Goal: Task Accomplishment & Management: Manage account settings

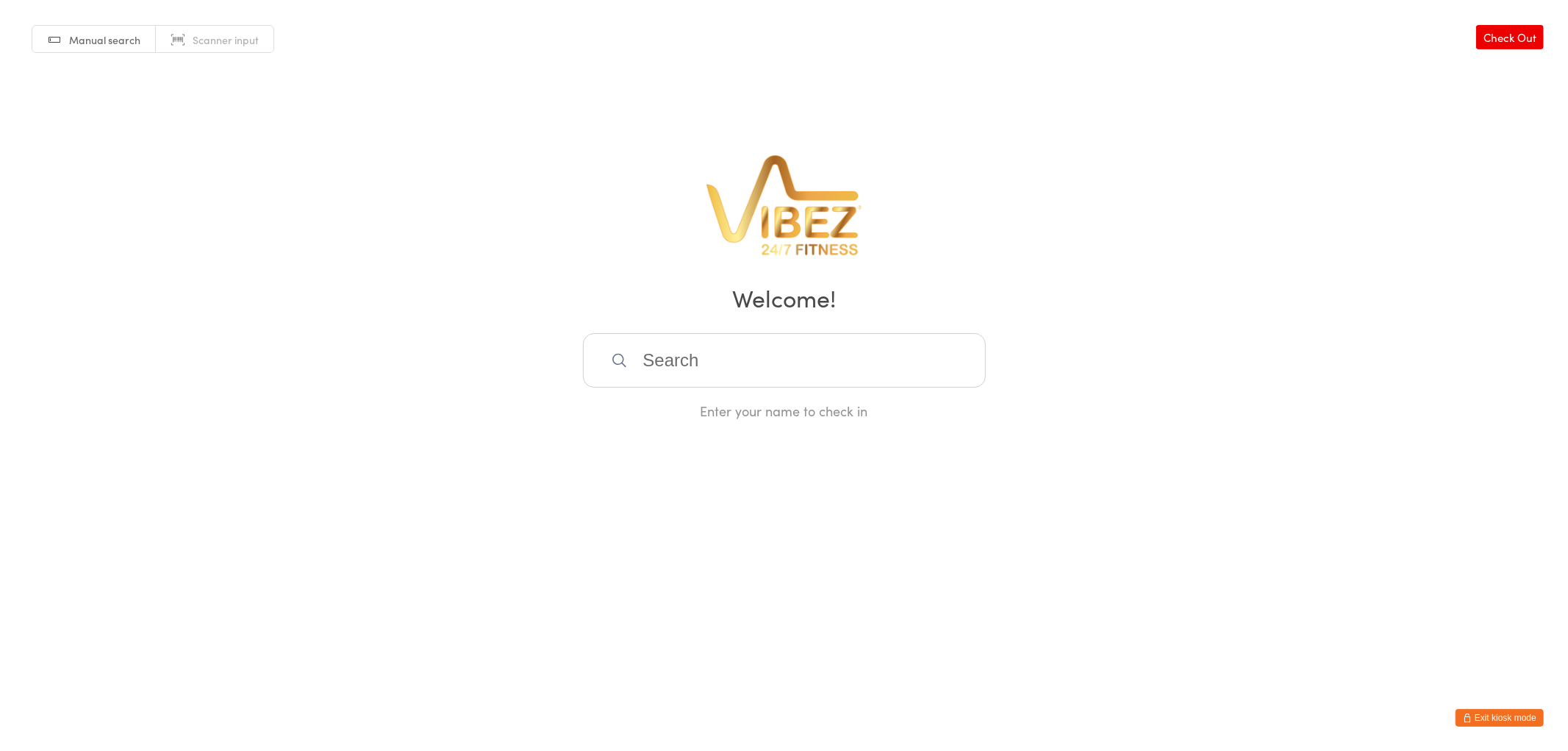
click at [696, 377] on input "search" at bounding box center [784, 360] width 403 height 54
click at [715, 376] on input "search" at bounding box center [784, 360] width 403 height 54
type input "humpr"
click at [672, 407] on div "[PERSON_NAME]" at bounding box center [784, 407] width 377 height 20
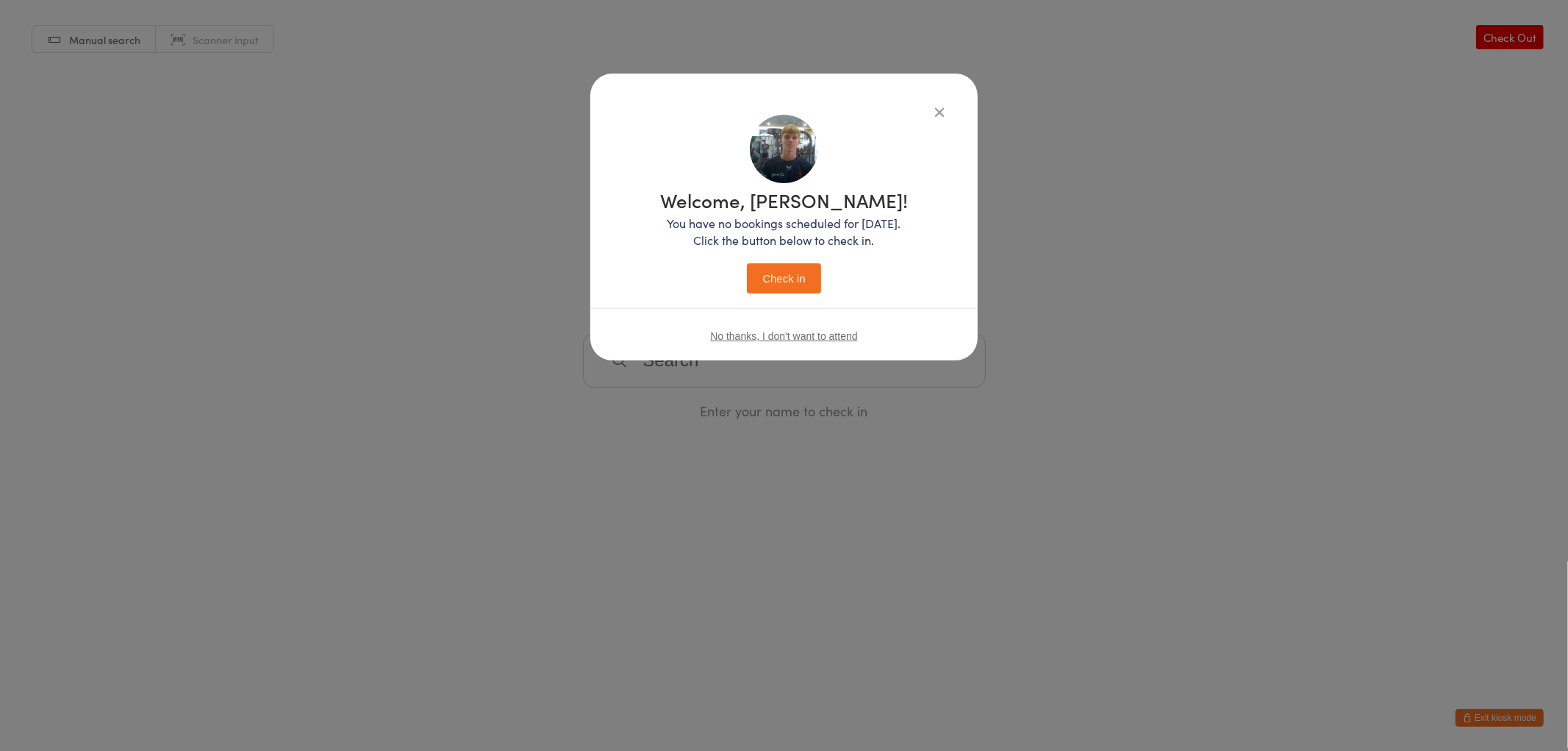
click at [787, 282] on button "Check in" at bounding box center [784, 278] width 74 height 30
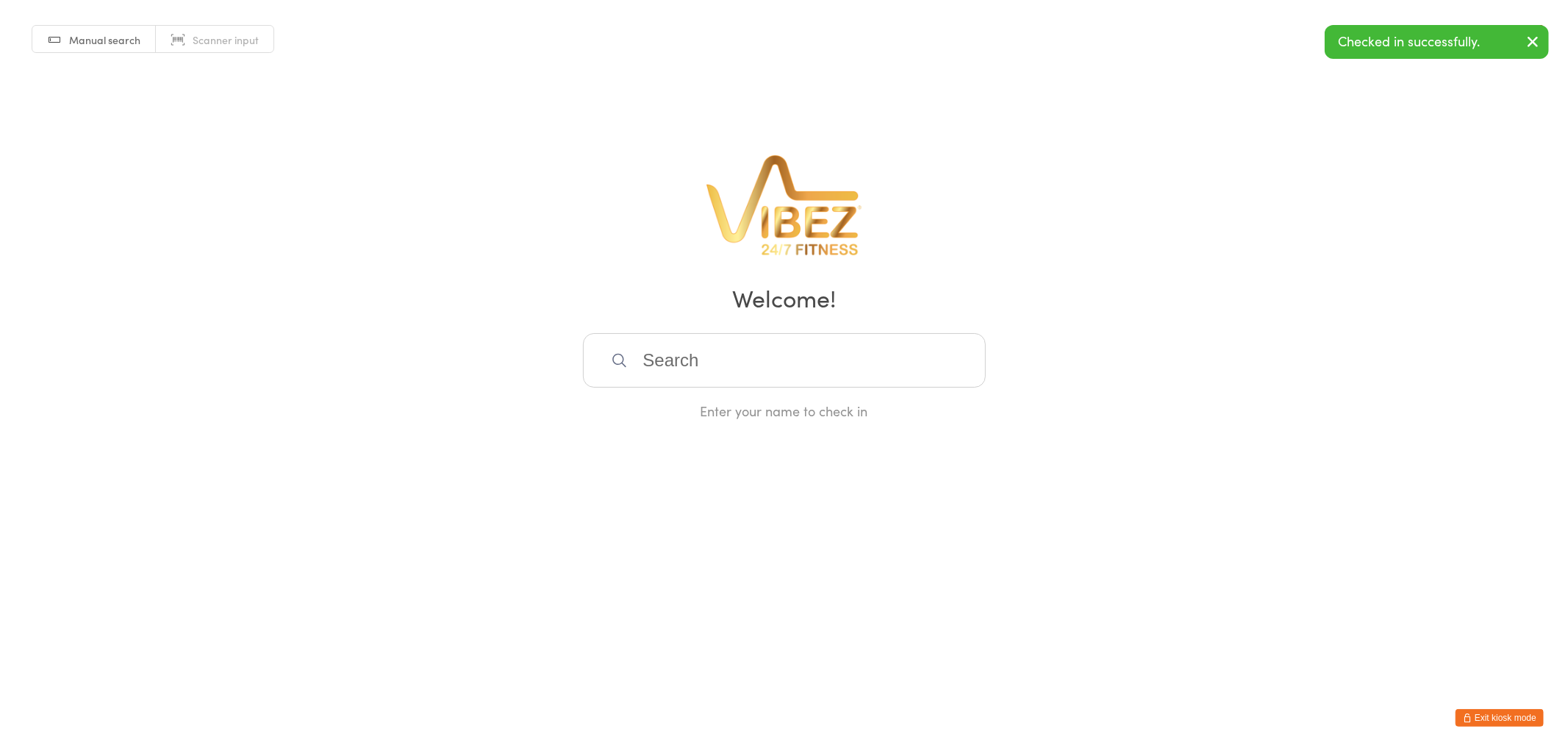
click at [1495, 715] on button "Exit kiosk mode" at bounding box center [1500, 718] width 88 height 17
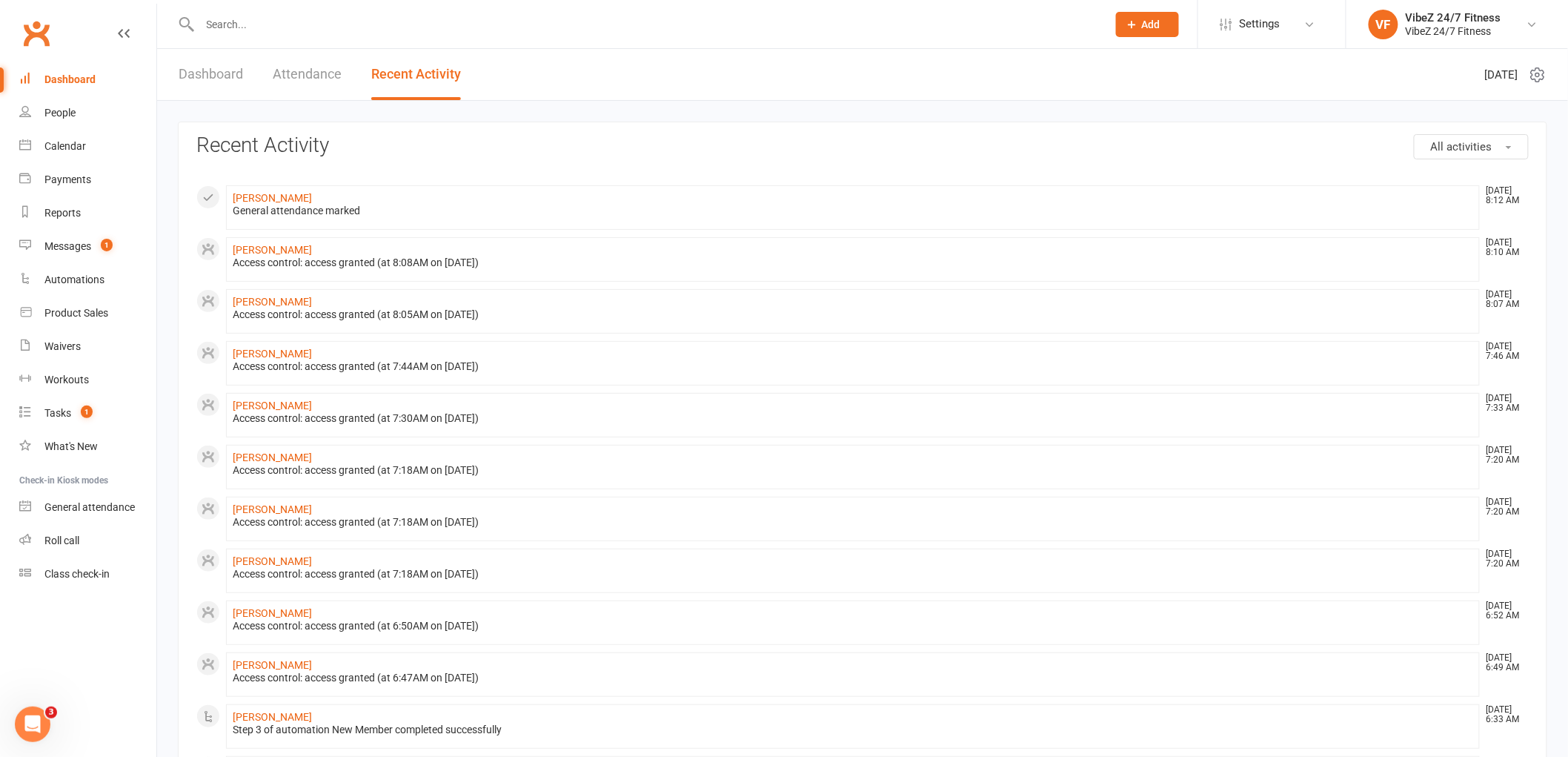
click at [210, 73] on link "Dashboard" at bounding box center [211, 74] width 64 height 51
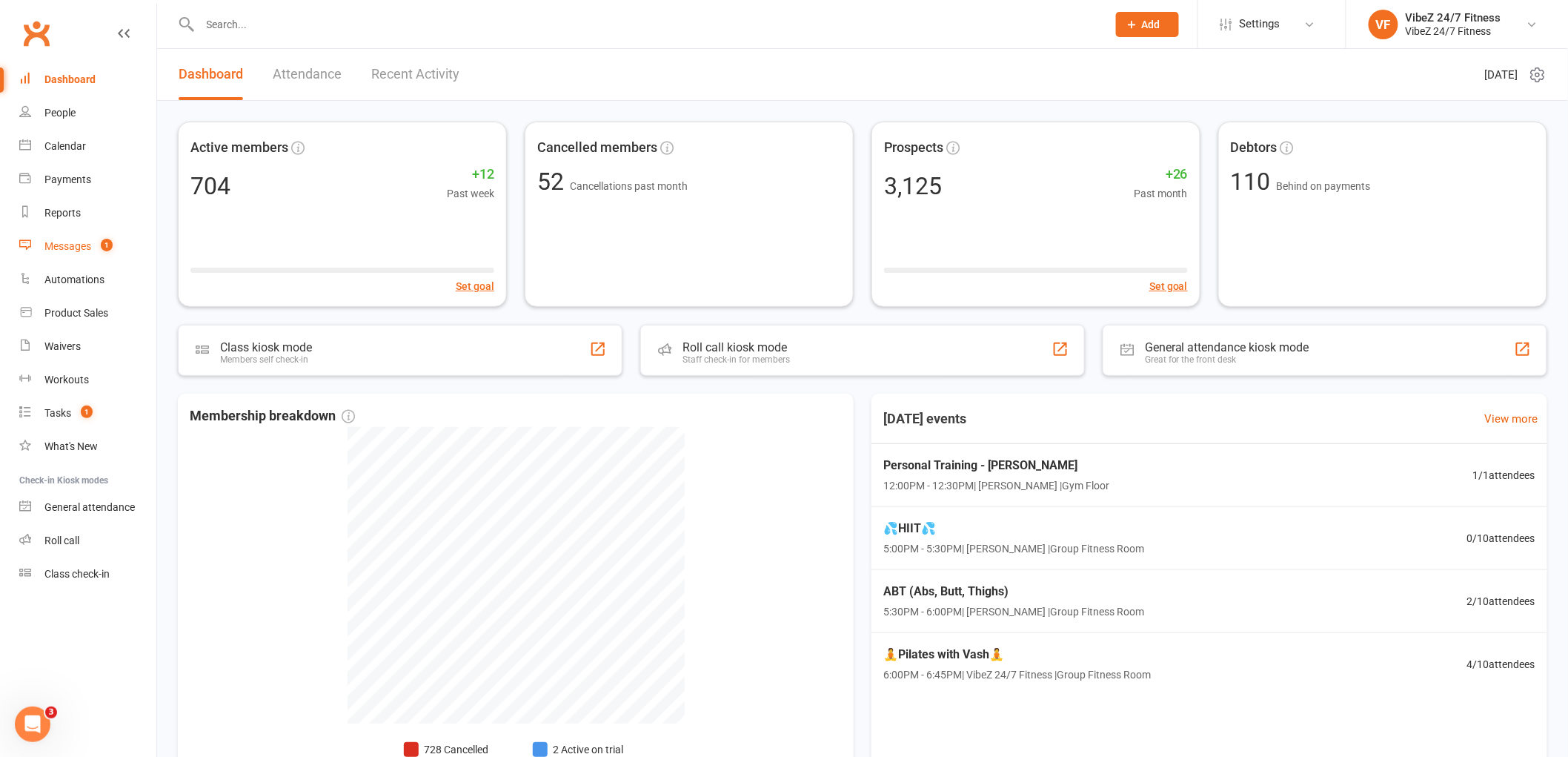
click at [62, 248] on div "Messages" at bounding box center [68, 246] width 46 height 12
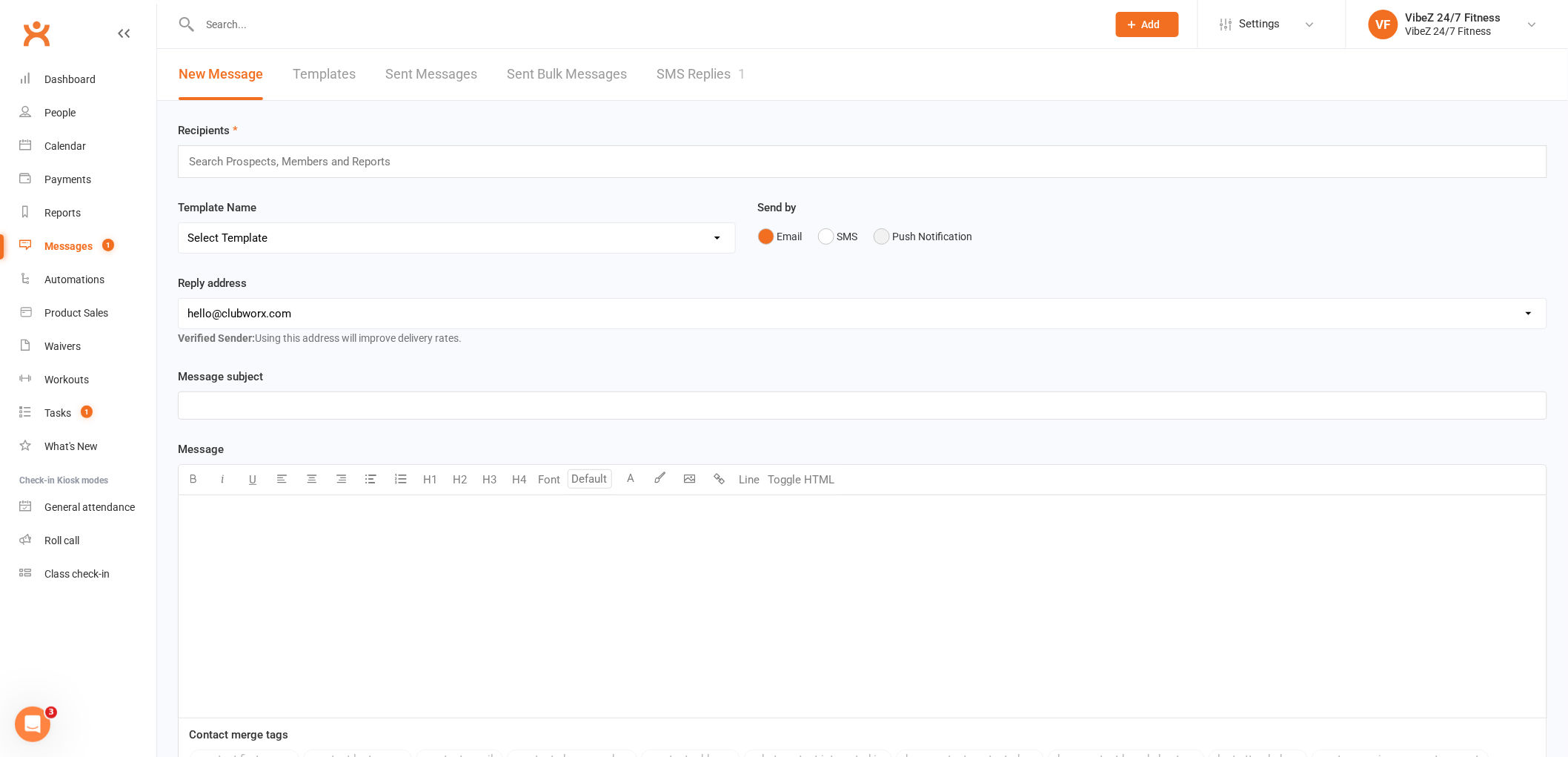
click at [908, 240] on button "Push Notification" at bounding box center [923, 236] width 99 height 28
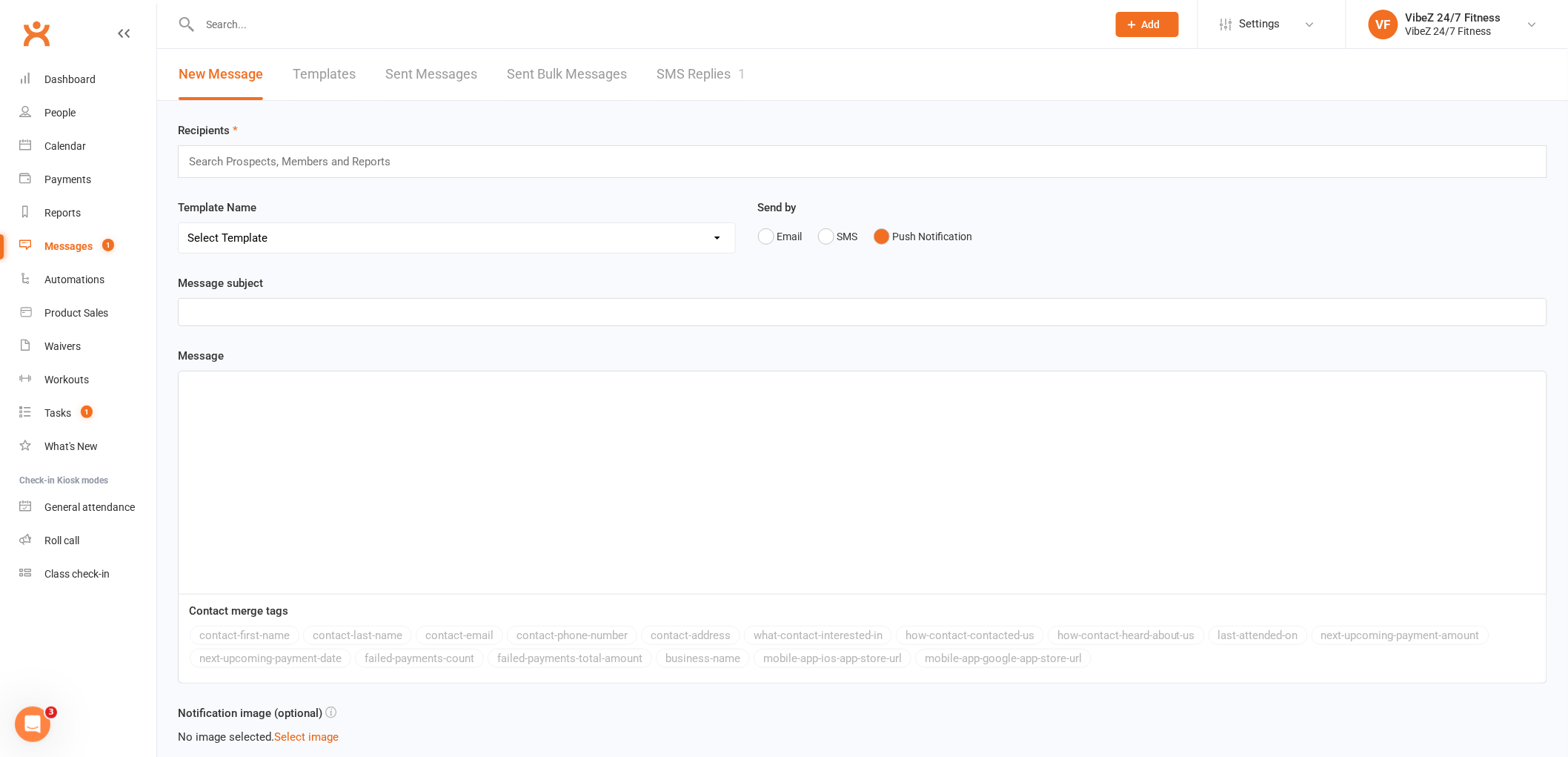
click at [402, 164] on div "Search Prospects, Members and Reports" at bounding box center [862, 161] width 1369 height 33
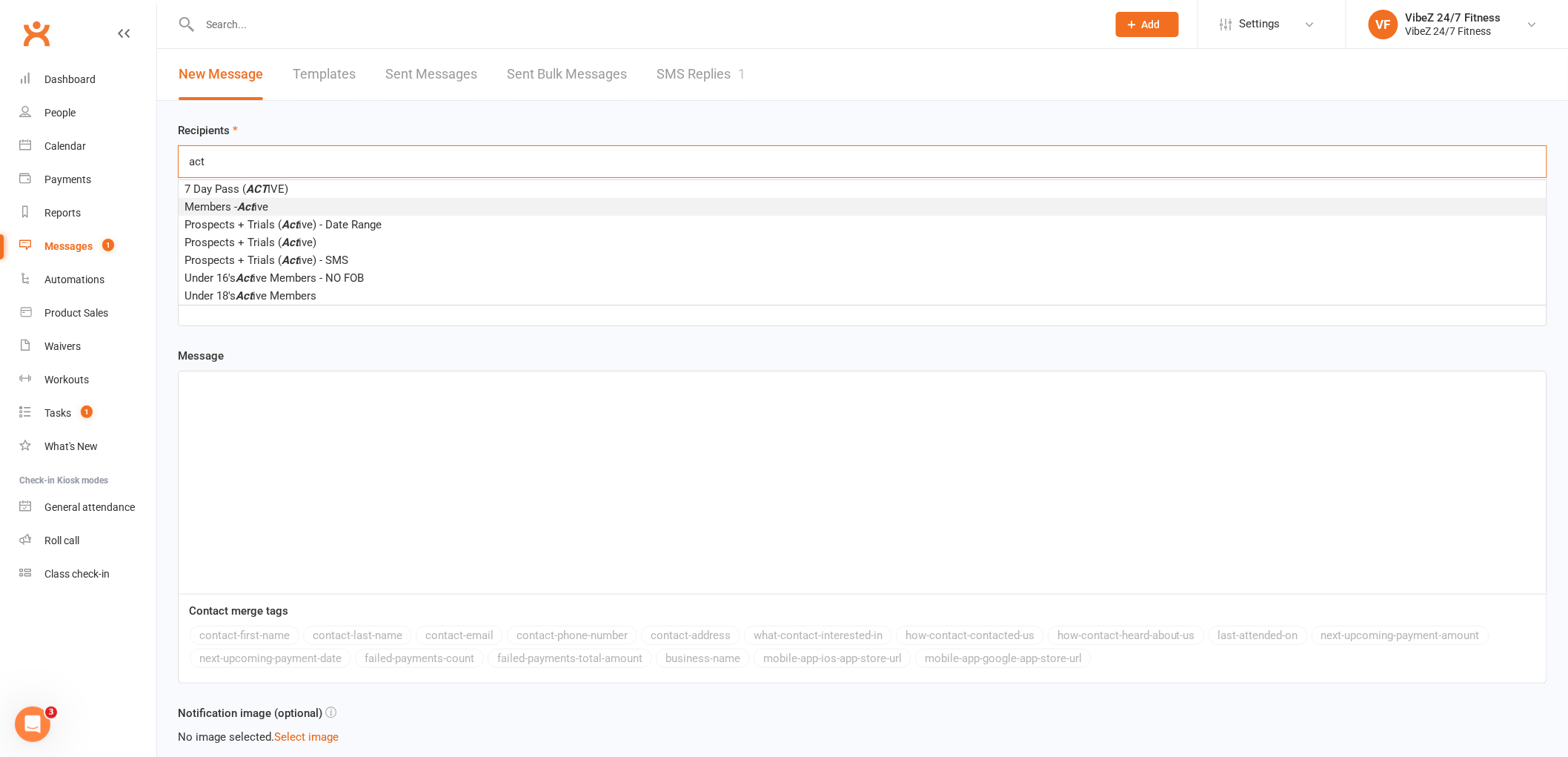
type input "act"
click at [291, 210] on li "Members - Act ive" at bounding box center [862, 207] width 1368 height 18
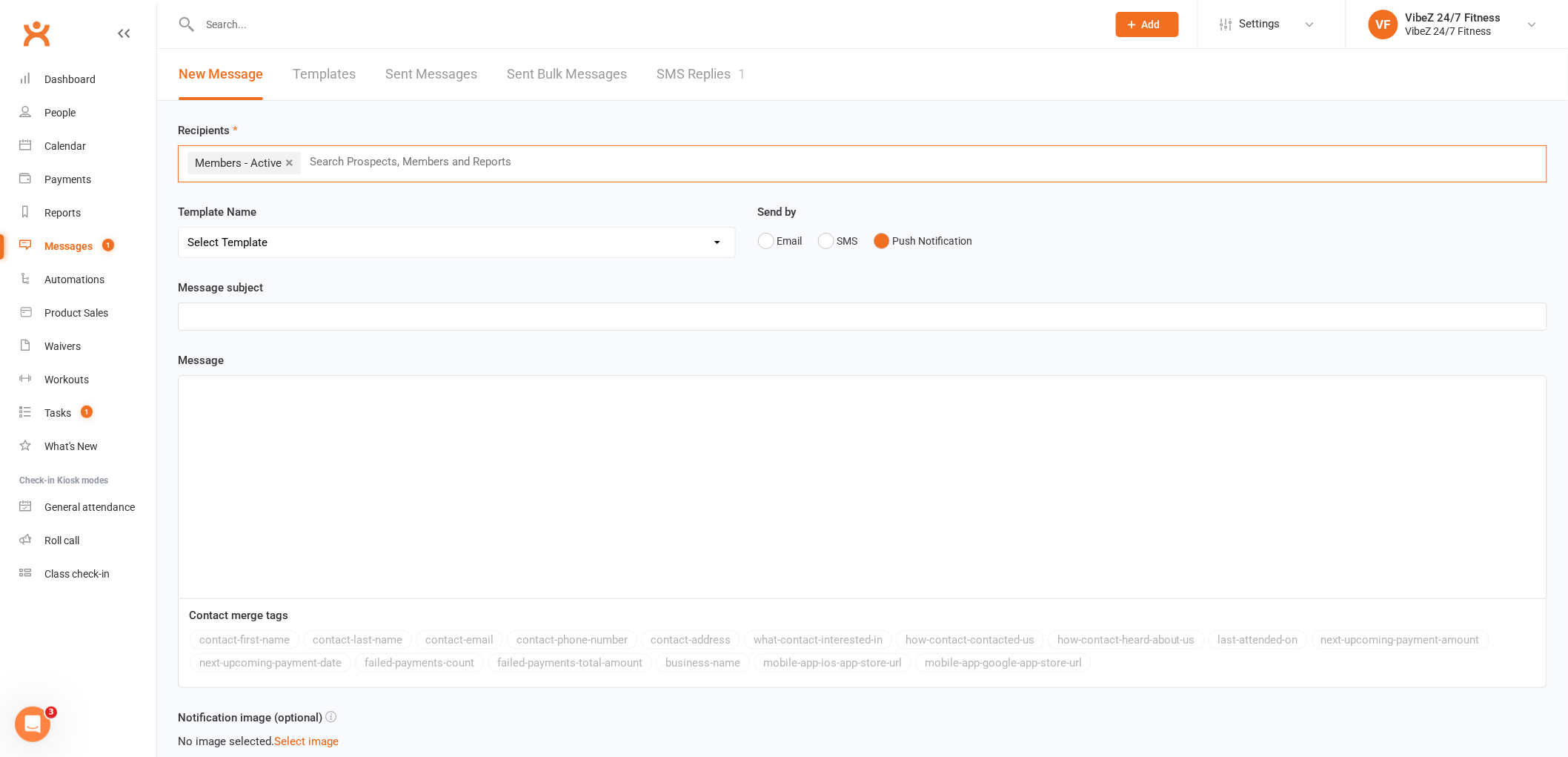
click at [251, 308] on p "﻿" at bounding box center [862, 316] width 1350 height 18
click at [187, 315] on span "PINK [DATE]" at bounding box center [218, 316] width 61 height 14
click at [352, 320] on p "💗PINK [DATE]" at bounding box center [862, 316] width 1350 height 18
click at [297, 417] on div "﻿" at bounding box center [862, 487] width 1368 height 223
click at [201, 315] on span "💗PINK [DATE]💗" at bounding box center [231, 316] width 89 height 14
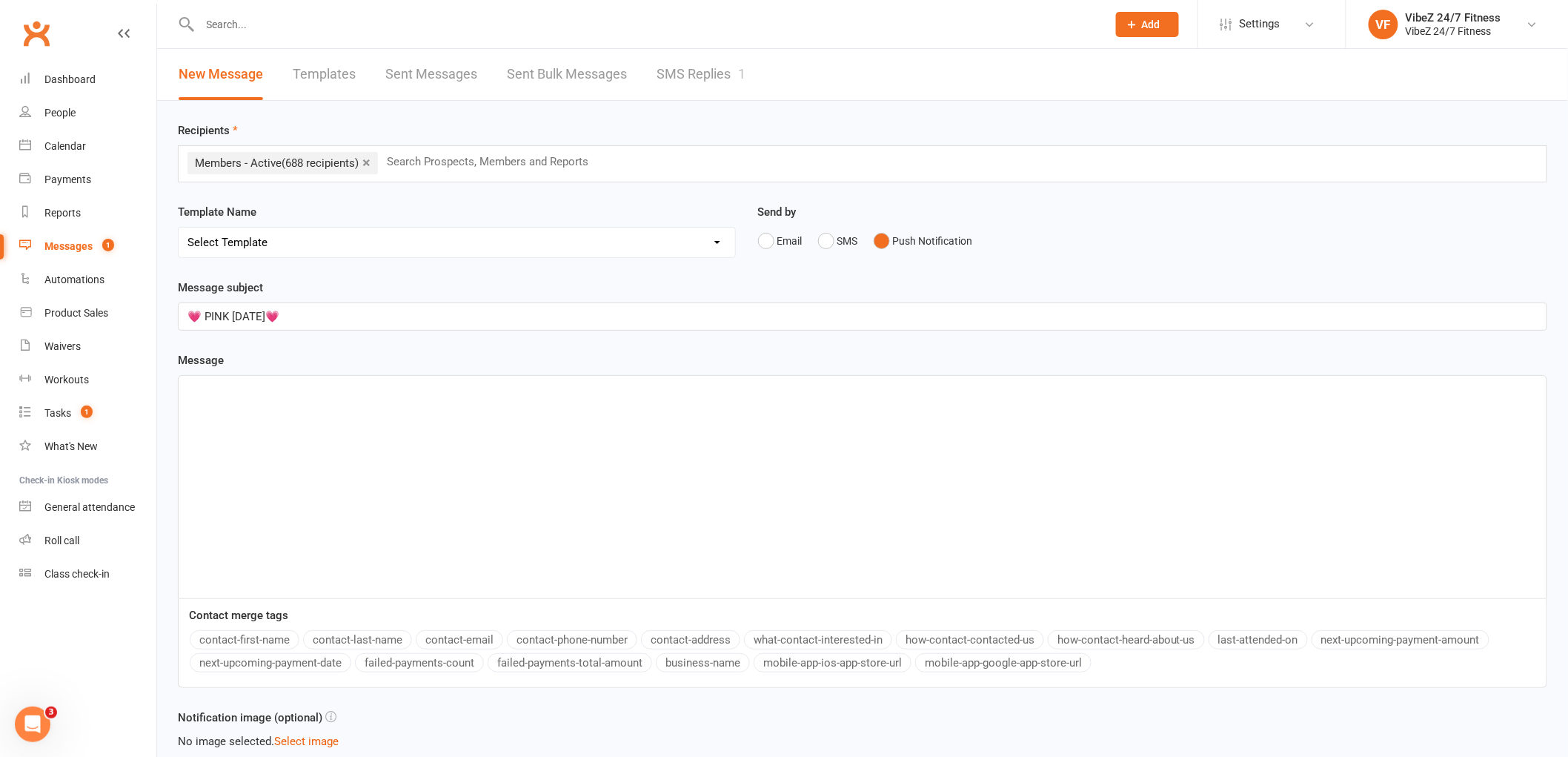
click at [252, 430] on div "﻿" at bounding box center [862, 487] width 1368 height 223
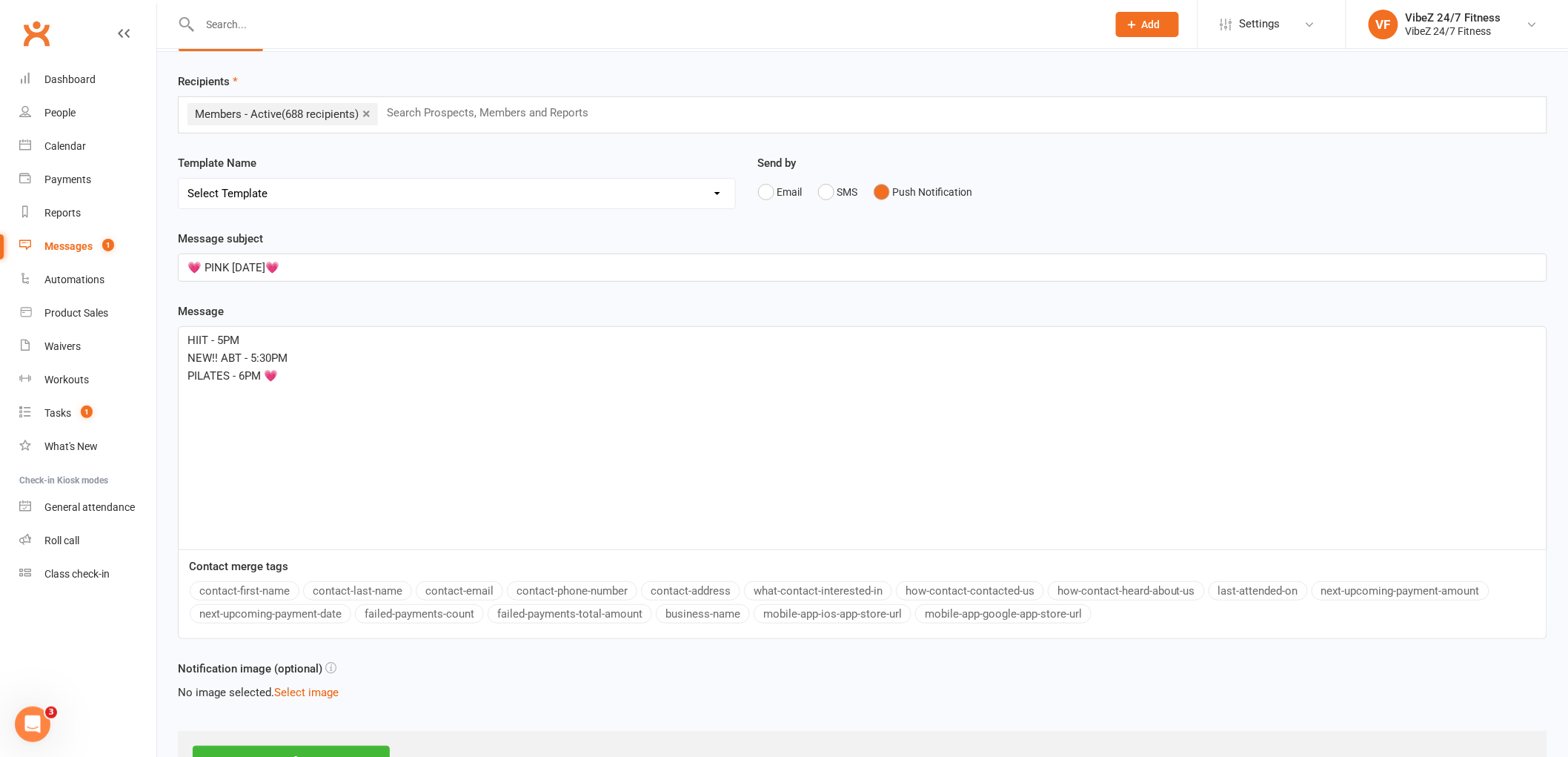
scroll to position [106, 0]
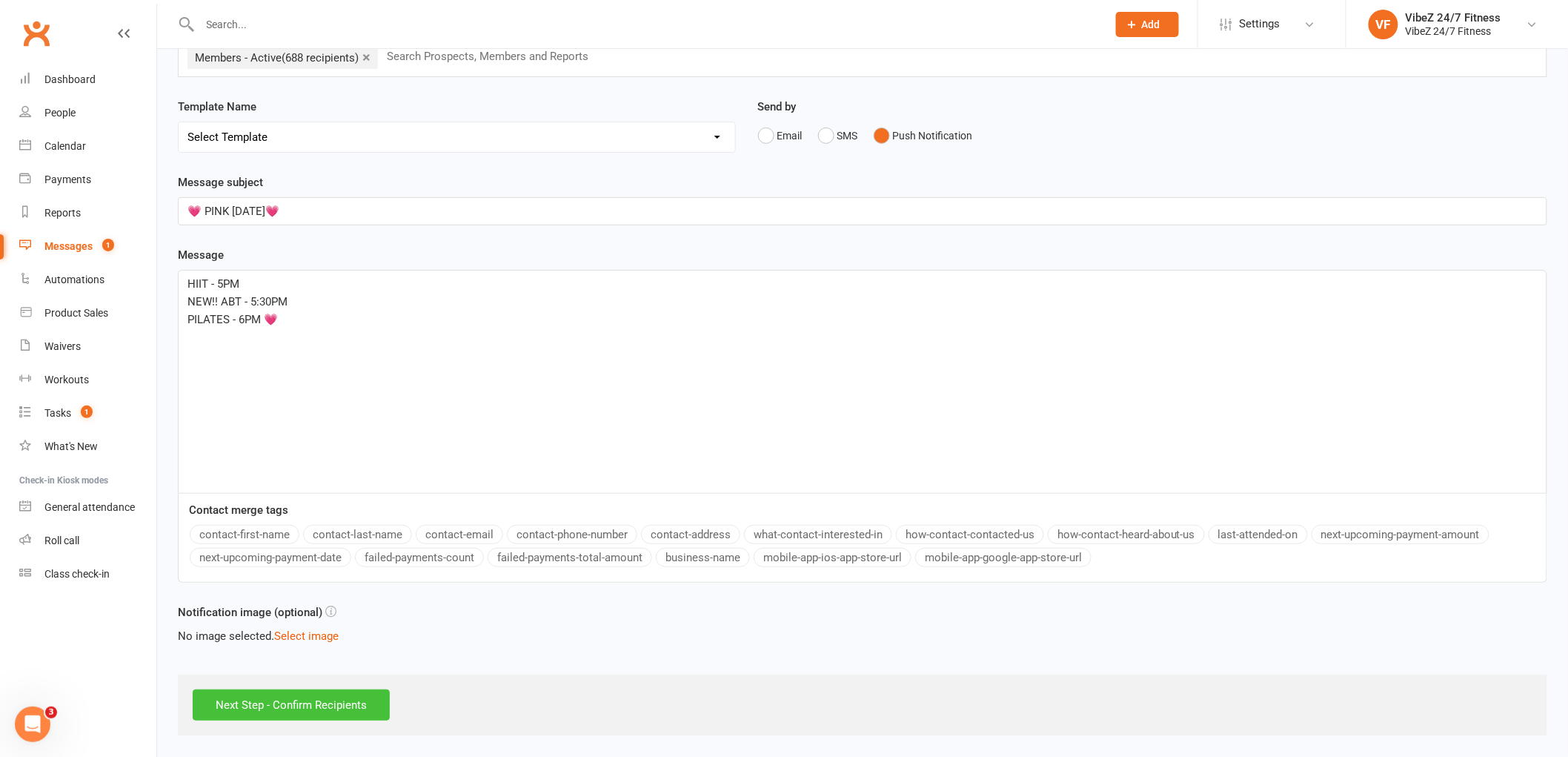
click at [307, 701] on input "Next Step - Confirm Recipients" at bounding box center [291, 704] width 197 height 31
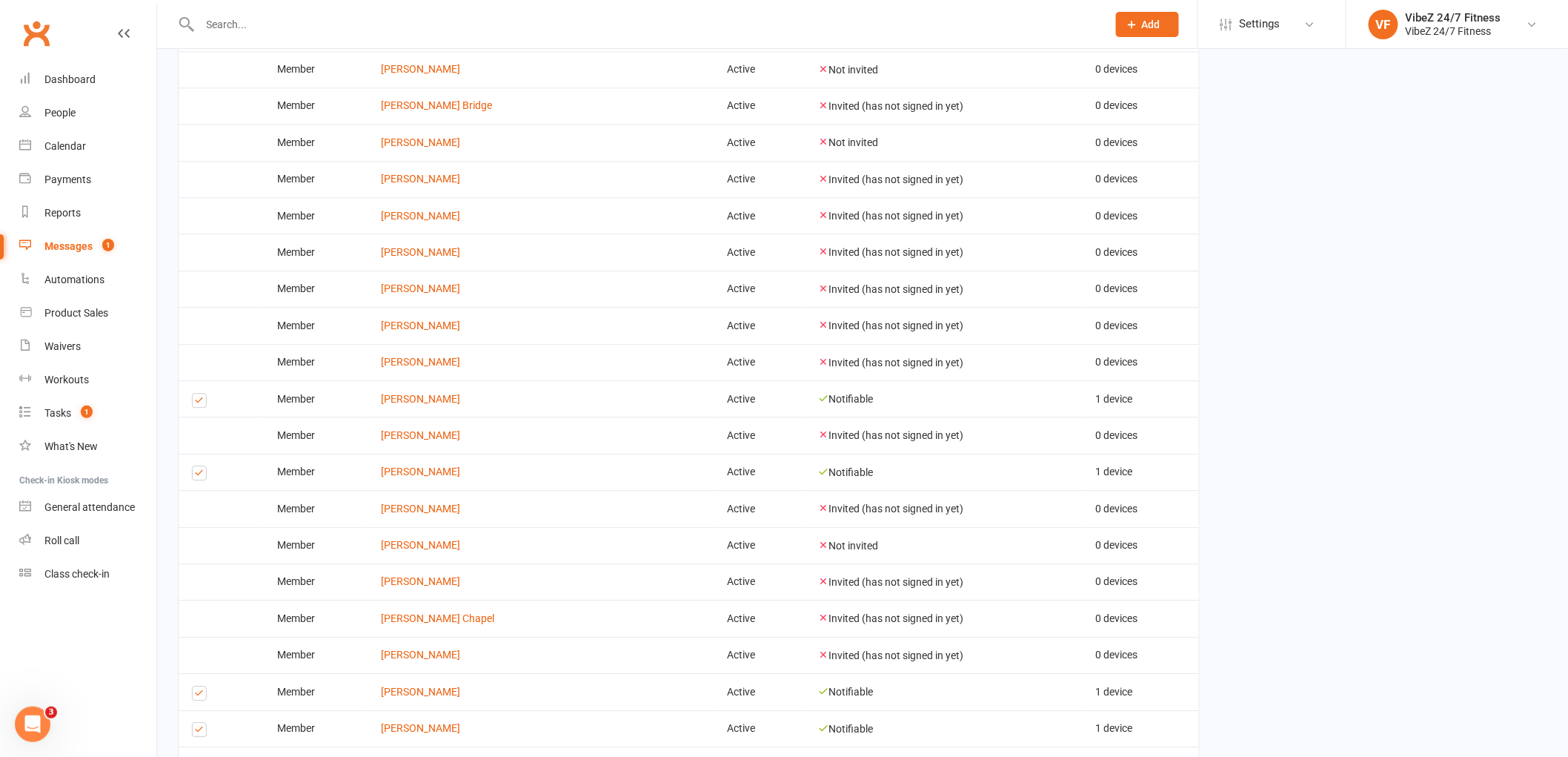
scroll to position [1676, 0]
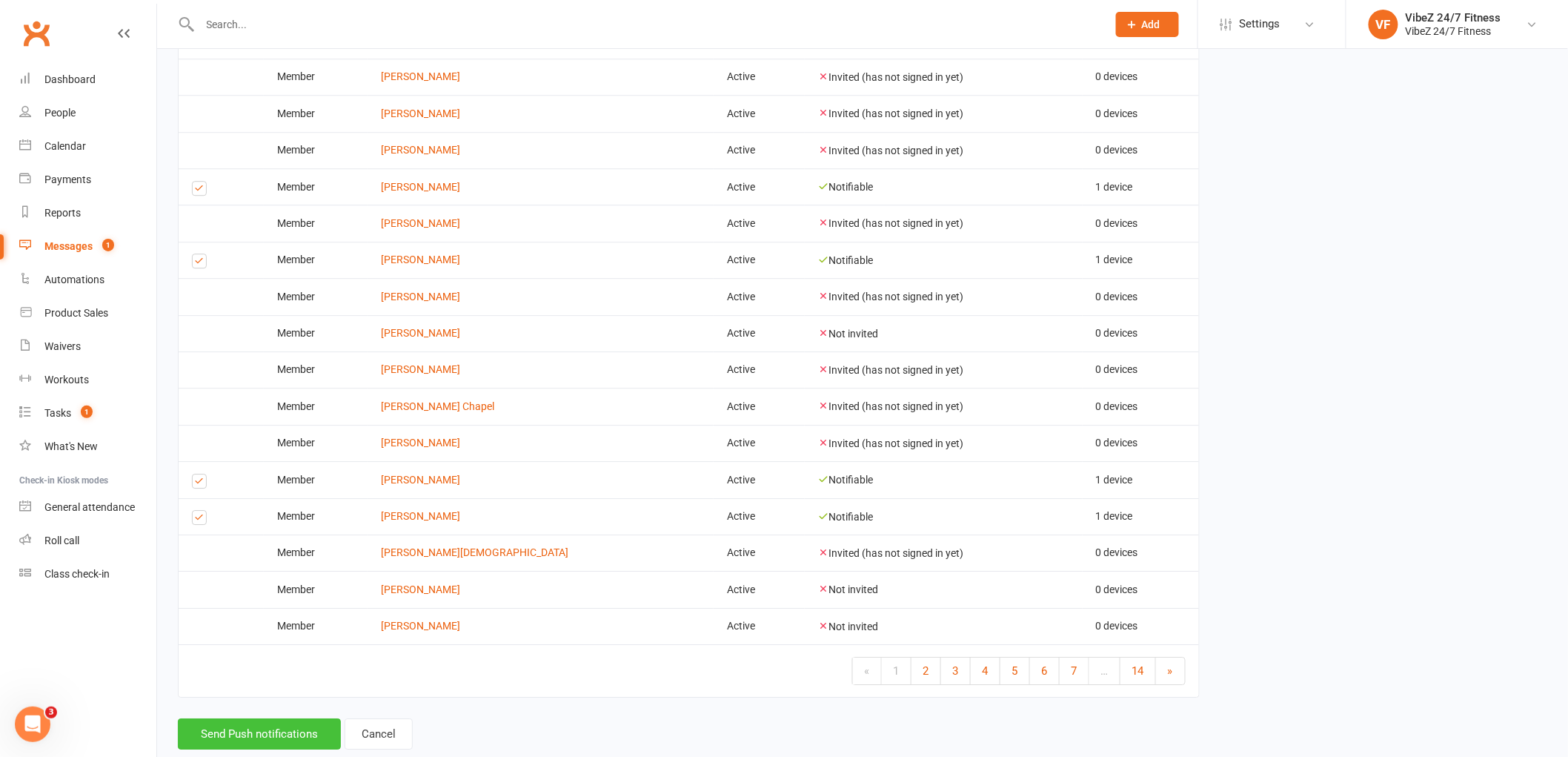
click at [252, 718] on button "Send Push notifications" at bounding box center [259, 733] width 163 height 31
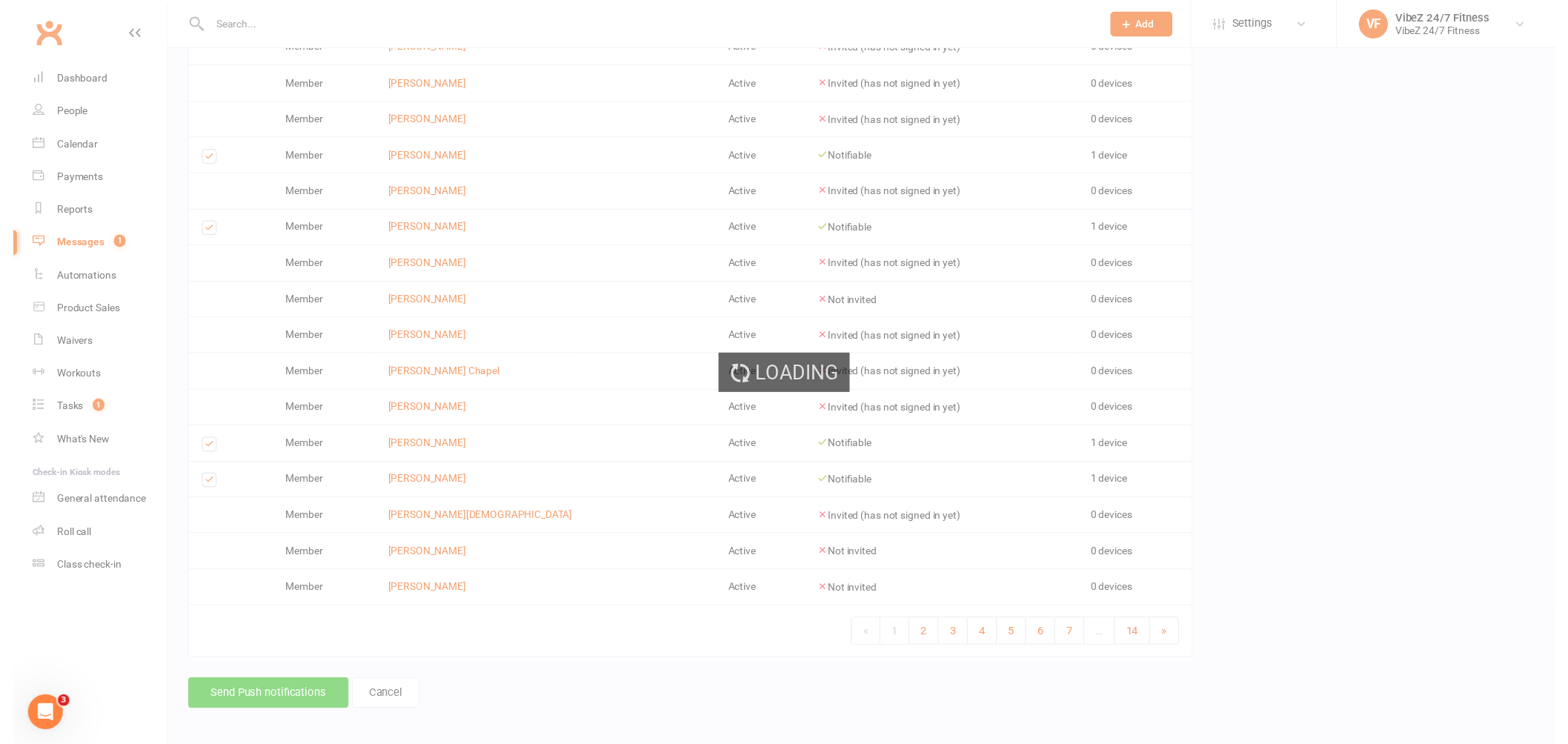
scroll to position [1647, 0]
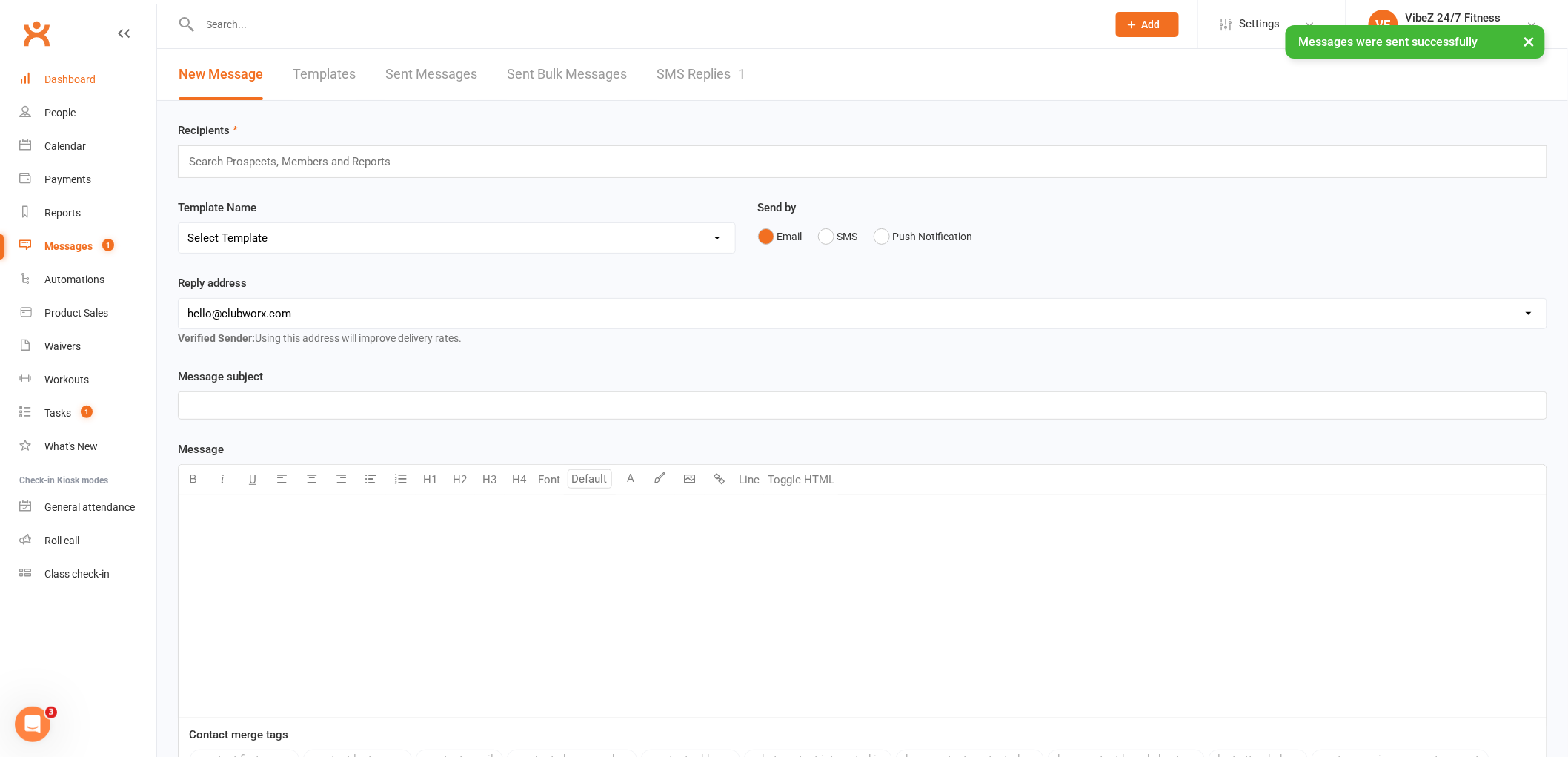
click at [79, 86] on link "Dashboard" at bounding box center [87, 80] width 137 height 34
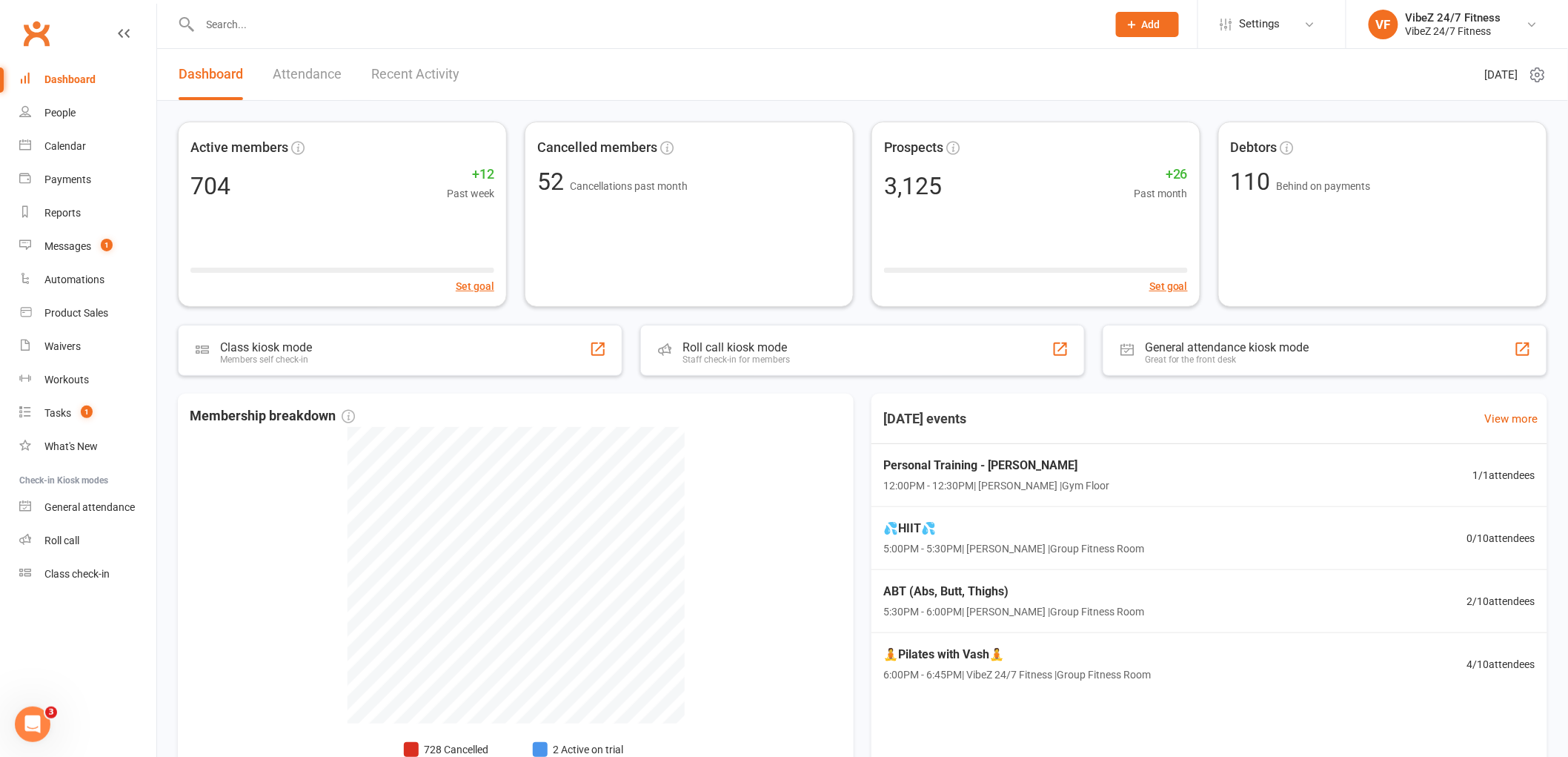
click at [401, 30] on input "text" at bounding box center [645, 25] width 901 height 21
type input "N"
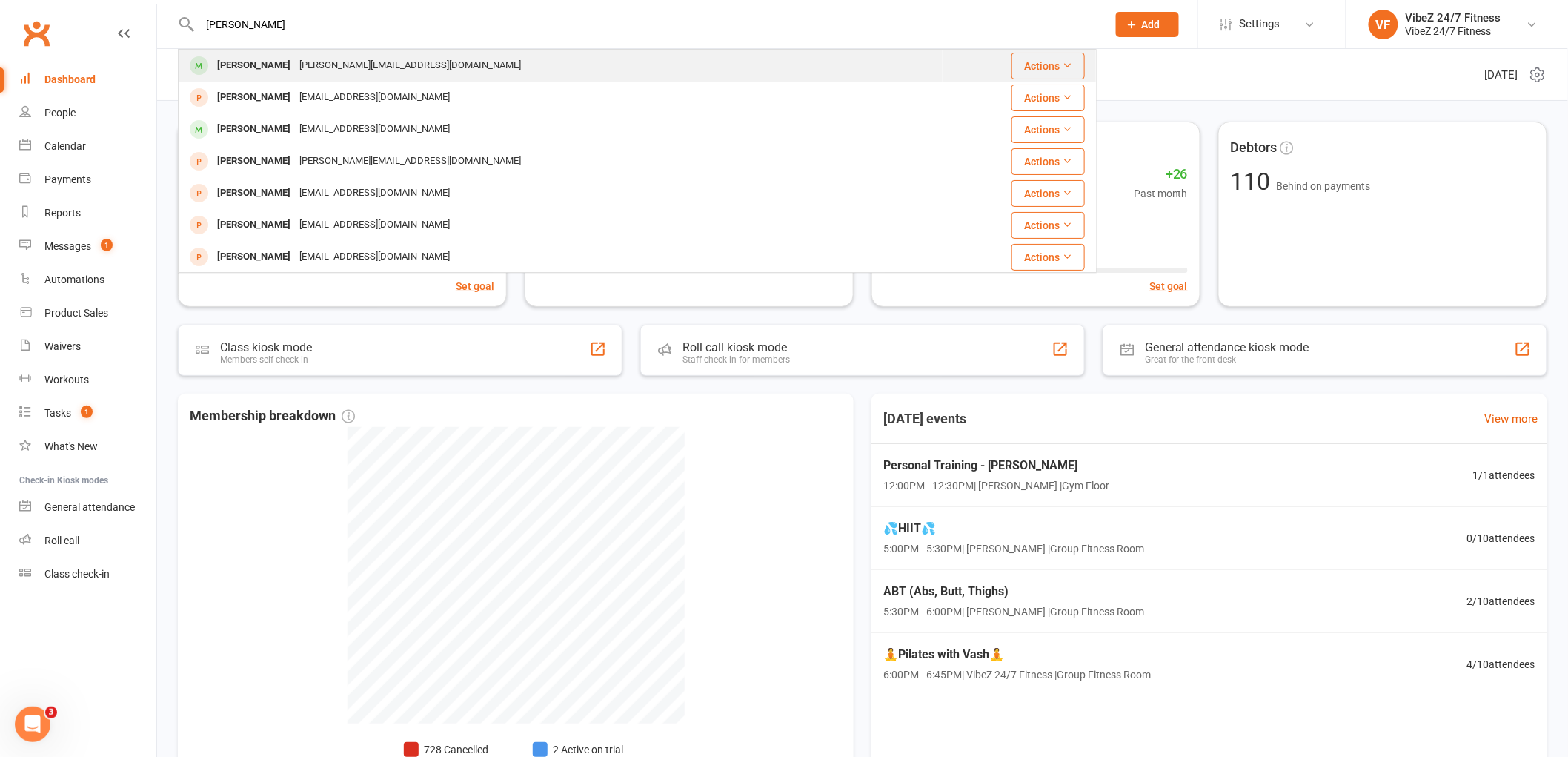
type input "[PERSON_NAME]"
click at [279, 73] on div "[PERSON_NAME]" at bounding box center [254, 65] width 82 height 22
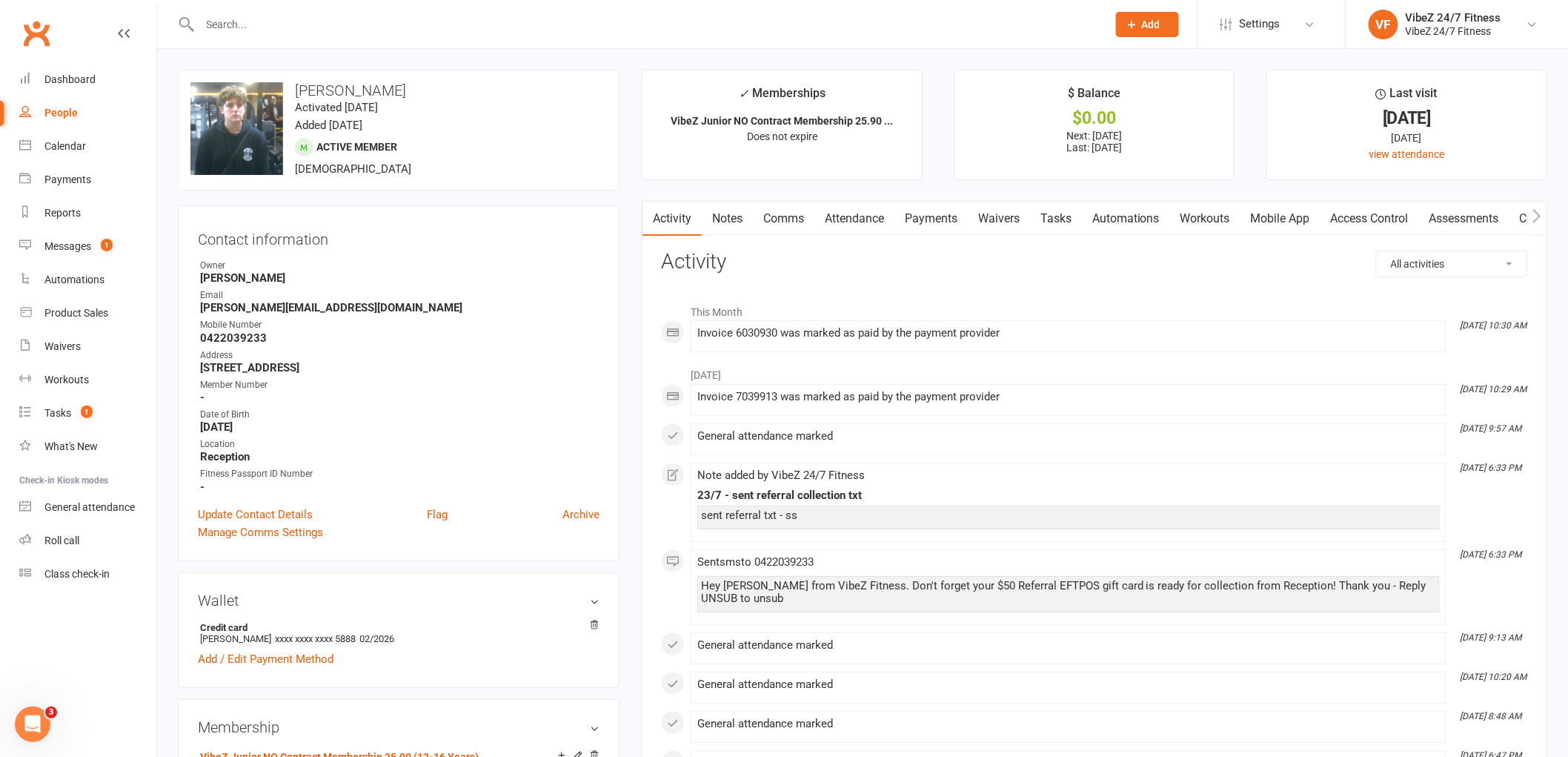
drag, startPoint x: 1450, startPoint y: 138, endPoint x: 1116, endPoint y: 169, distance: 335.4
click at [1306, 139] on div "[DATE]" at bounding box center [1406, 138] width 252 height 16
click at [778, 224] on link "Comms" at bounding box center [783, 219] width 62 height 34
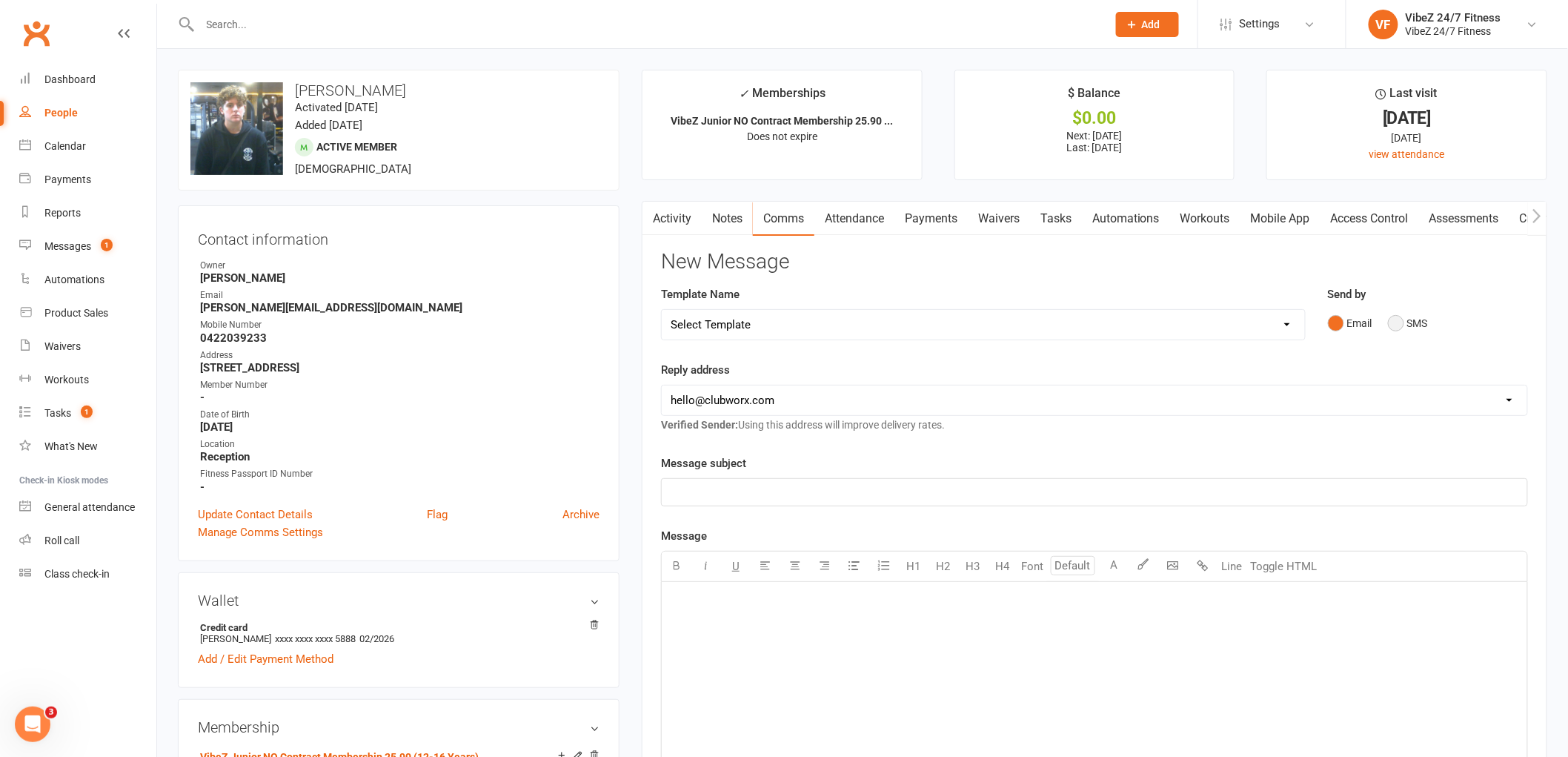
click at [1390, 329] on button "SMS" at bounding box center [1408, 323] width 40 height 28
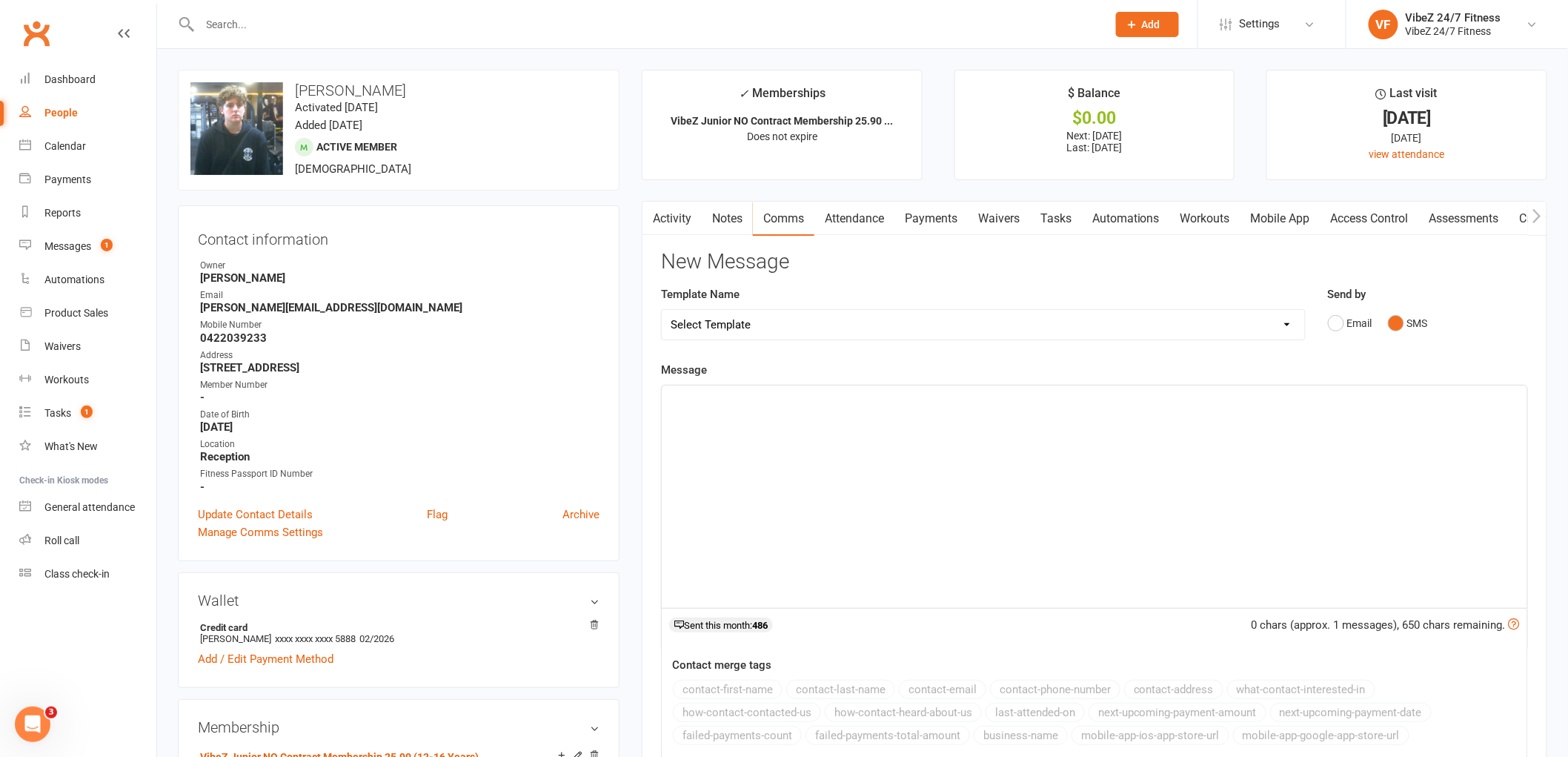
click at [1020, 538] on div "﻿" at bounding box center [1094, 497] width 866 height 223
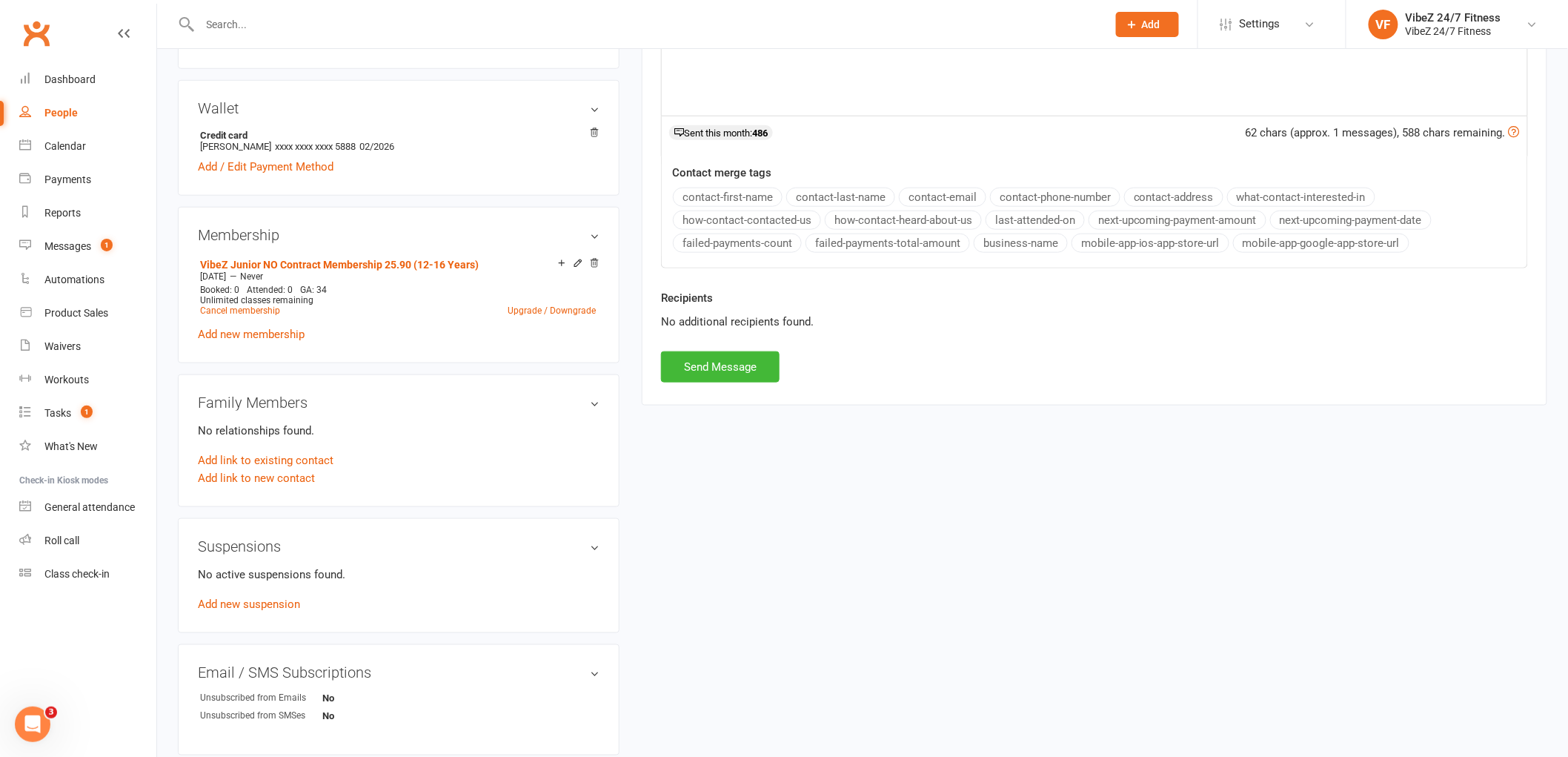
scroll to position [493, 0]
click at [714, 364] on button "Send Message" at bounding box center [720, 365] width 119 height 31
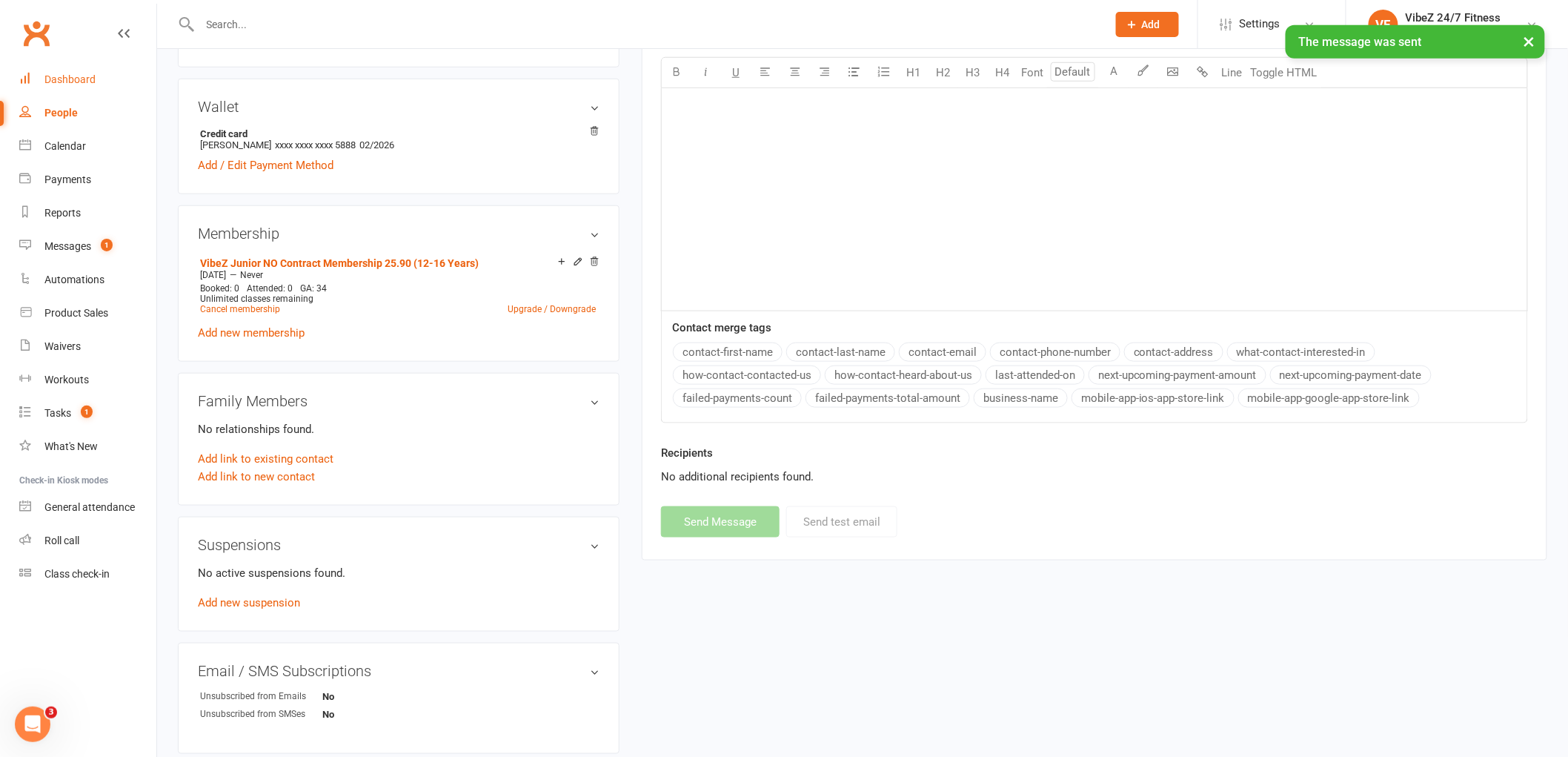
click at [74, 74] on div "Dashboard" at bounding box center [70, 79] width 51 height 12
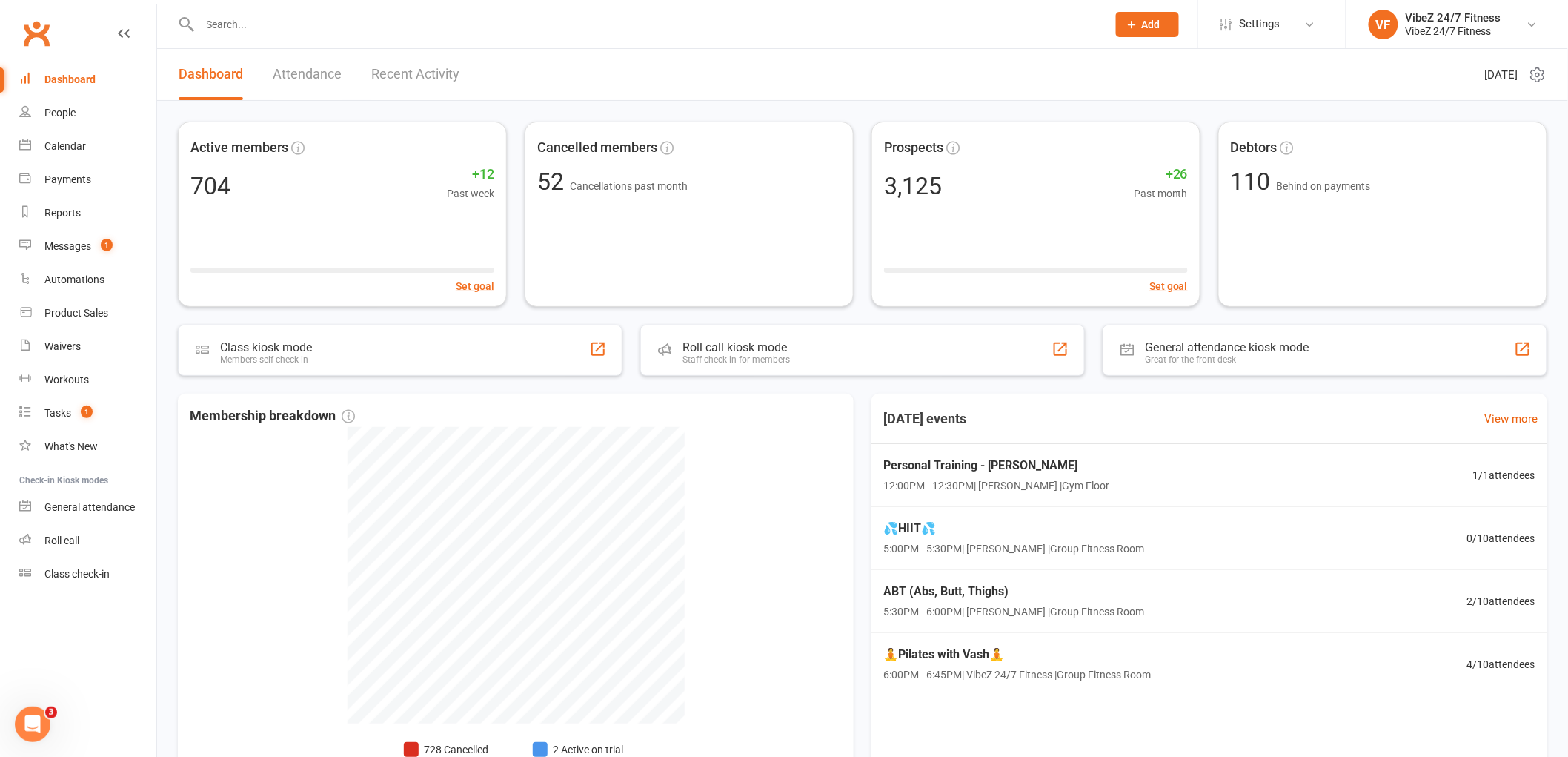
click at [375, 21] on input "text" at bounding box center [645, 25] width 901 height 21
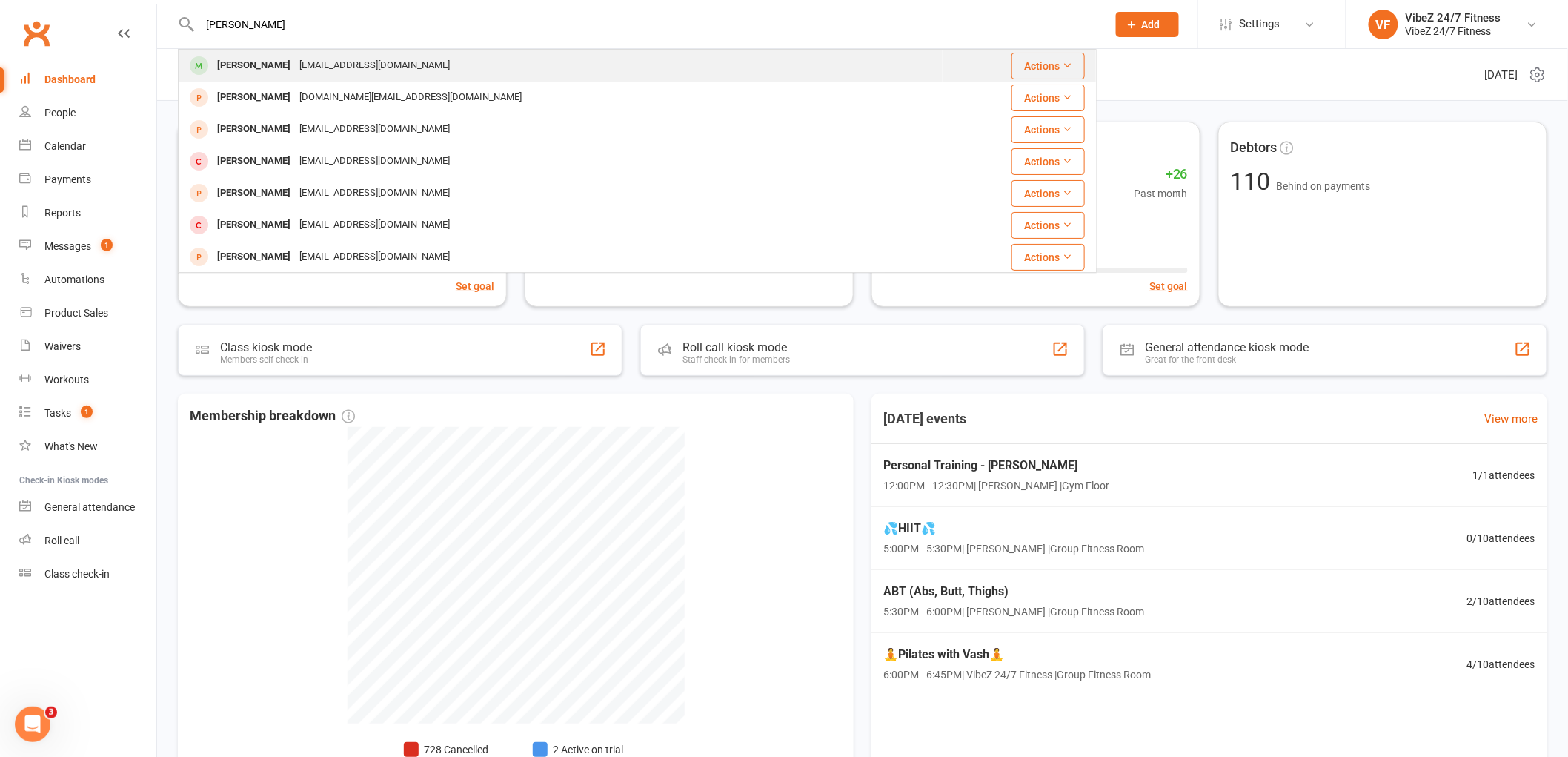
type input "[PERSON_NAME]"
click at [183, 66] on div "[PERSON_NAME] [EMAIL_ADDRESS][DOMAIN_NAME]" at bounding box center [561, 66] width 762 height 30
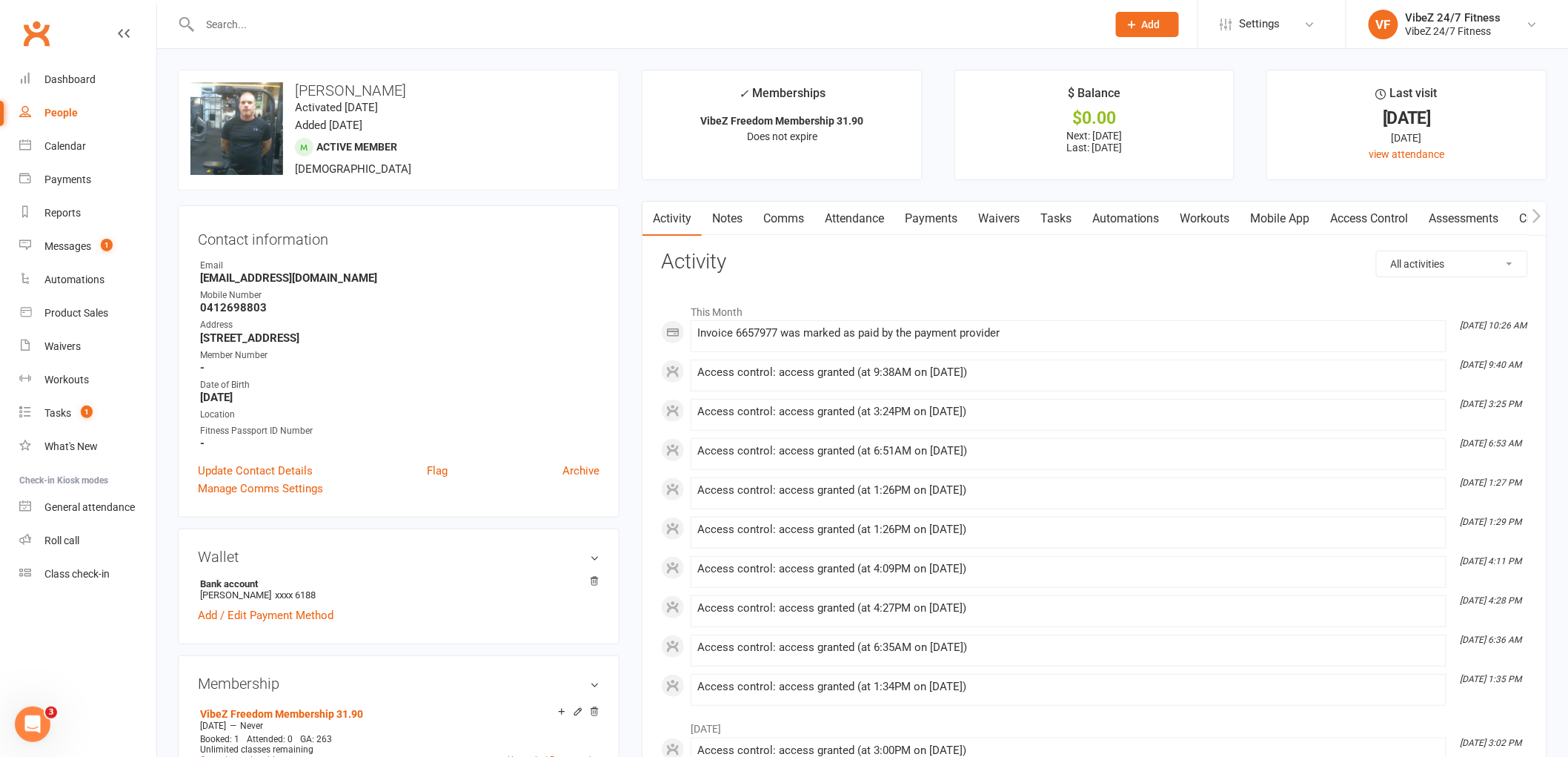
click at [937, 211] on link "Payments" at bounding box center [931, 219] width 74 height 34
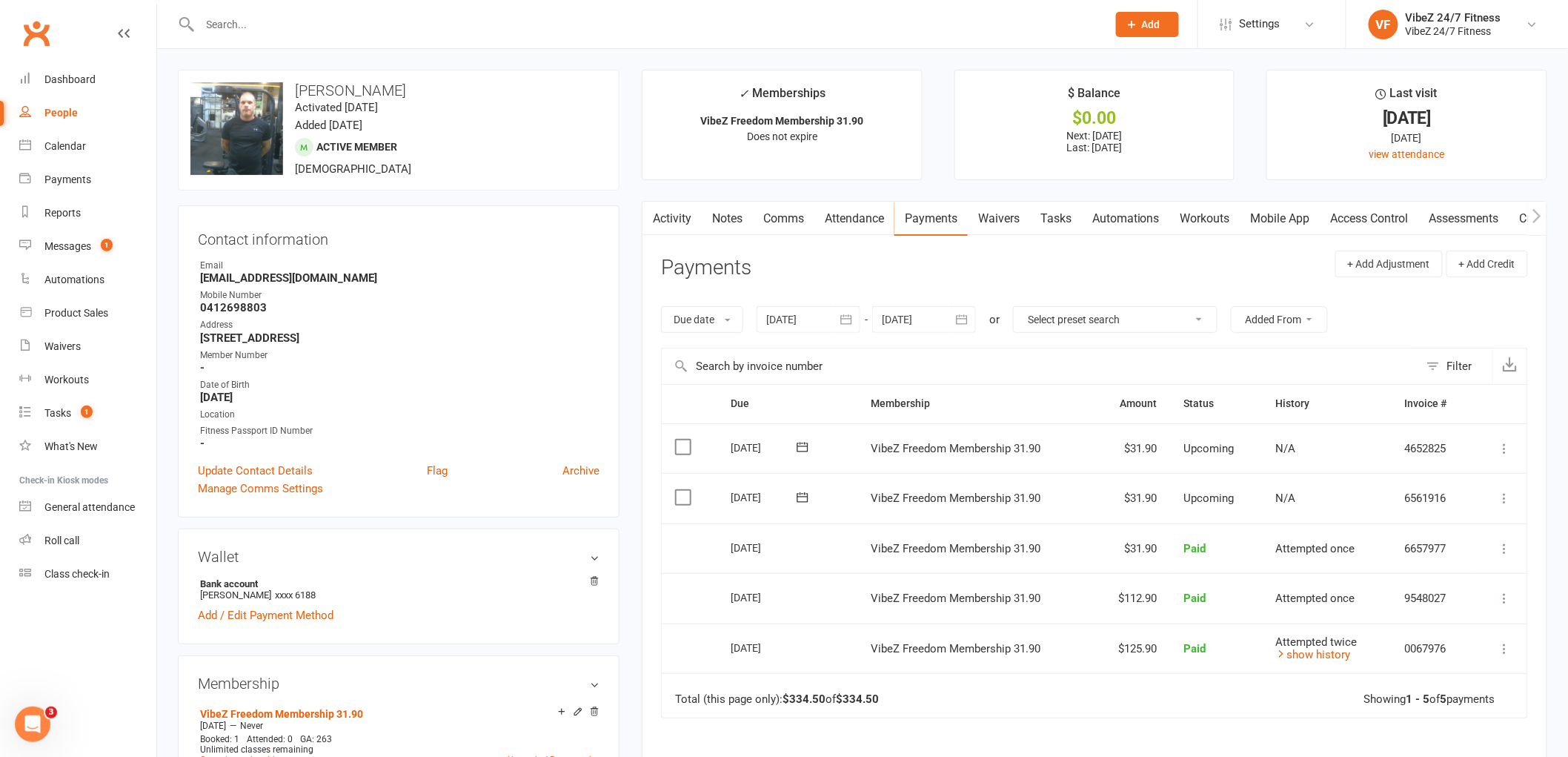
click at [1502, 505] on icon at bounding box center [1505, 497] width 15 height 15
click at [1412, 641] on link "Change amount" at bounding box center [1425, 645] width 175 height 30
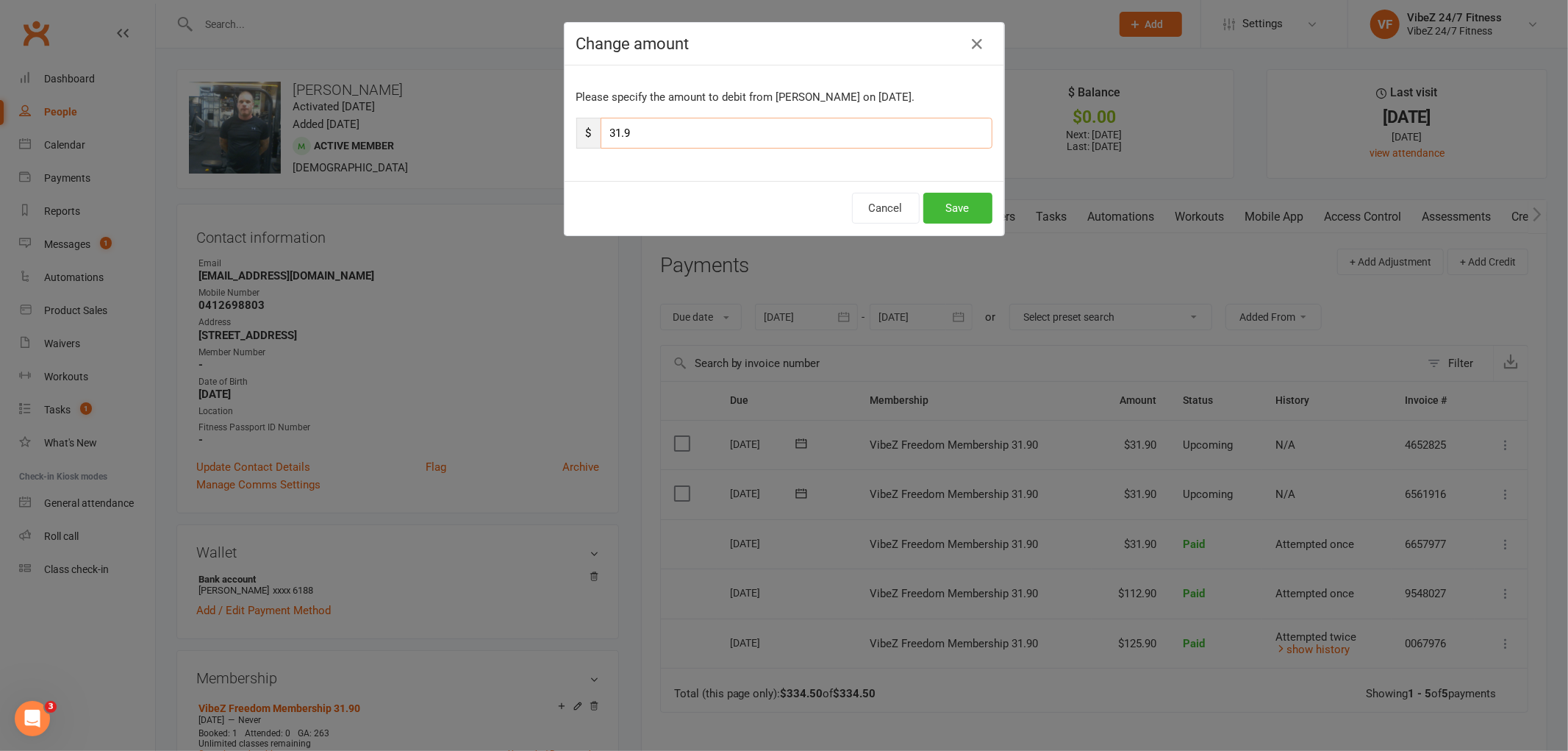
drag, startPoint x: 656, startPoint y: 128, endPoint x: 620, endPoint y: 133, distance: 36.3
click at [620, 133] on input "31.9" at bounding box center [796, 133] width 392 height 31
type input "3"
type input "101.9"
click at [953, 203] on button "Save" at bounding box center [958, 207] width 69 height 31
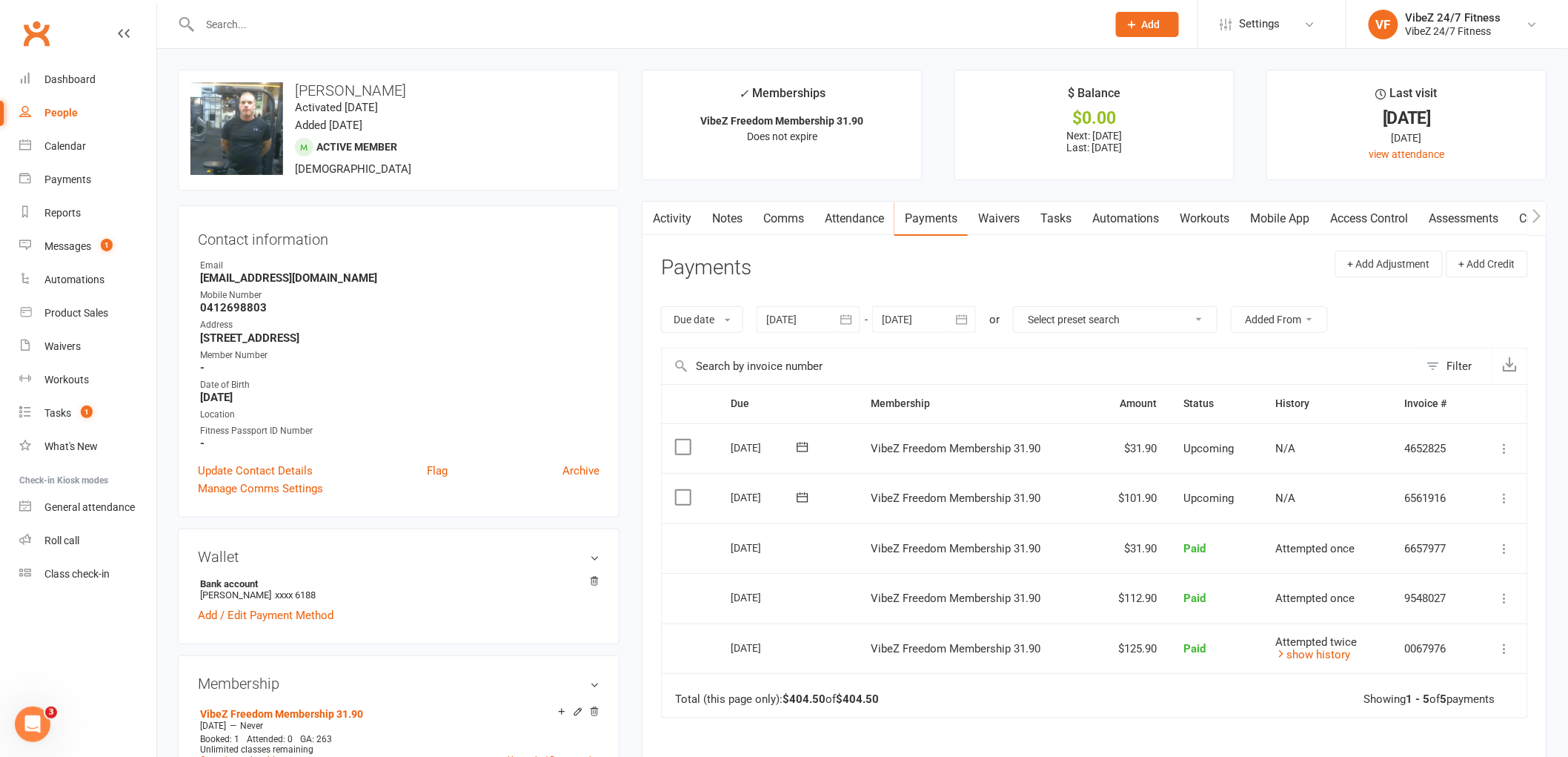
click at [491, 34] on div at bounding box center [637, 24] width 919 height 48
click at [491, 27] on input "text" at bounding box center [645, 25] width 901 height 21
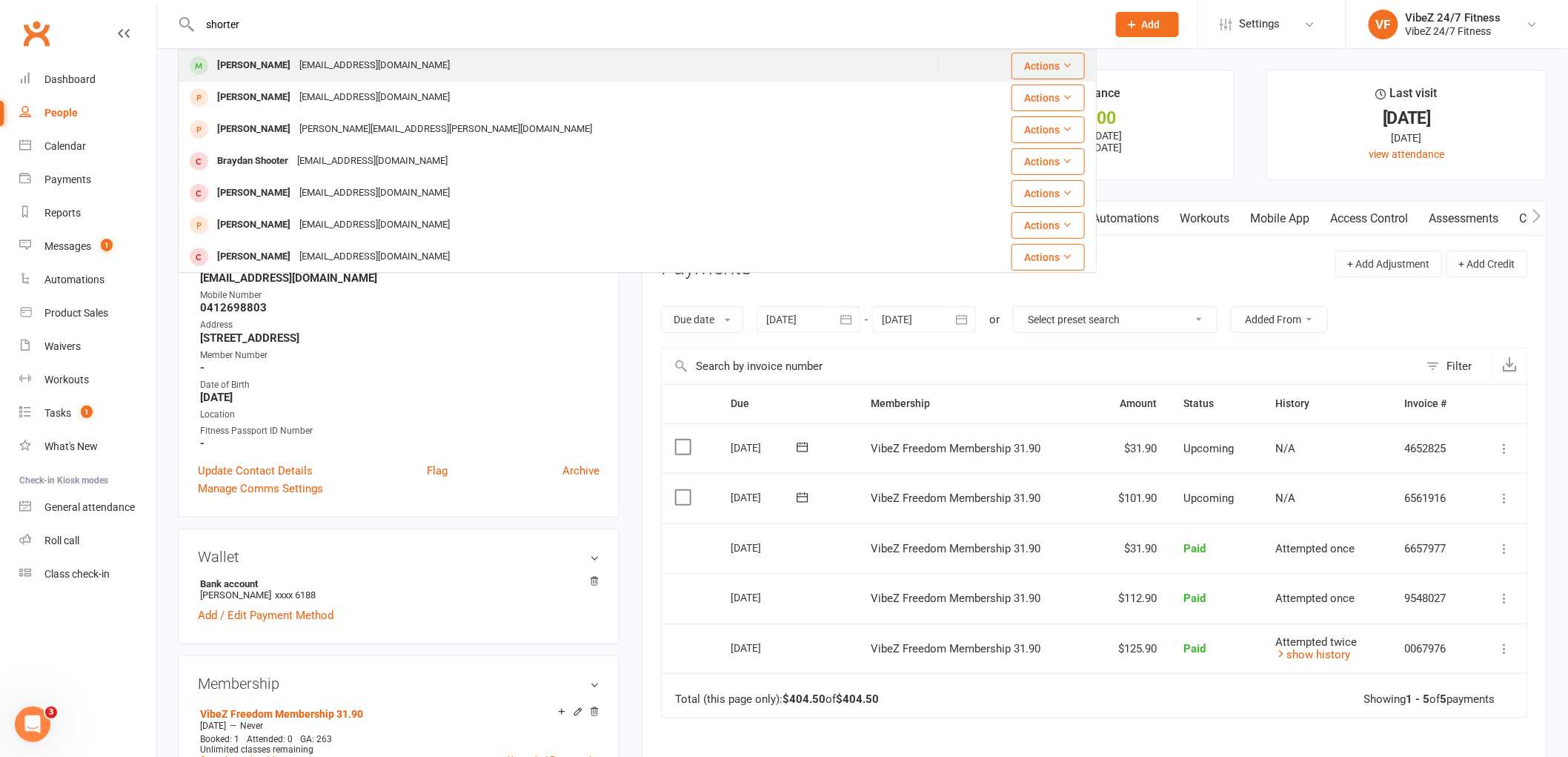
type input "shorter"
click at [330, 58] on div "[EMAIL_ADDRESS][DOMAIN_NAME]" at bounding box center [374, 65] width 159 height 22
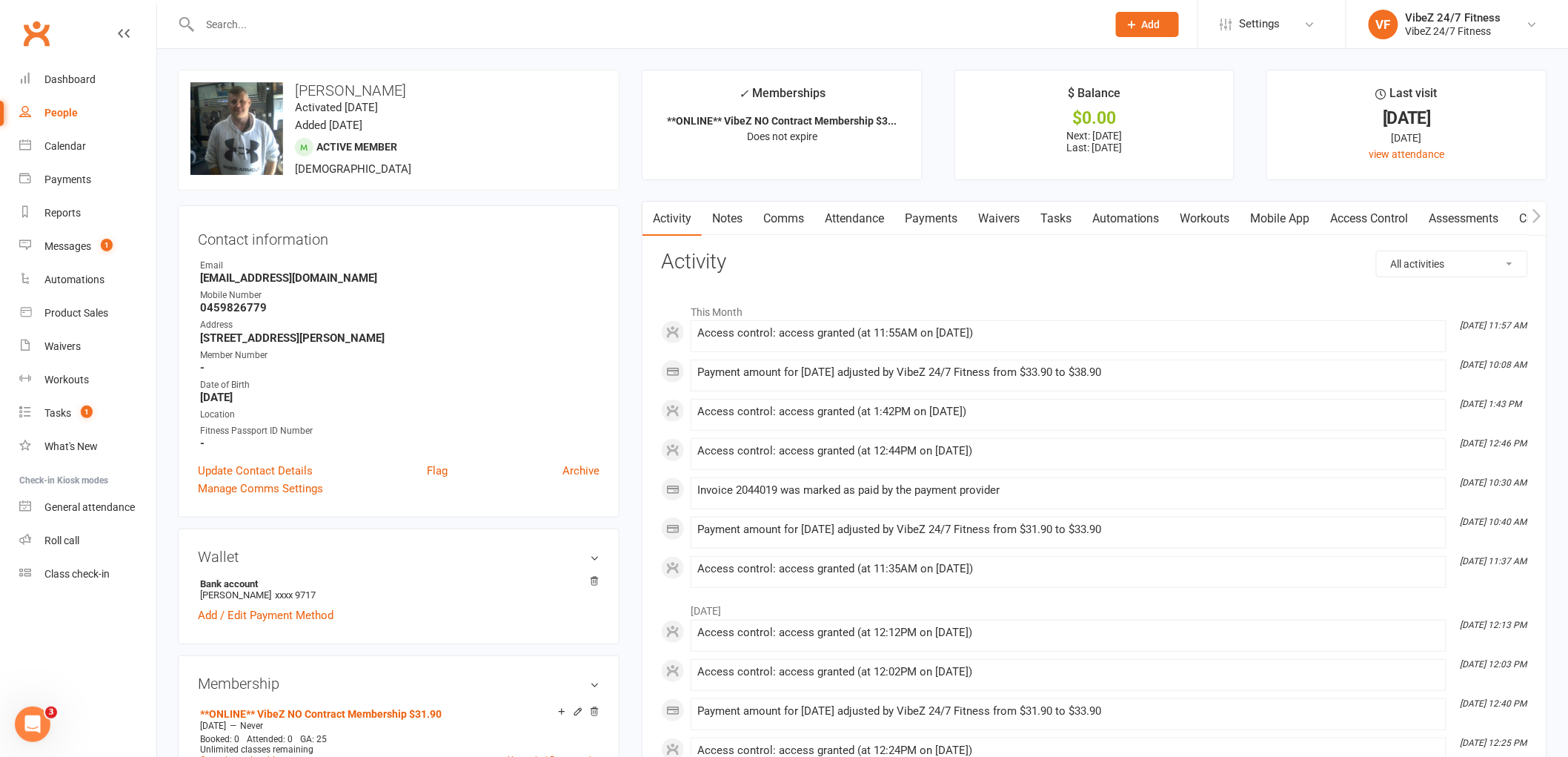
click at [941, 213] on link "Payments" at bounding box center [931, 219] width 74 height 34
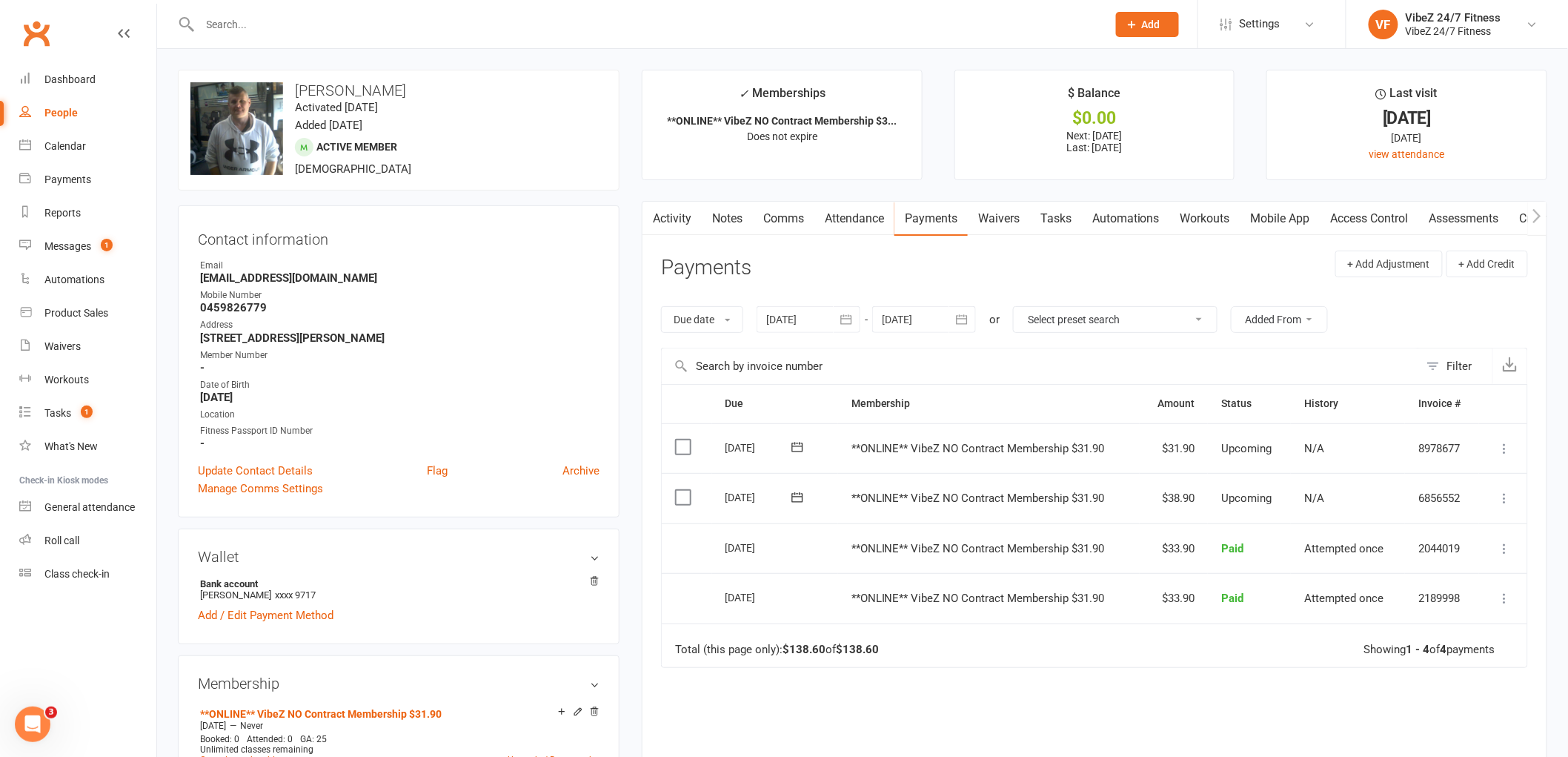
click at [1507, 506] on button at bounding box center [1505, 498] width 18 height 18
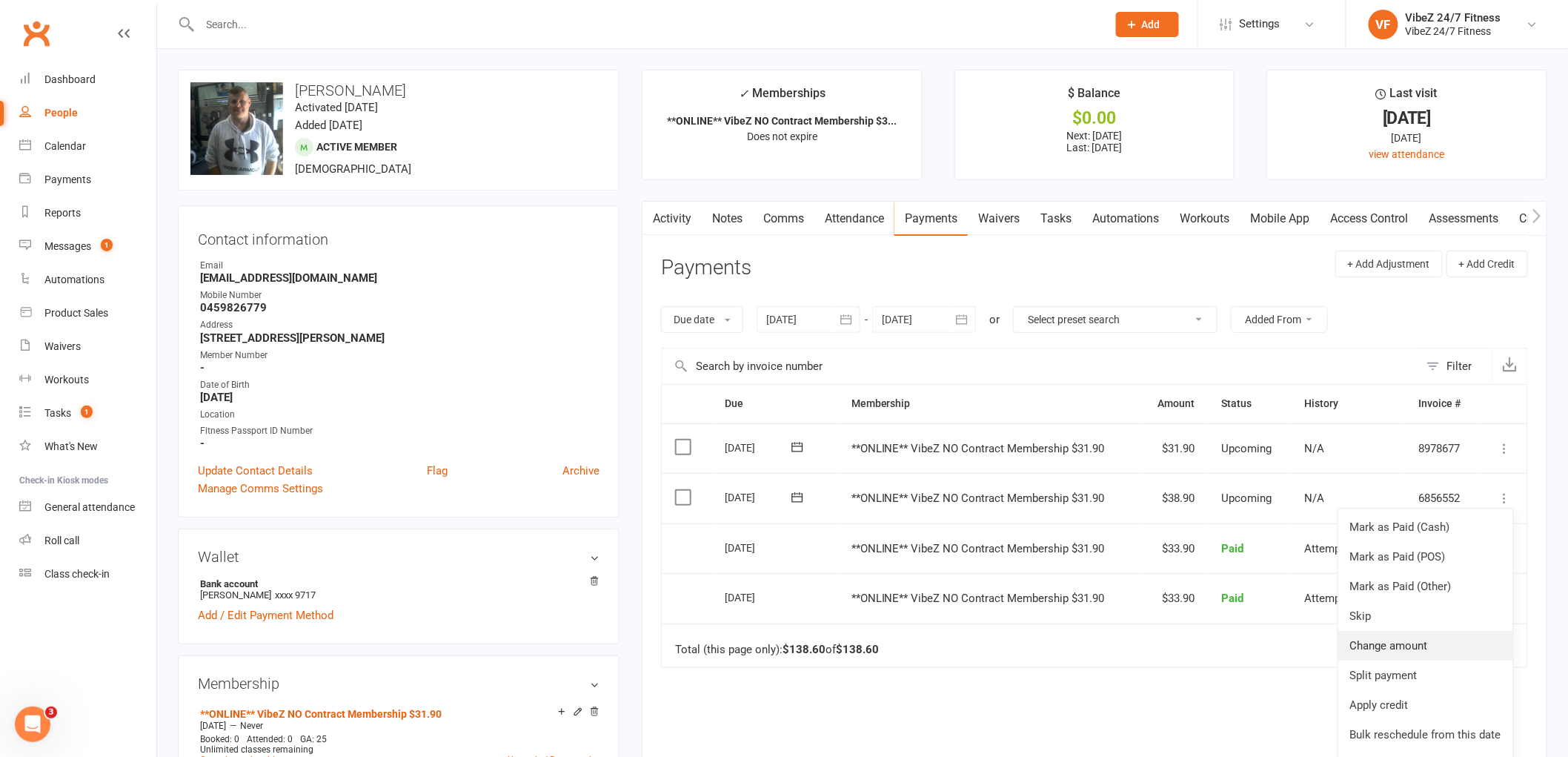
click at [1389, 650] on link "Change amount" at bounding box center [1425, 645] width 175 height 30
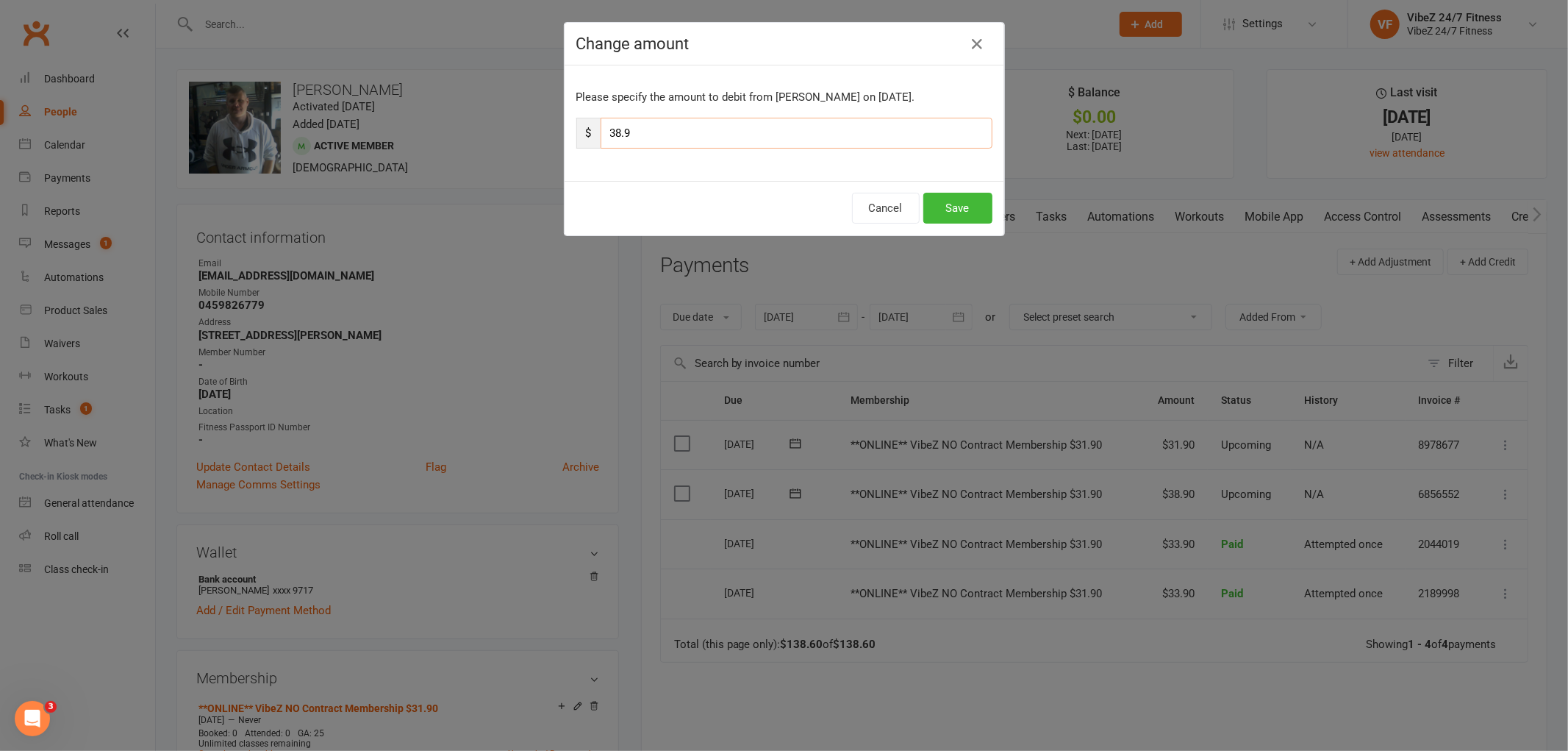
click at [618, 135] on input "38.9" at bounding box center [796, 133] width 392 height 31
type input "40.9"
click at [930, 203] on button "Save" at bounding box center [958, 207] width 69 height 31
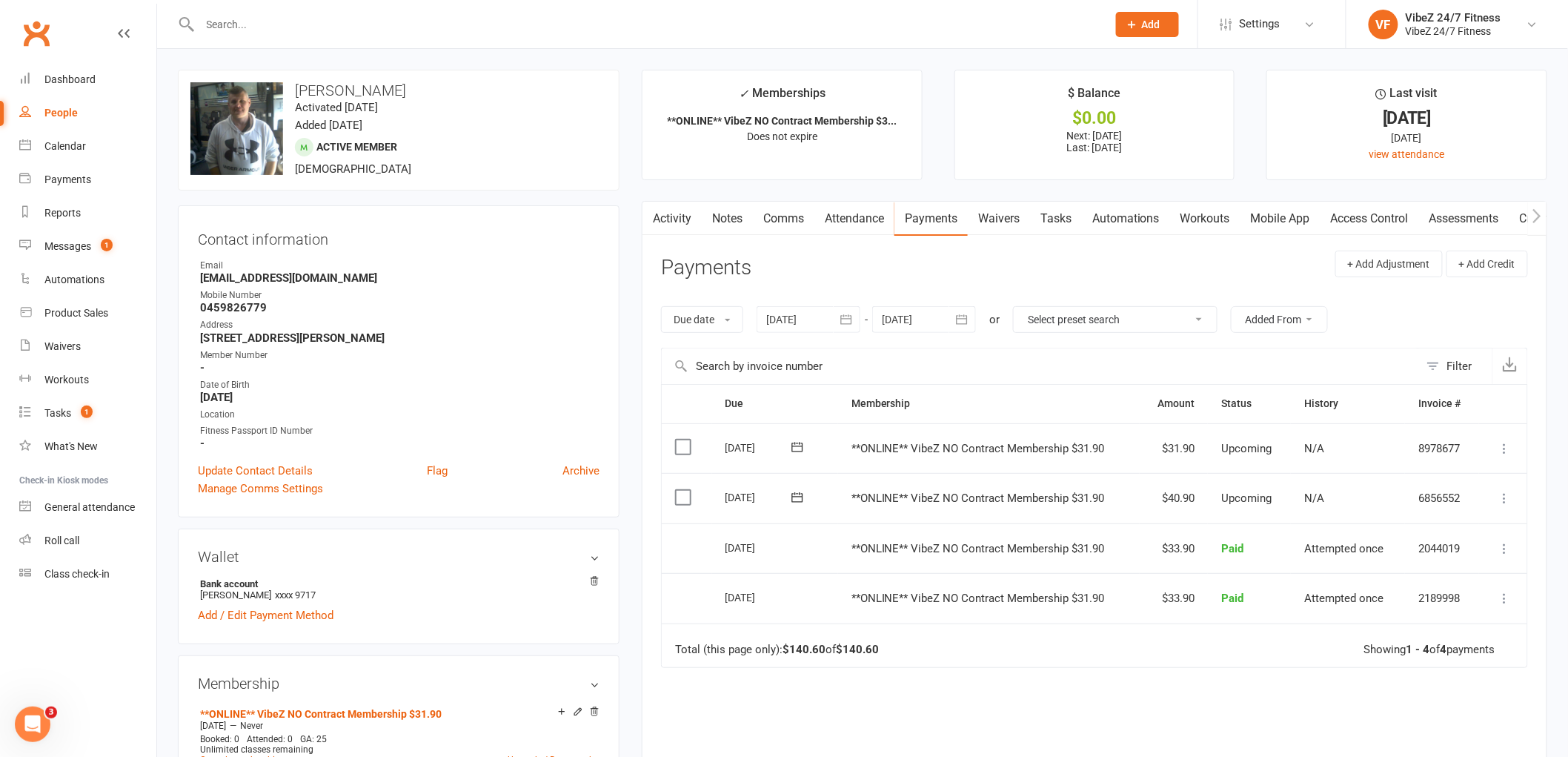
click at [368, 24] on input "text" at bounding box center [645, 25] width 901 height 21
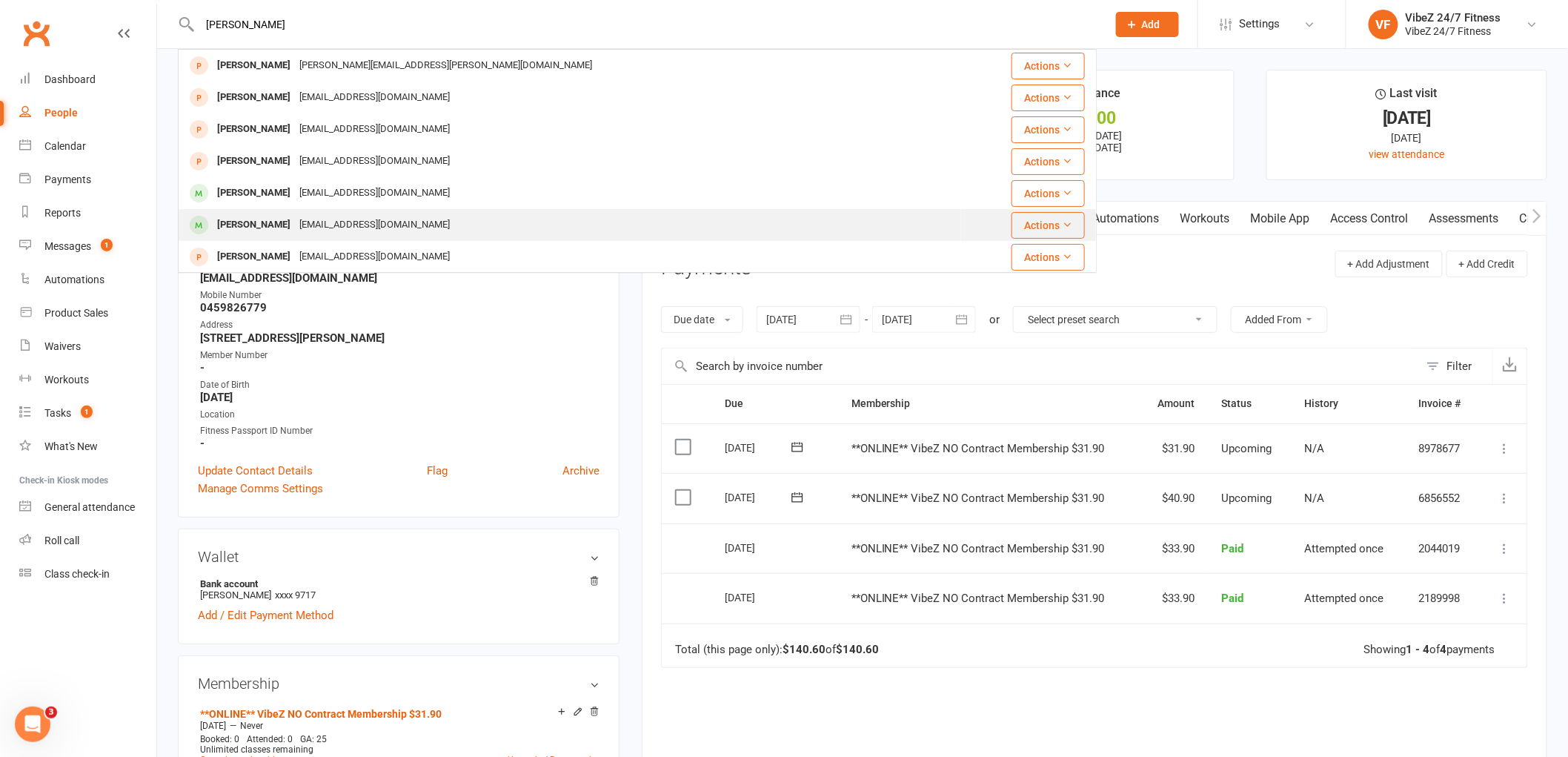
type input "[PERSON_NAME]"
click at [307, 217] on div "[EMAIL_ADDRESS][DOMAIN_NAME]" at bounding box center [374, 224] width 159 height 22
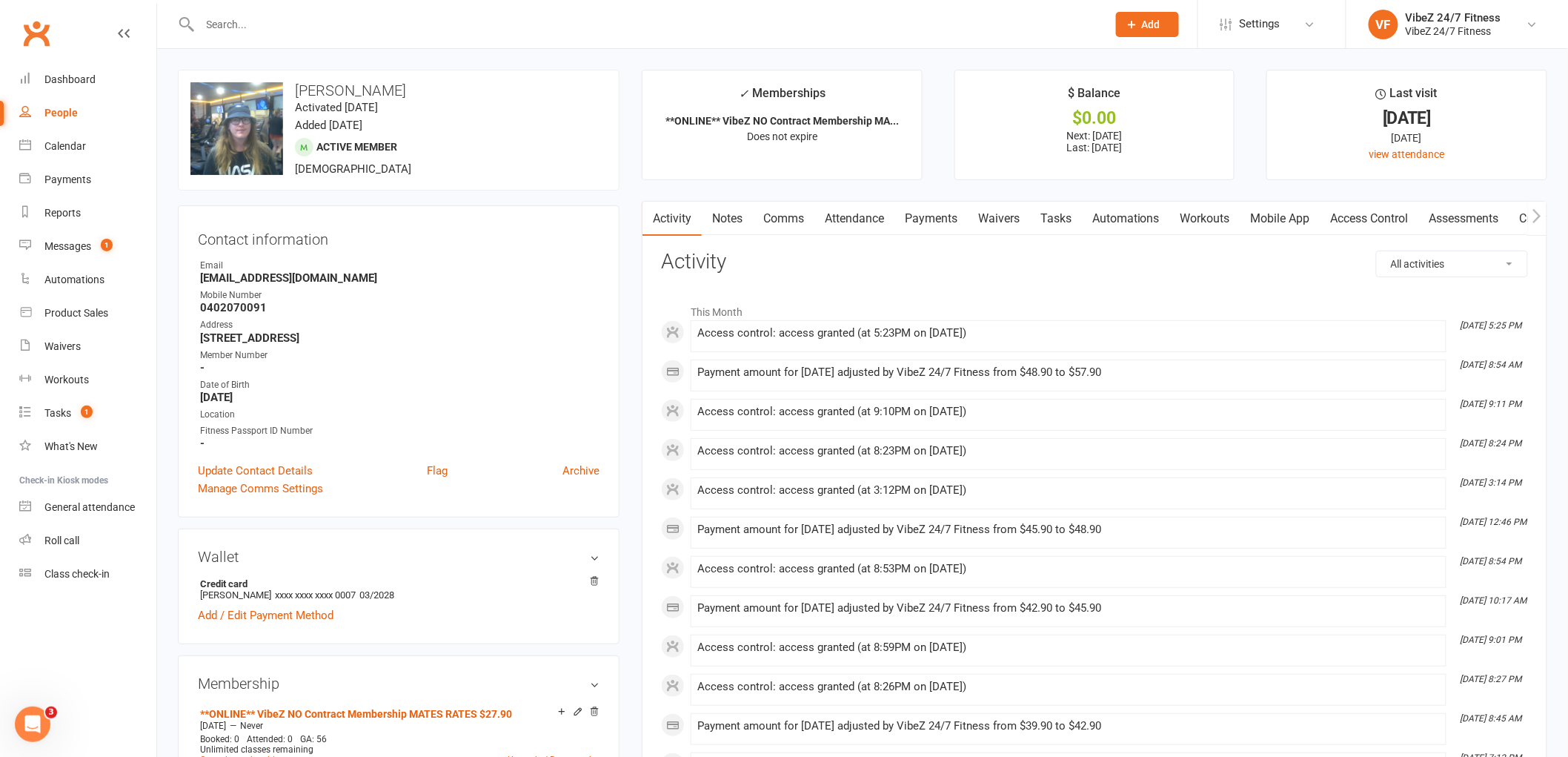
click at [945, 217] on link "Payments" at bounding box center [931, 219] width 74 height 34
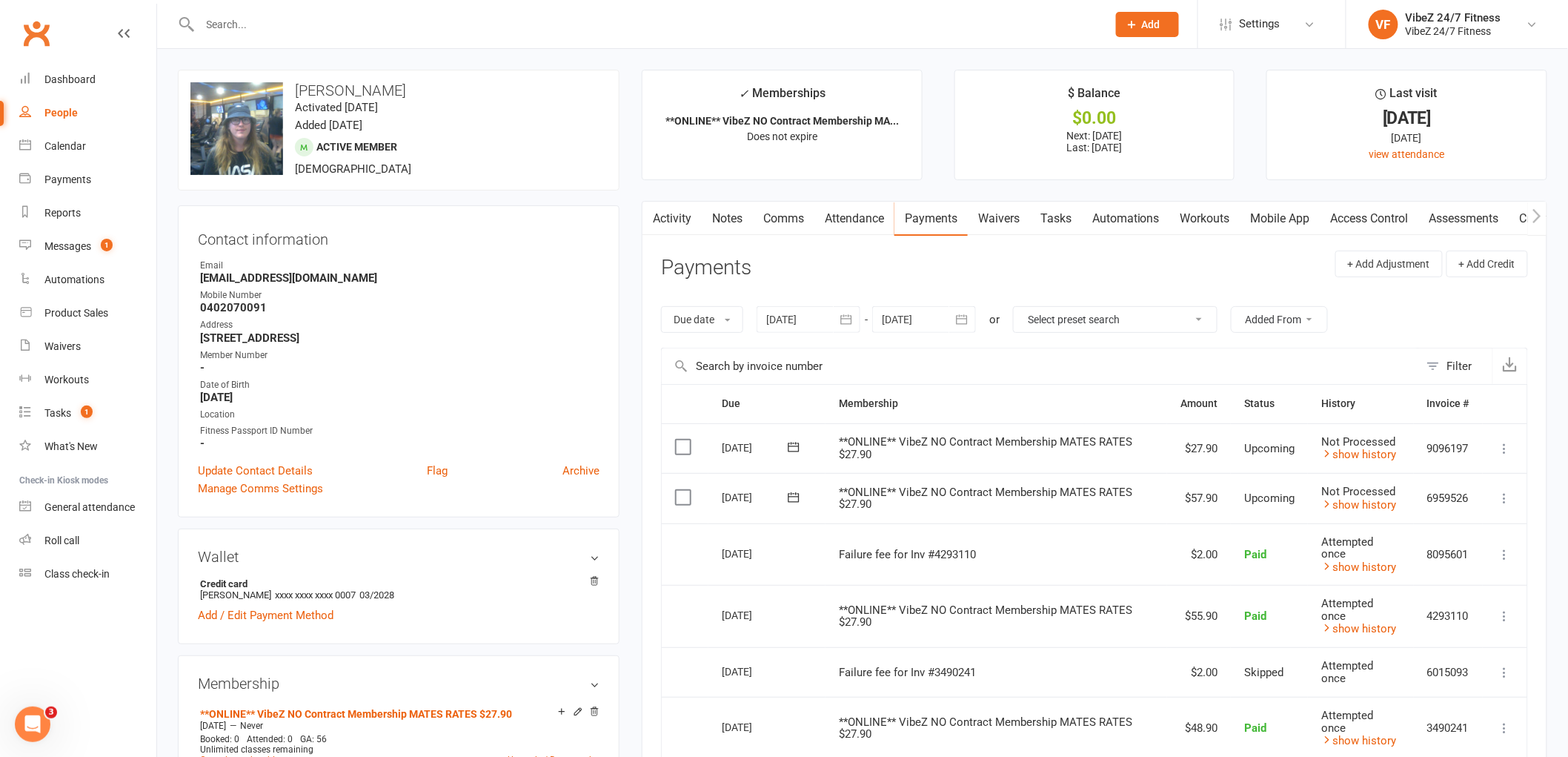
click at [1509, 495] on icon at bounding box center [1505, 497] width 15 height 15
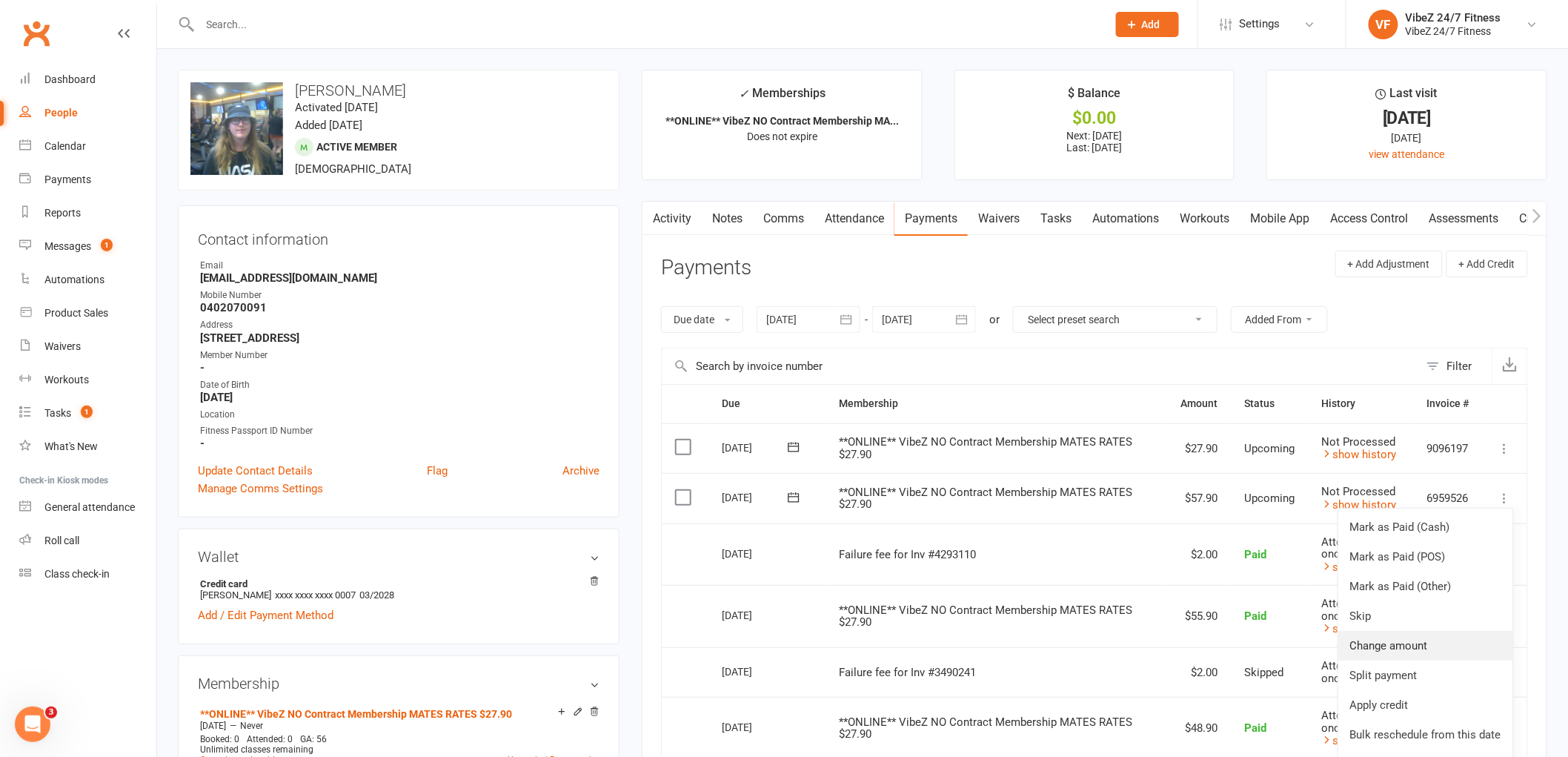
click at [1397, 645] on link "Change amount" at bounding box center [1425, 645] width 175 height 30
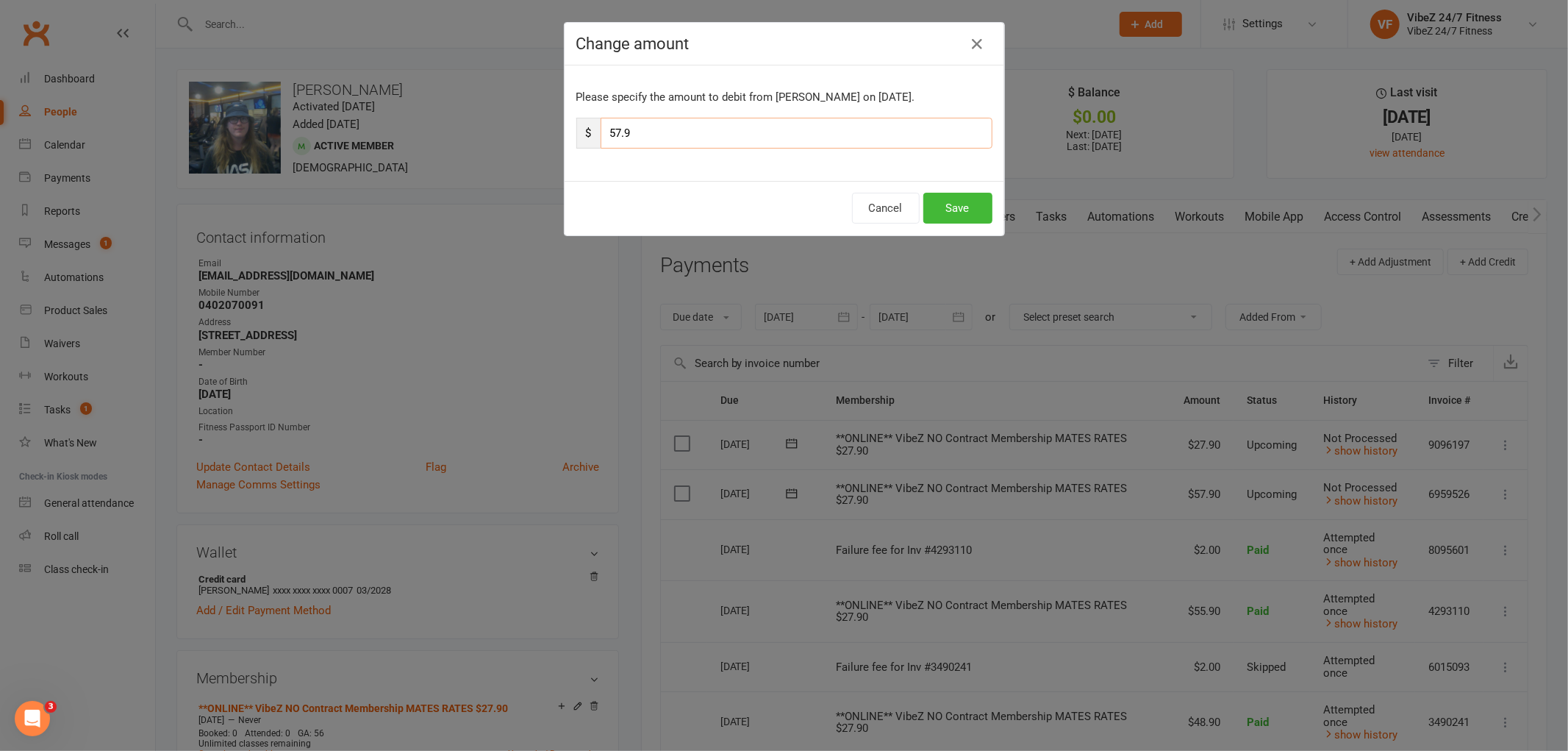
click at [615, 131] on input "57.9" at bounding box center [796, 133] width 392 height 31
type input "60.9"
click at [952, 196] on button "Save" at bounding box center [958, 207] width 69 height 31
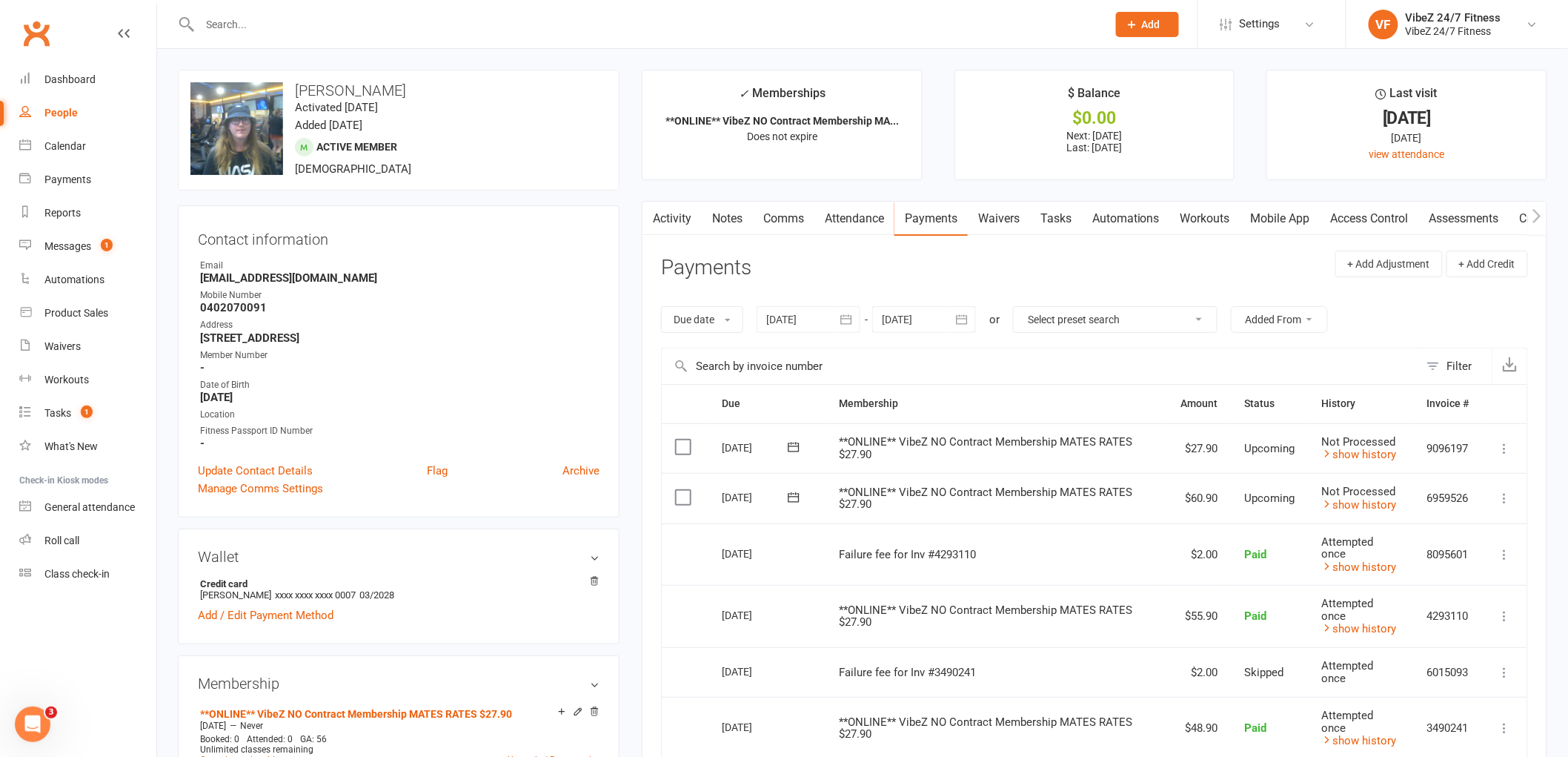
click at [1501, 497] on icon at bounding box center [1505, 497] width 15 height 15
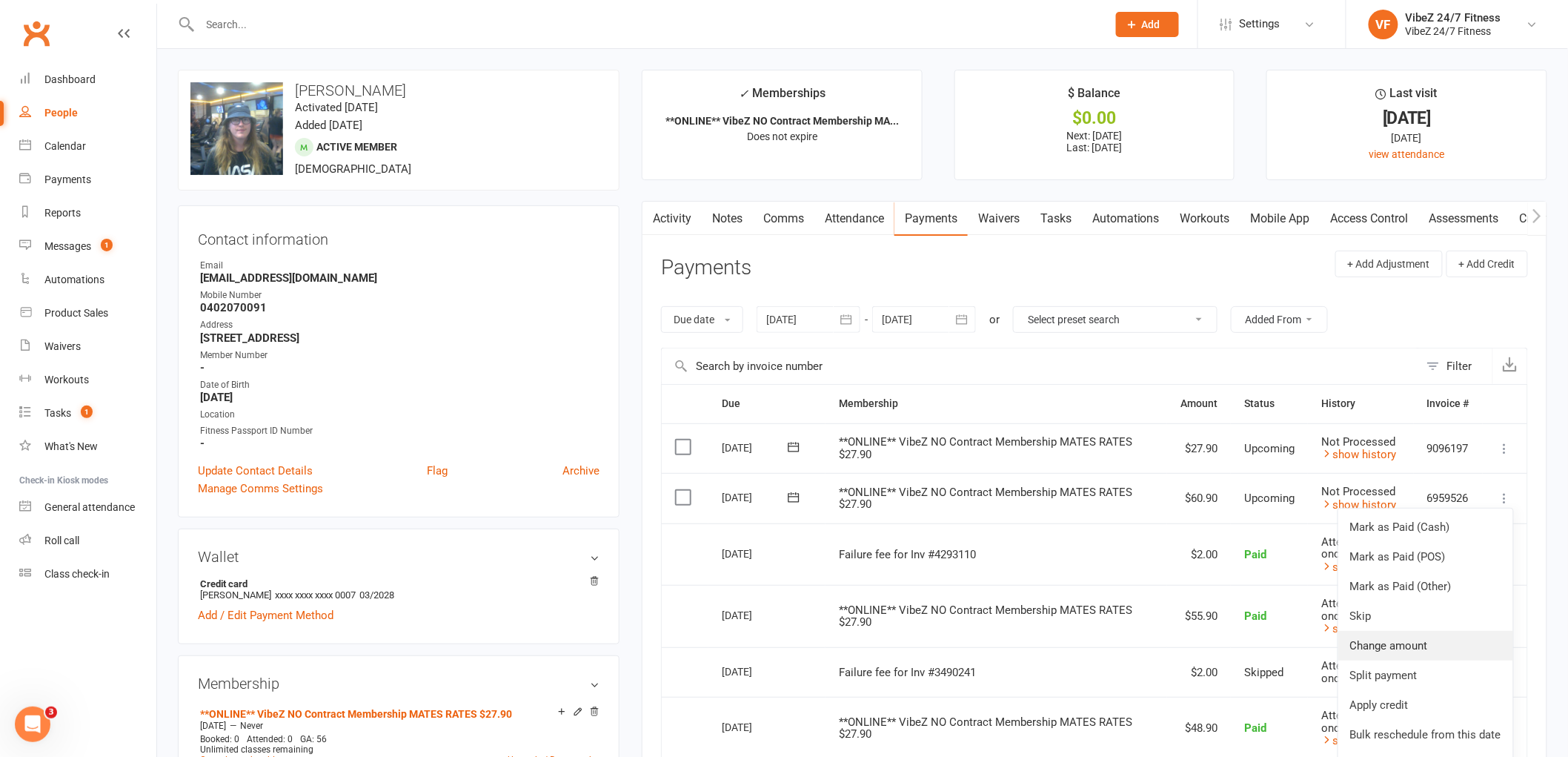
click at [1393, 648] on link "Change amount" at bounding box center [1425, 645] width 175 height 30
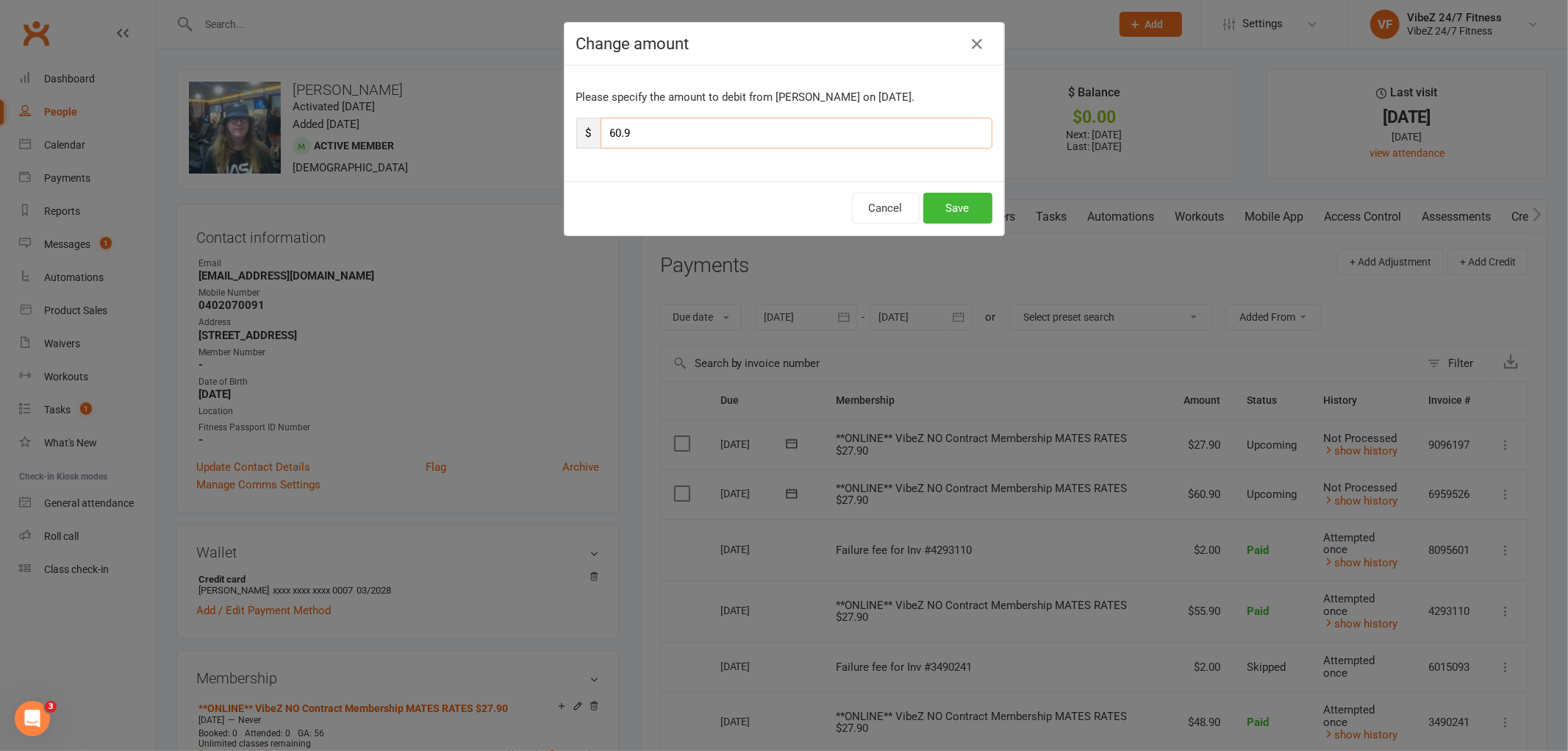
click at [618, 133] on input "60.9" at bounding box center [796, 133] width 392 height 31
type input "66.9"
click at [958, 203] on button "Save" at bounding box center [958, 207] width 69 height 31
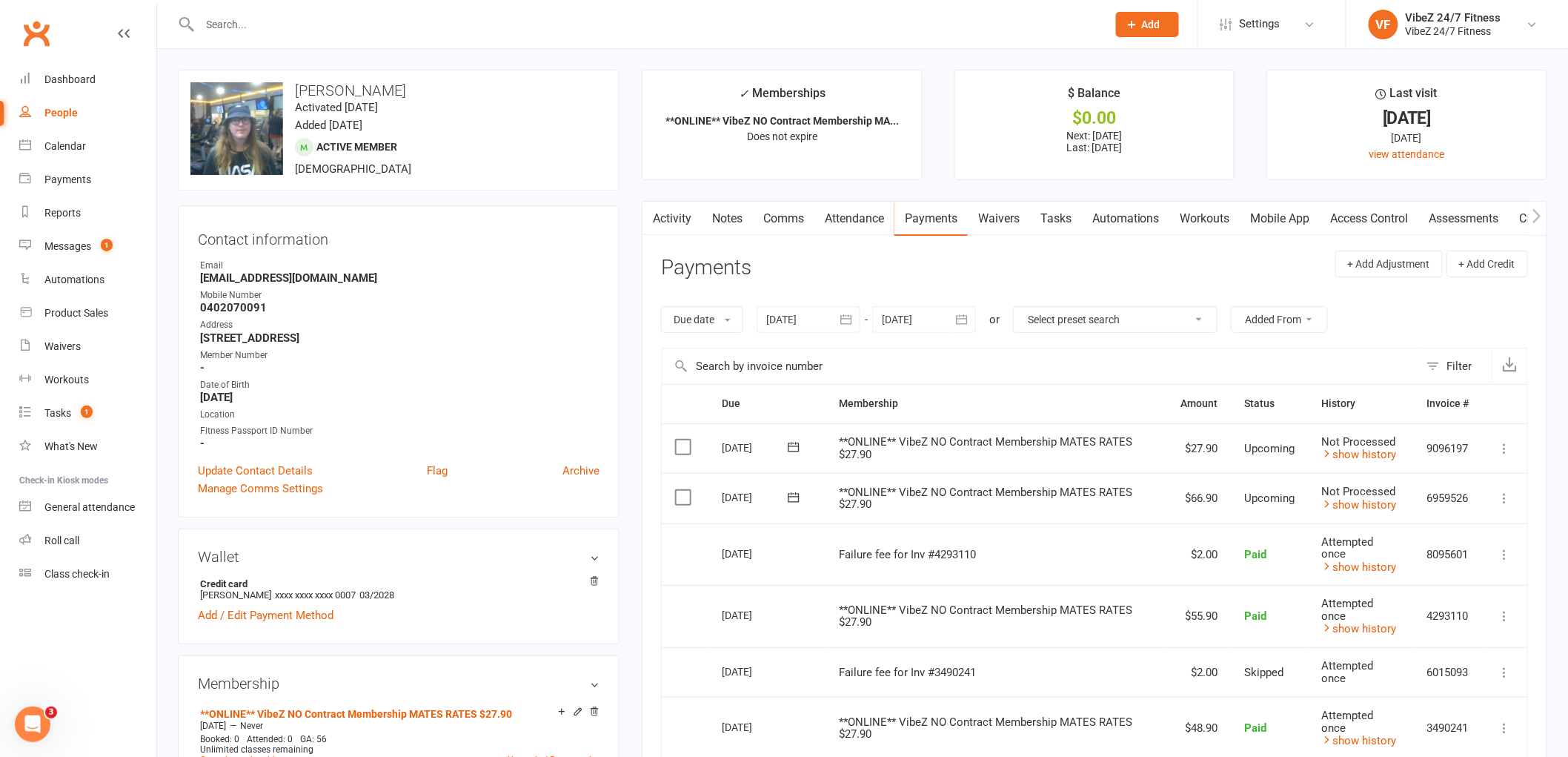
click at [244, 12] on div at bounding box center [637, 24] width 919 height 48
click at [247, 19] on input "text" at bounding box center [645, 25] width 901 height 21
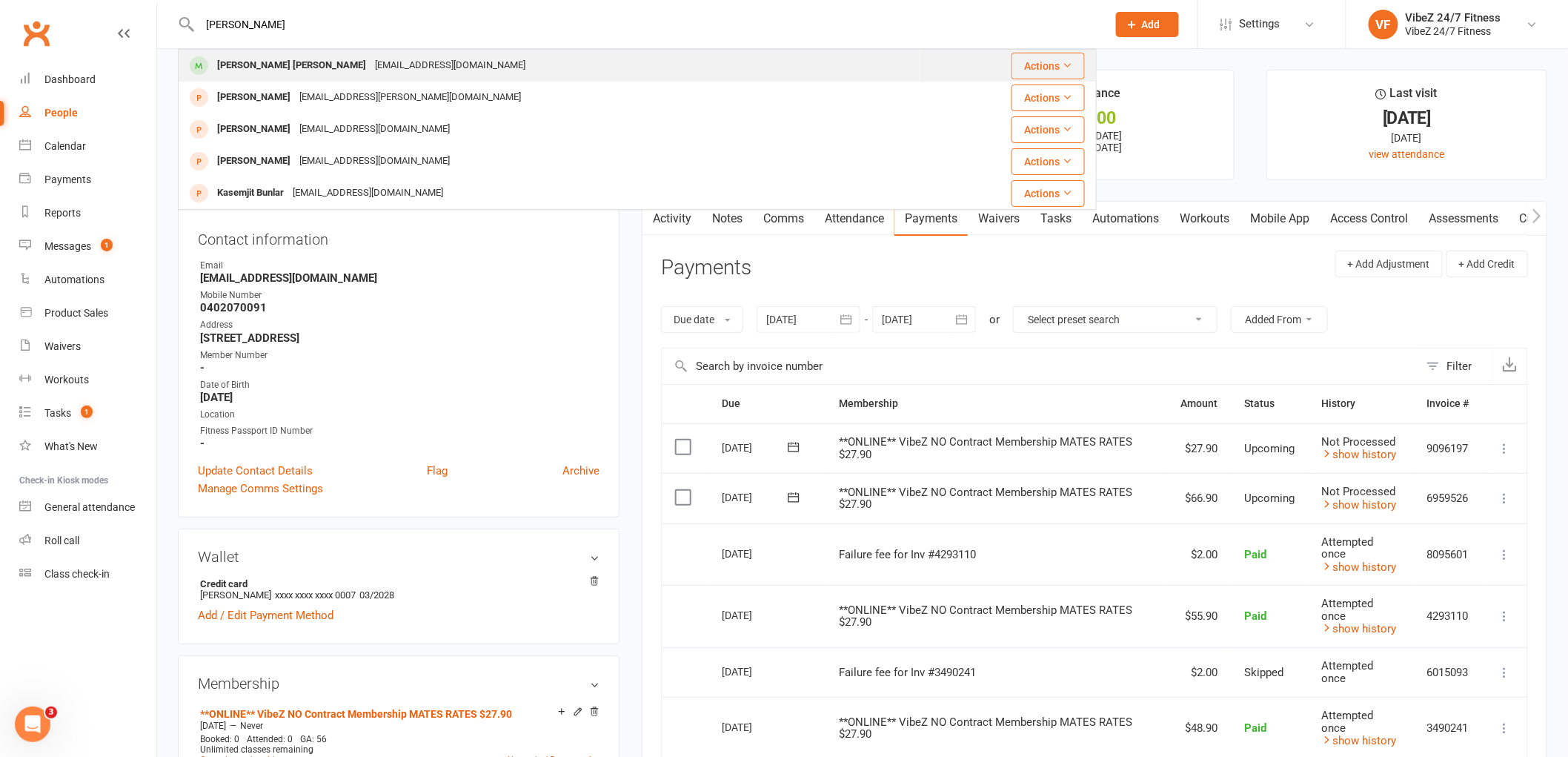
type input "[PERSON_NAME]"
click at [371, 64] on div "[EMAIL_ADDRESS][DOMAIN_NAME]" at bounding box center [450, 65] width 159 height 22
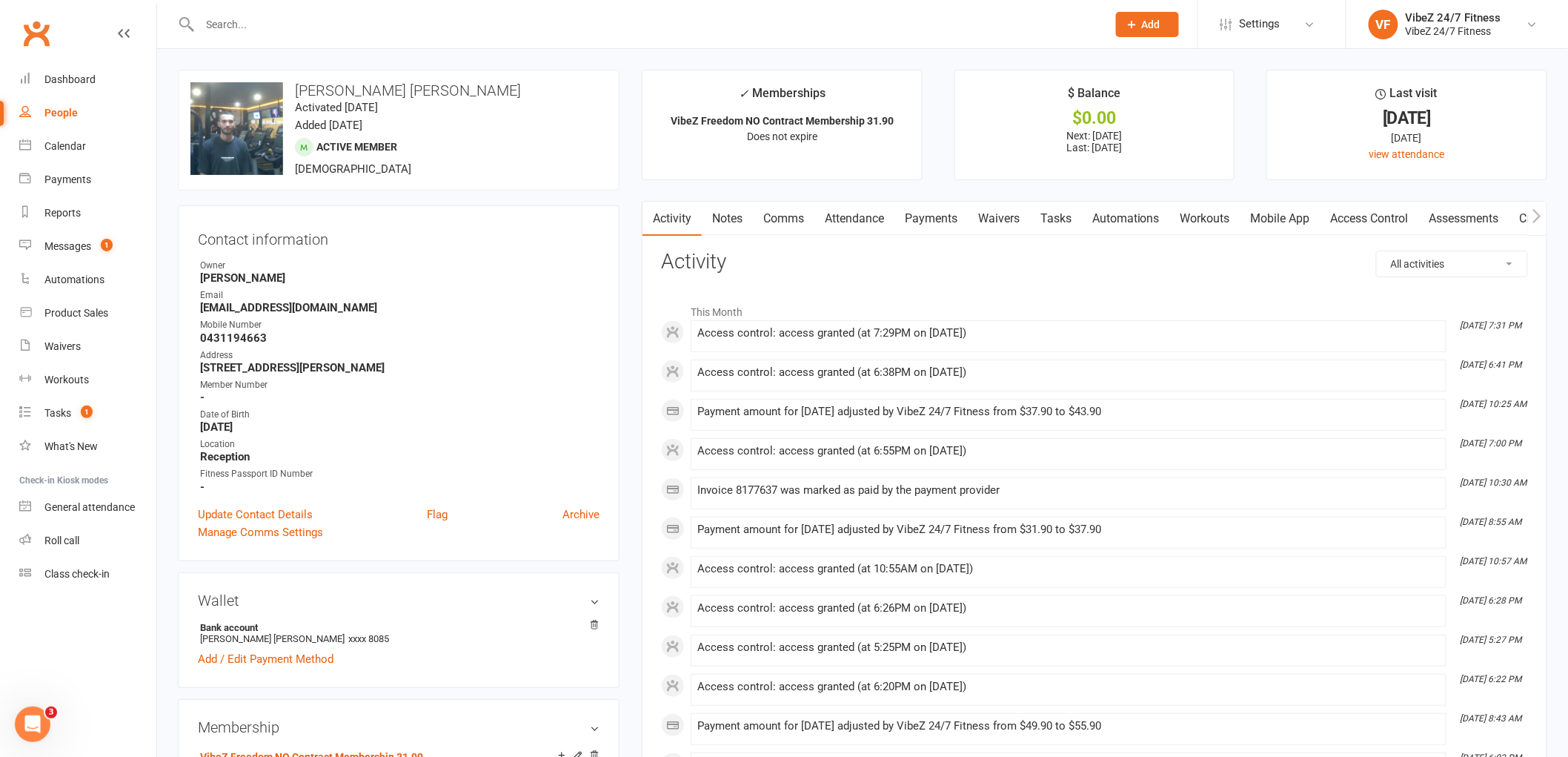
click at [916, 221] on link "Payments" at bounding box center [931, 219] width 74 height 34
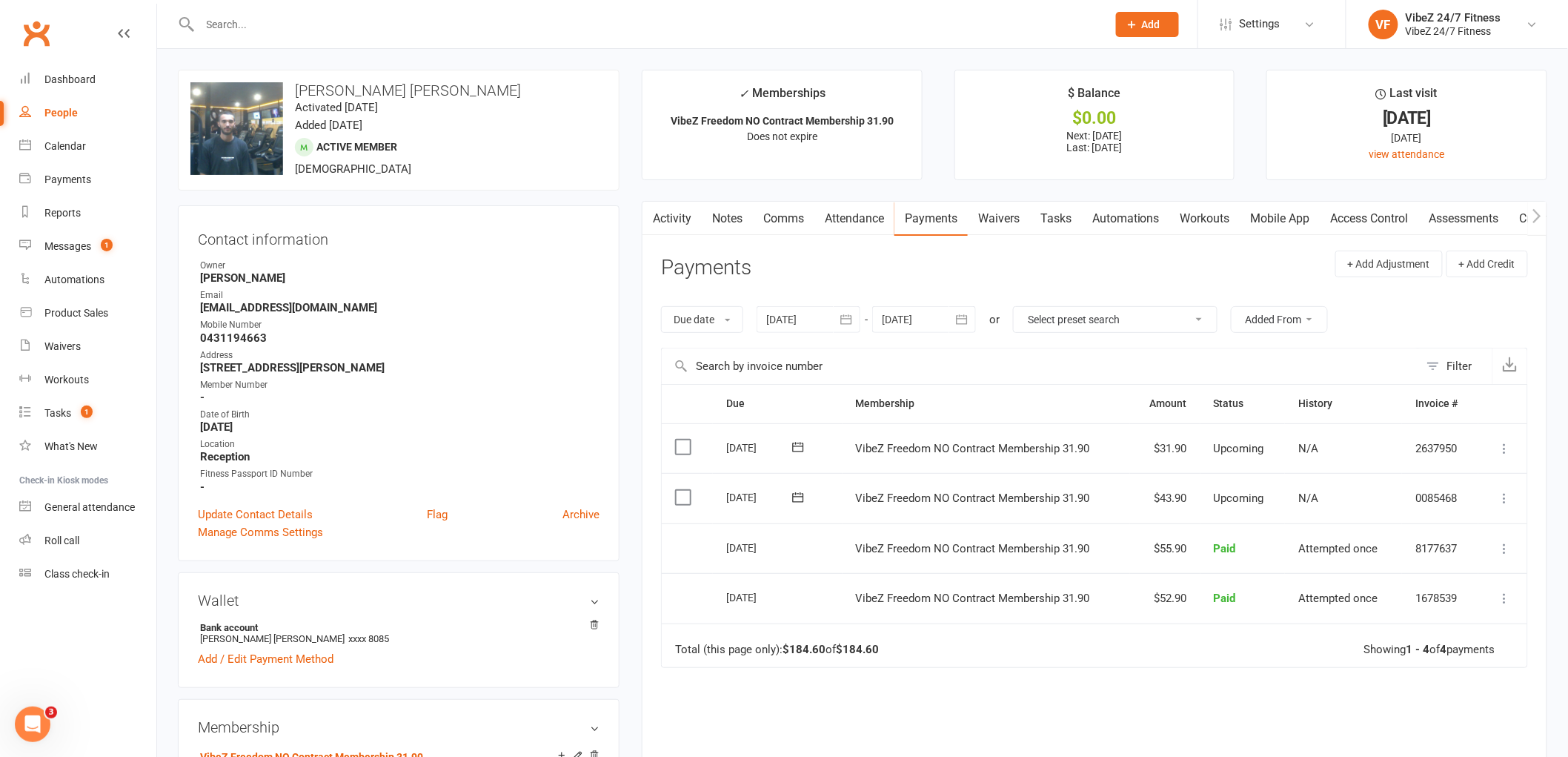
click at [1498, 493] on icon at bounding box center [1505, 497] width 15 height 15
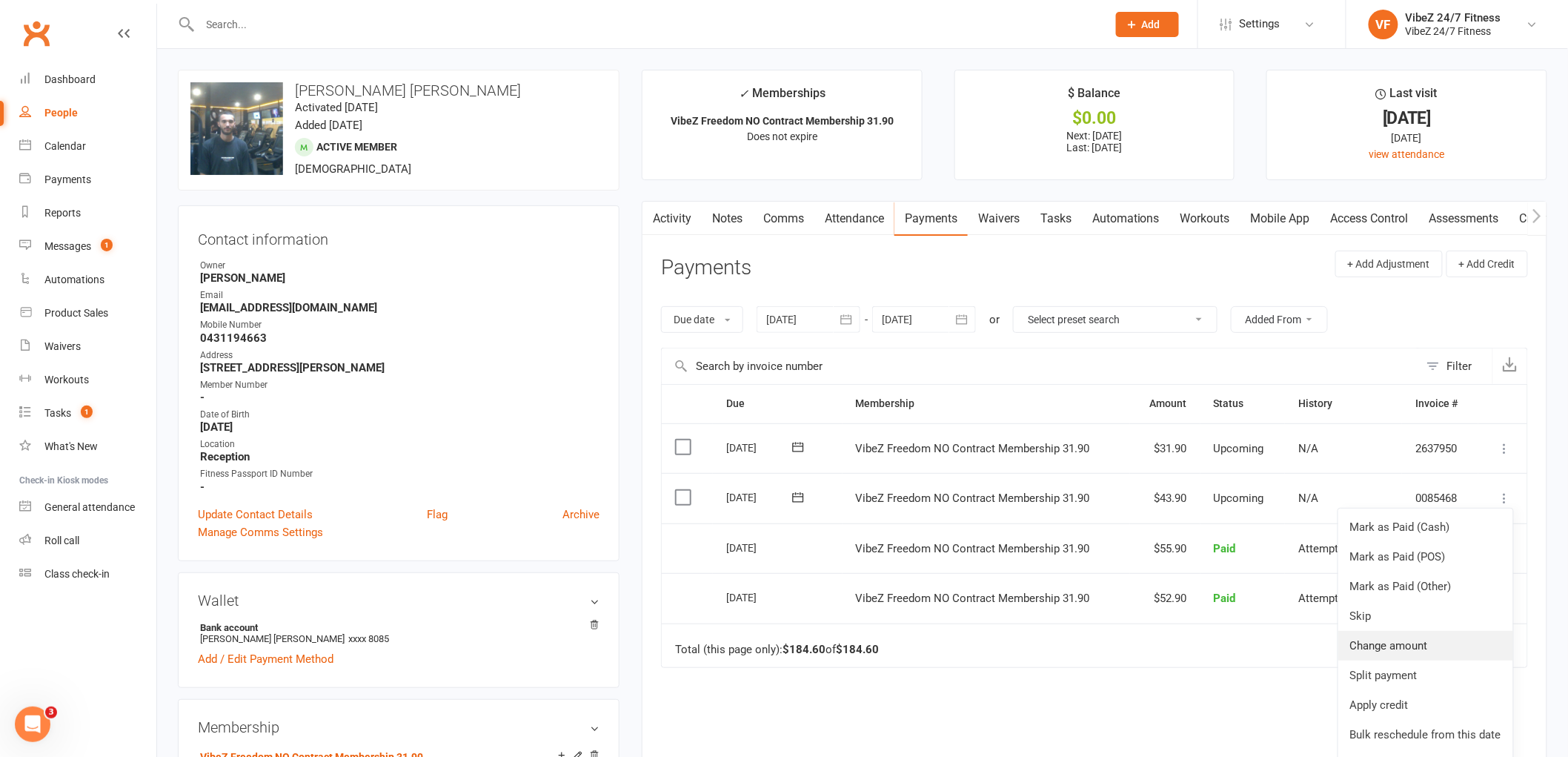
click at [1377, 638] on link "Change amount" at bounding box center [1425, 645] width 175 height 30
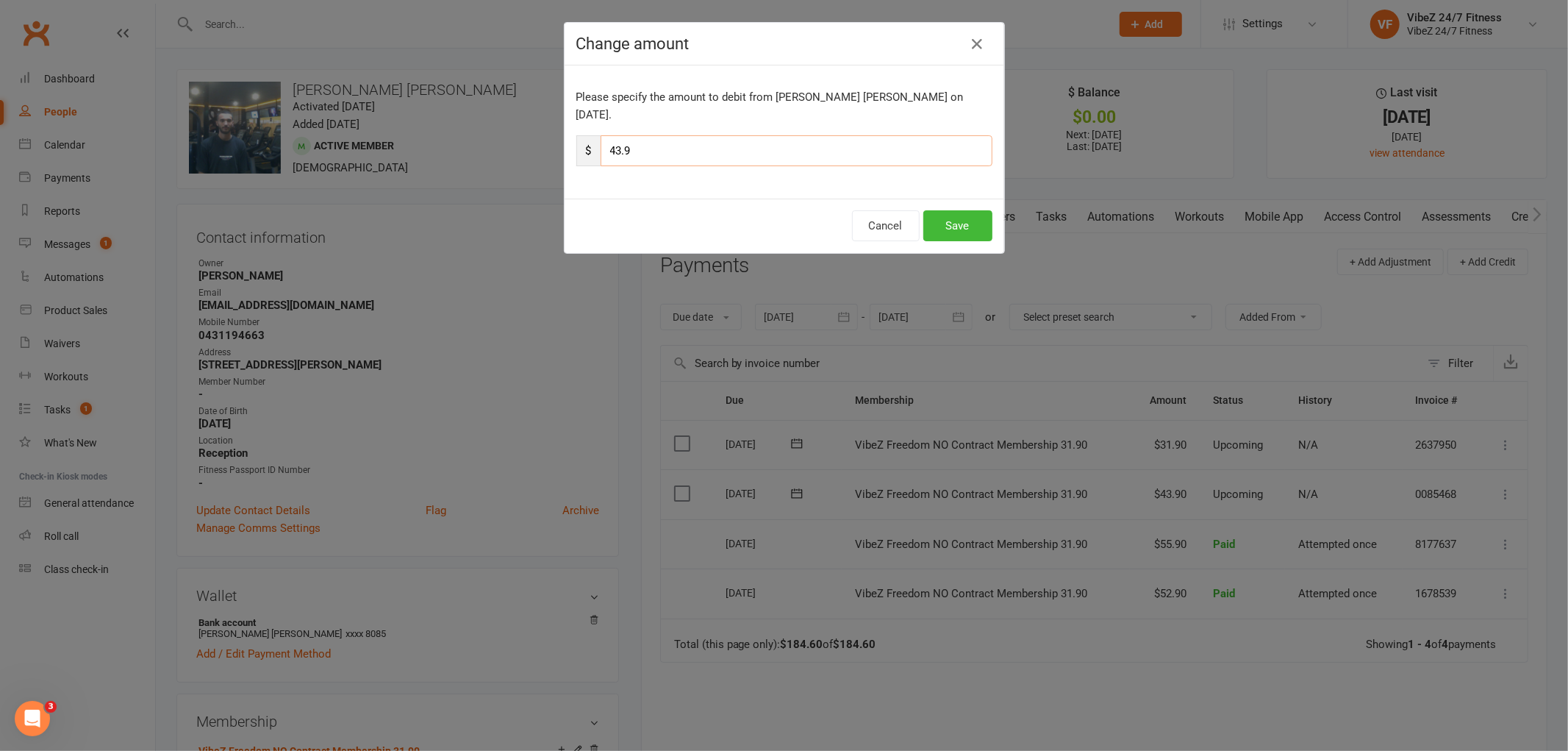
click at [615, 135] on input "43.9" at bounding box center [796, 150] width 392 height 31
type input "49.9"
click at [956, 211] on button "Save" at bounding box center [958, 226] width 69 height 31
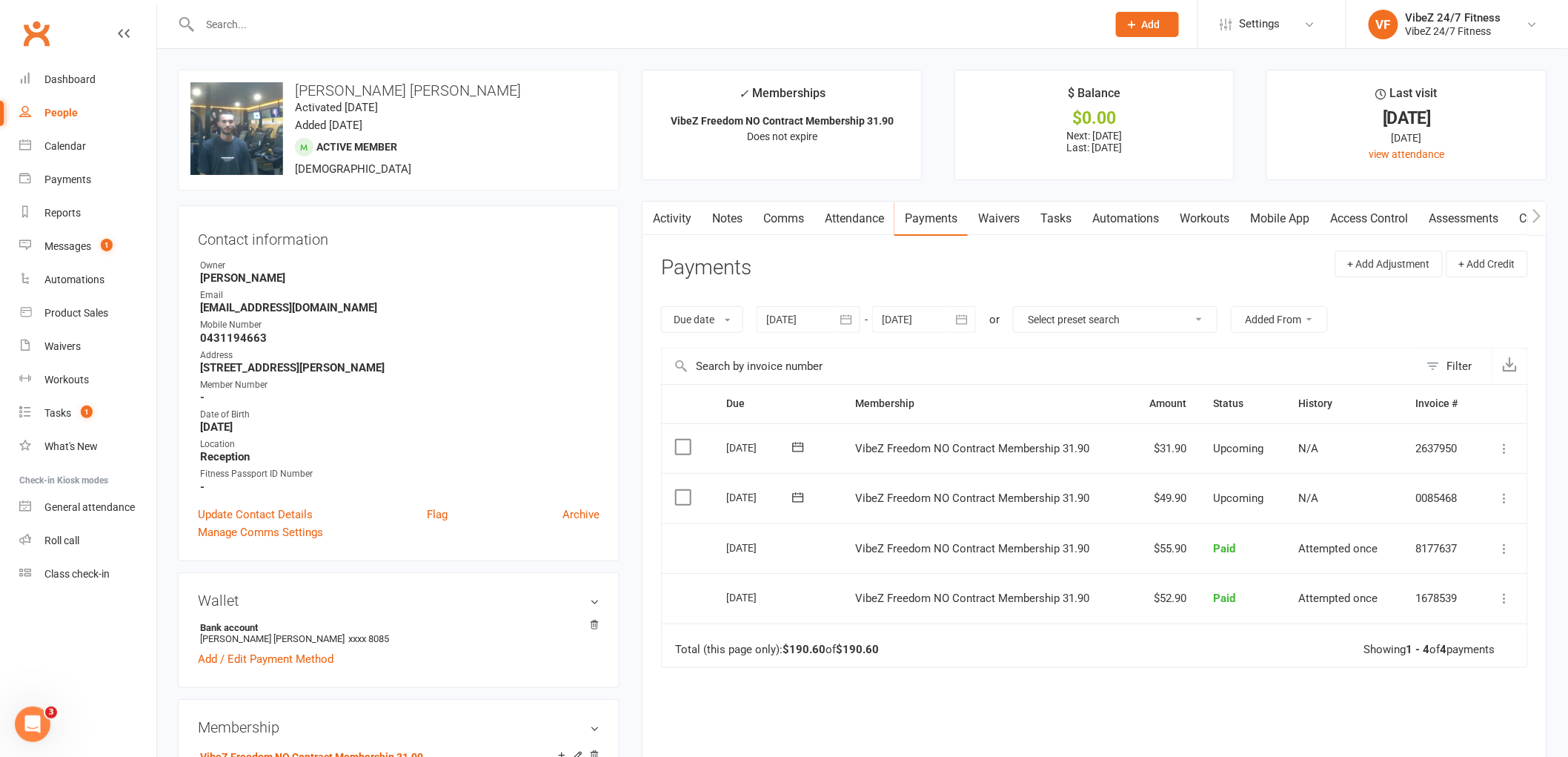
click at [306, 18] on input "text" at bounding box center [645, 25] width 901 height 21
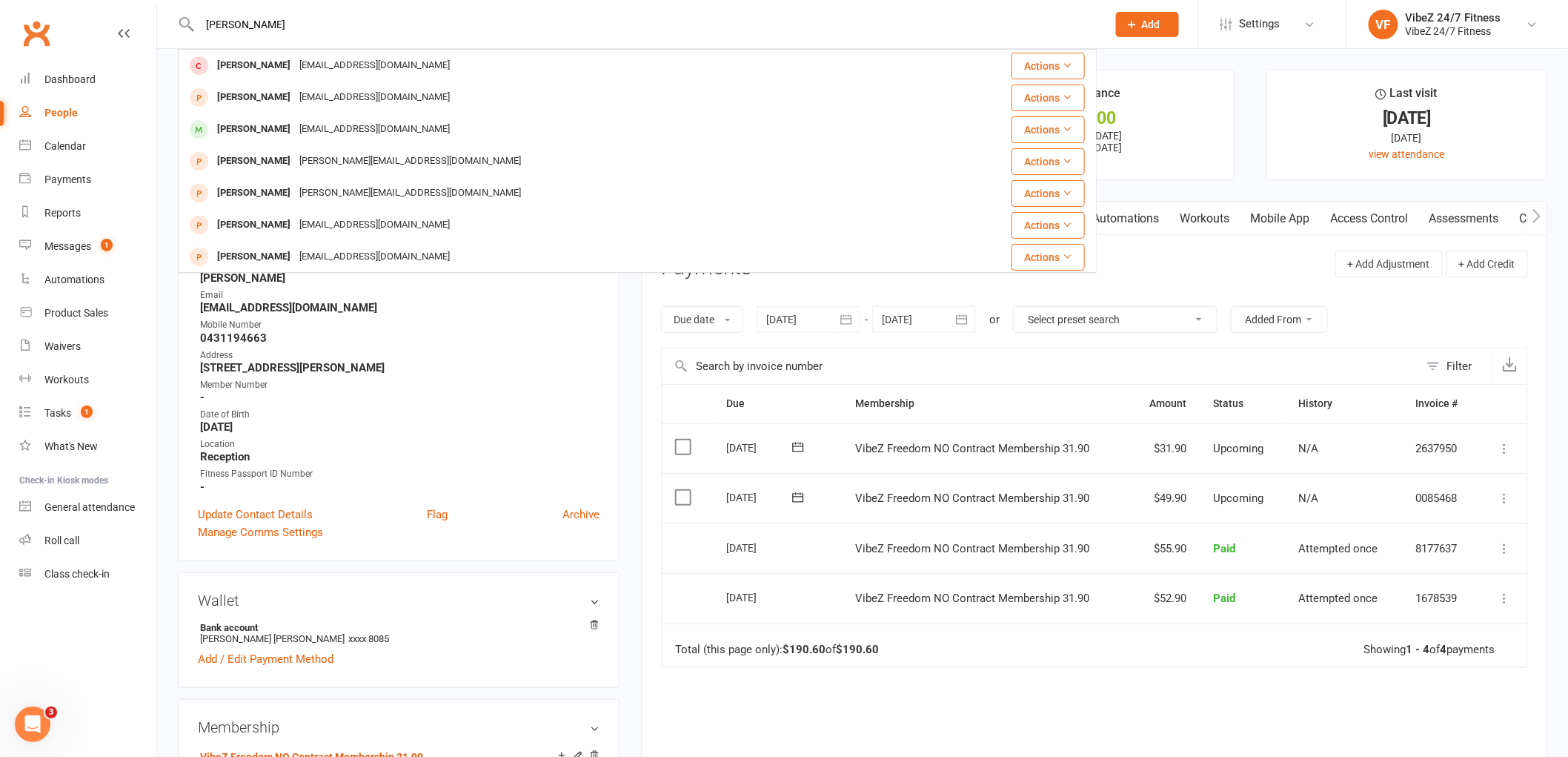
type input "[PERSON_NAME]"
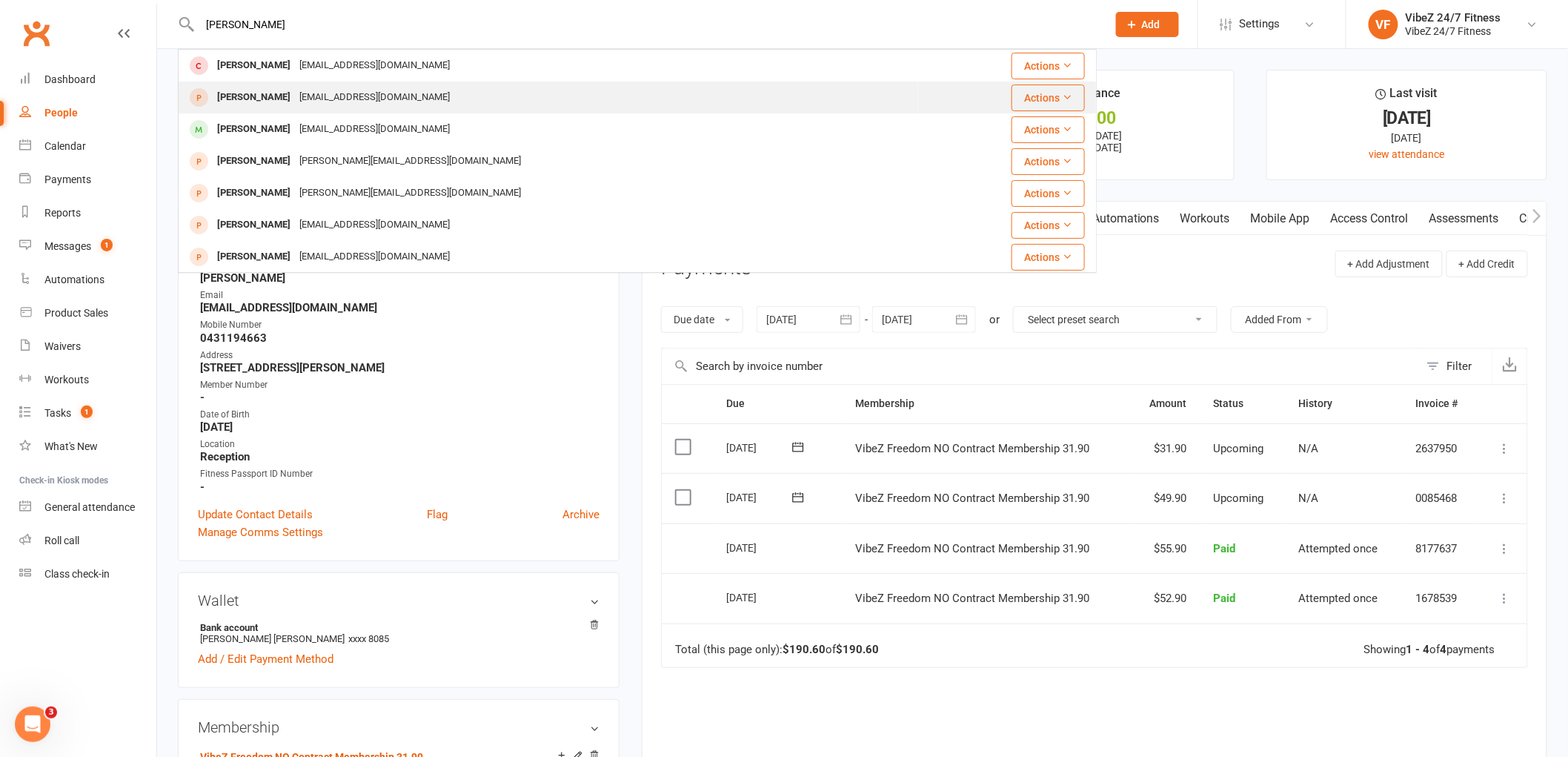
click at [383, 100] on div "[EMAIL_ADDRESS][DOMAIN_NAME]" at bounding box center [374, 97] width 159 height 22
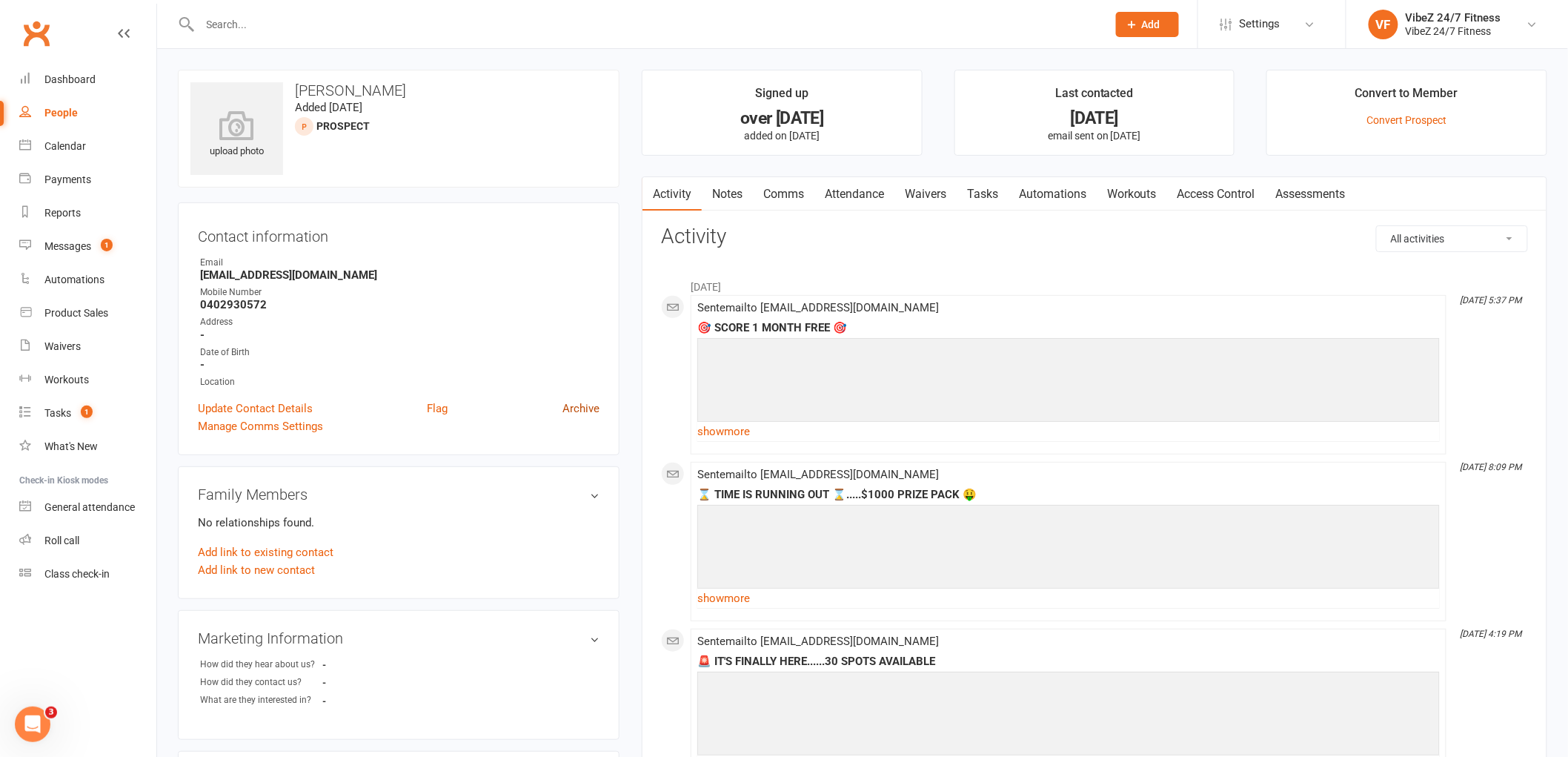
click at [574, 405] on link "Archive" at bounding box center [581, 409] width 37 height 18
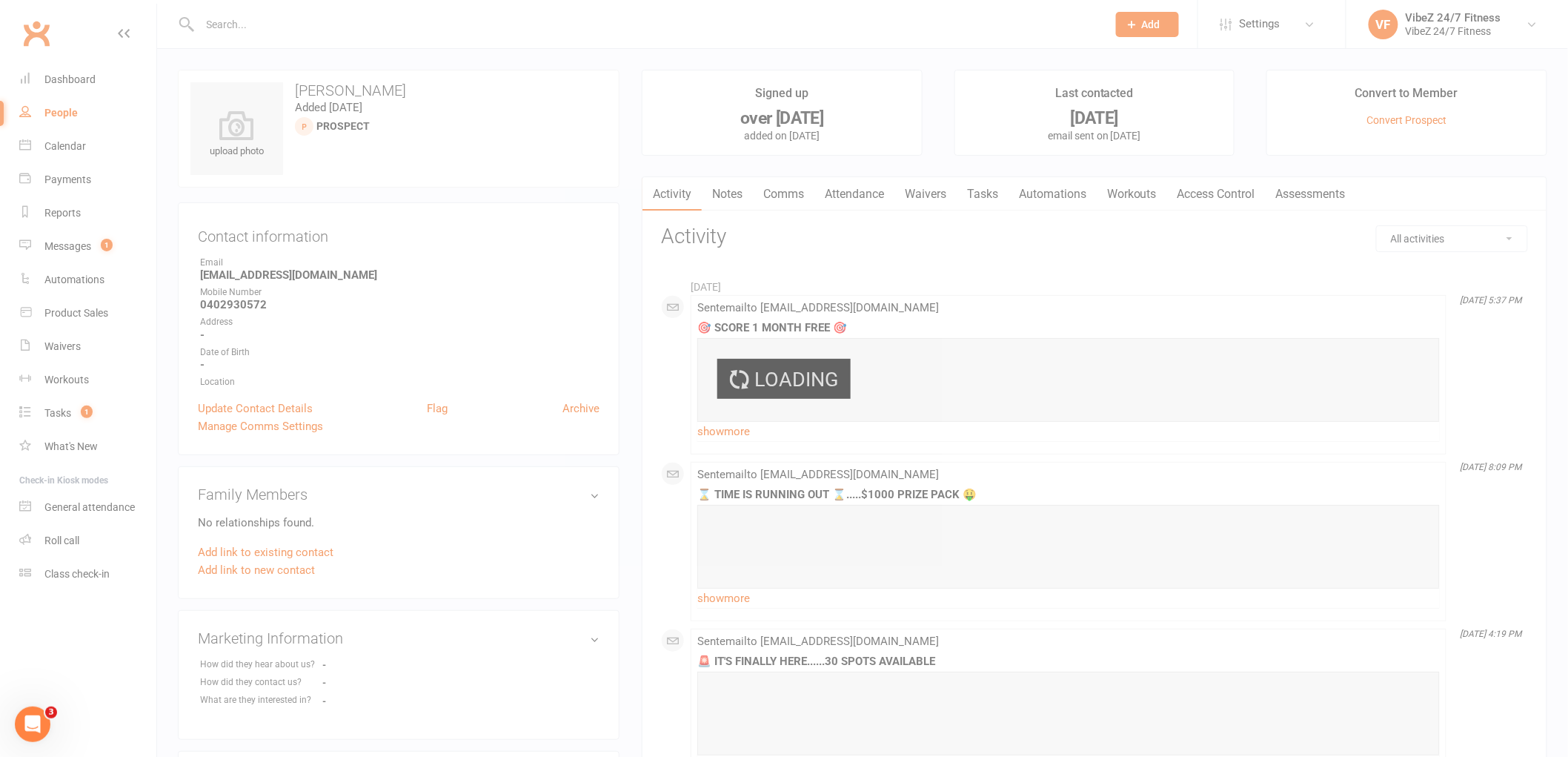
select select "100"
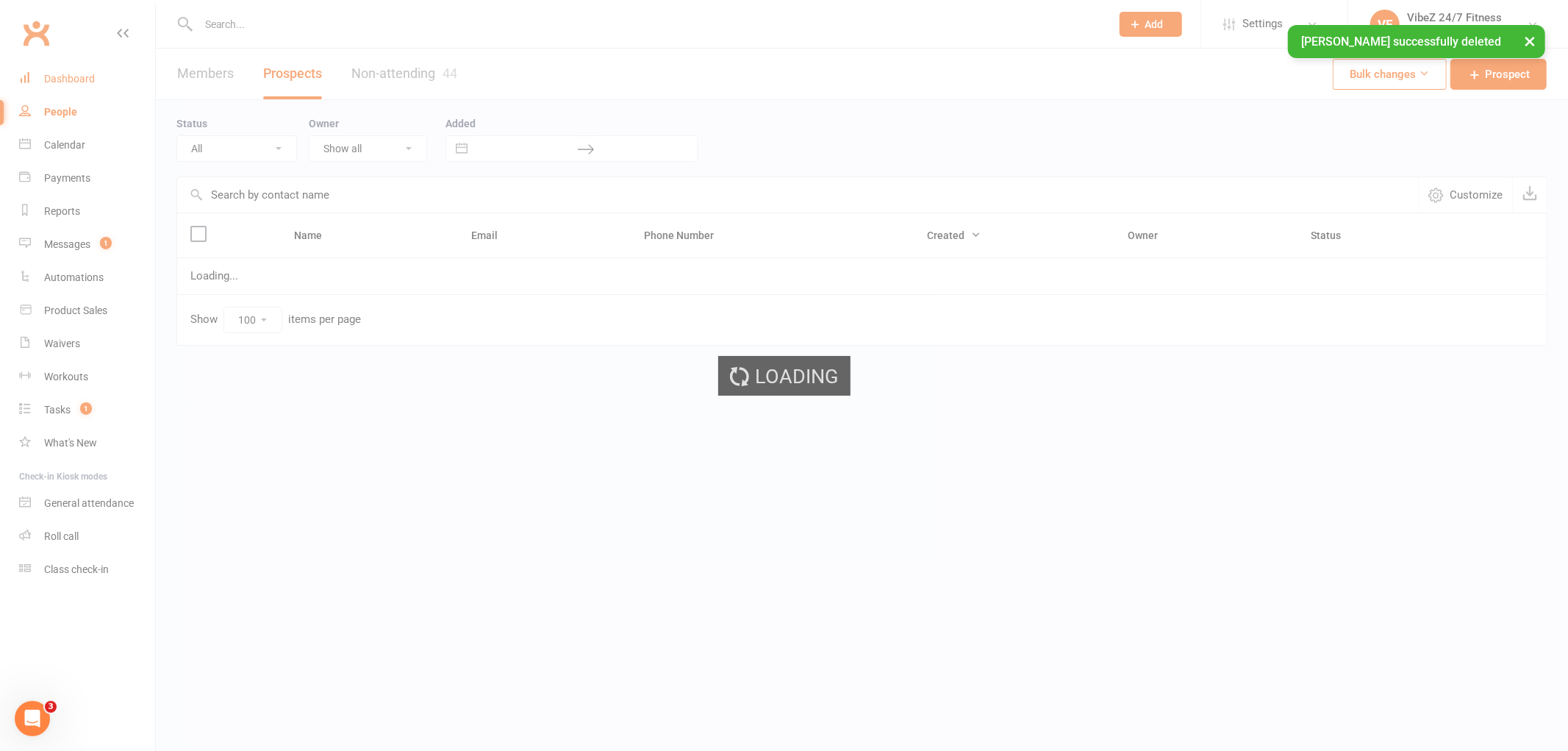
click at [60, 79] on div "Dashboard" at bounding box center [70, 79] width 51 height 12
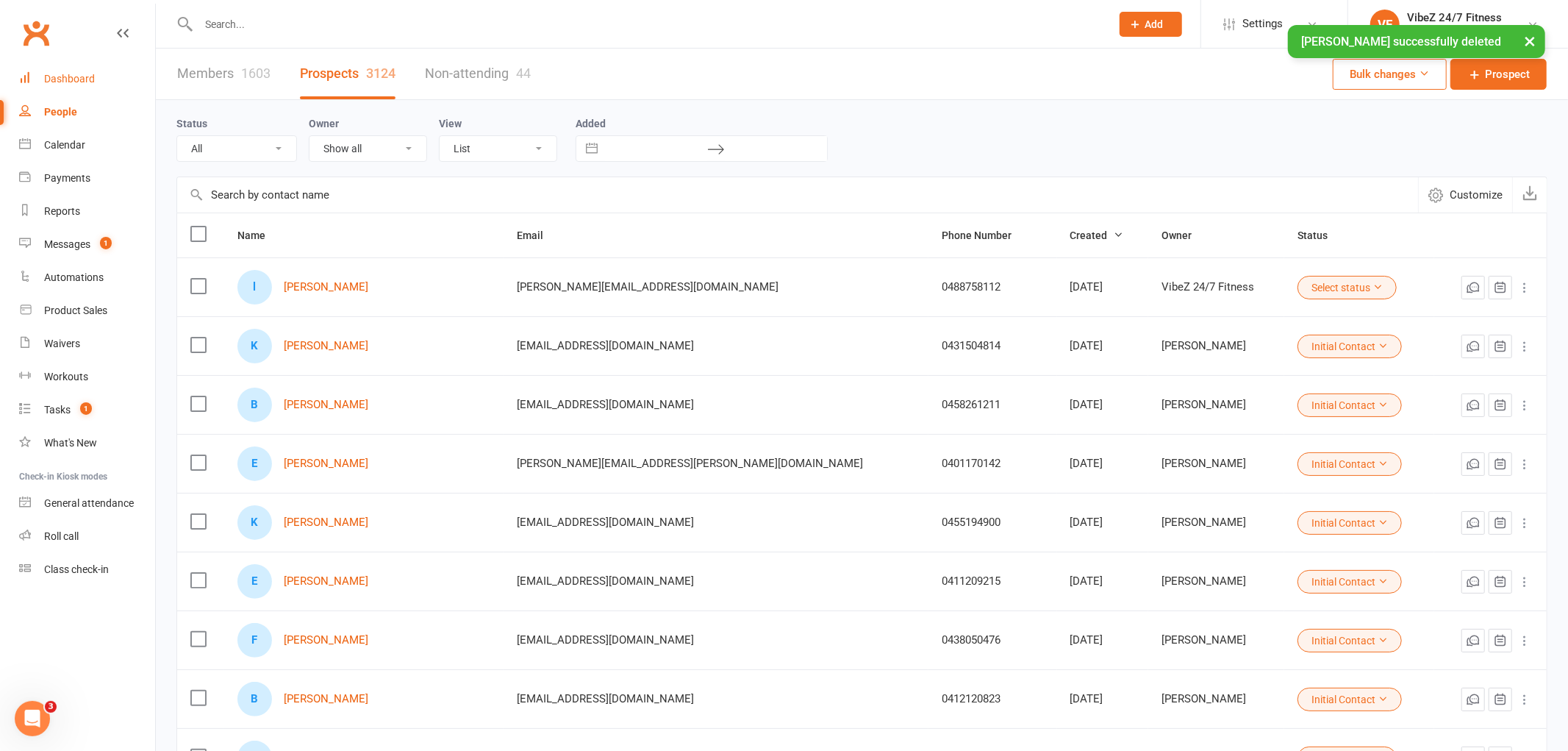
click at [83, 79] on div "Dashboard" at bounding box center [70, 79] width 51 height 12
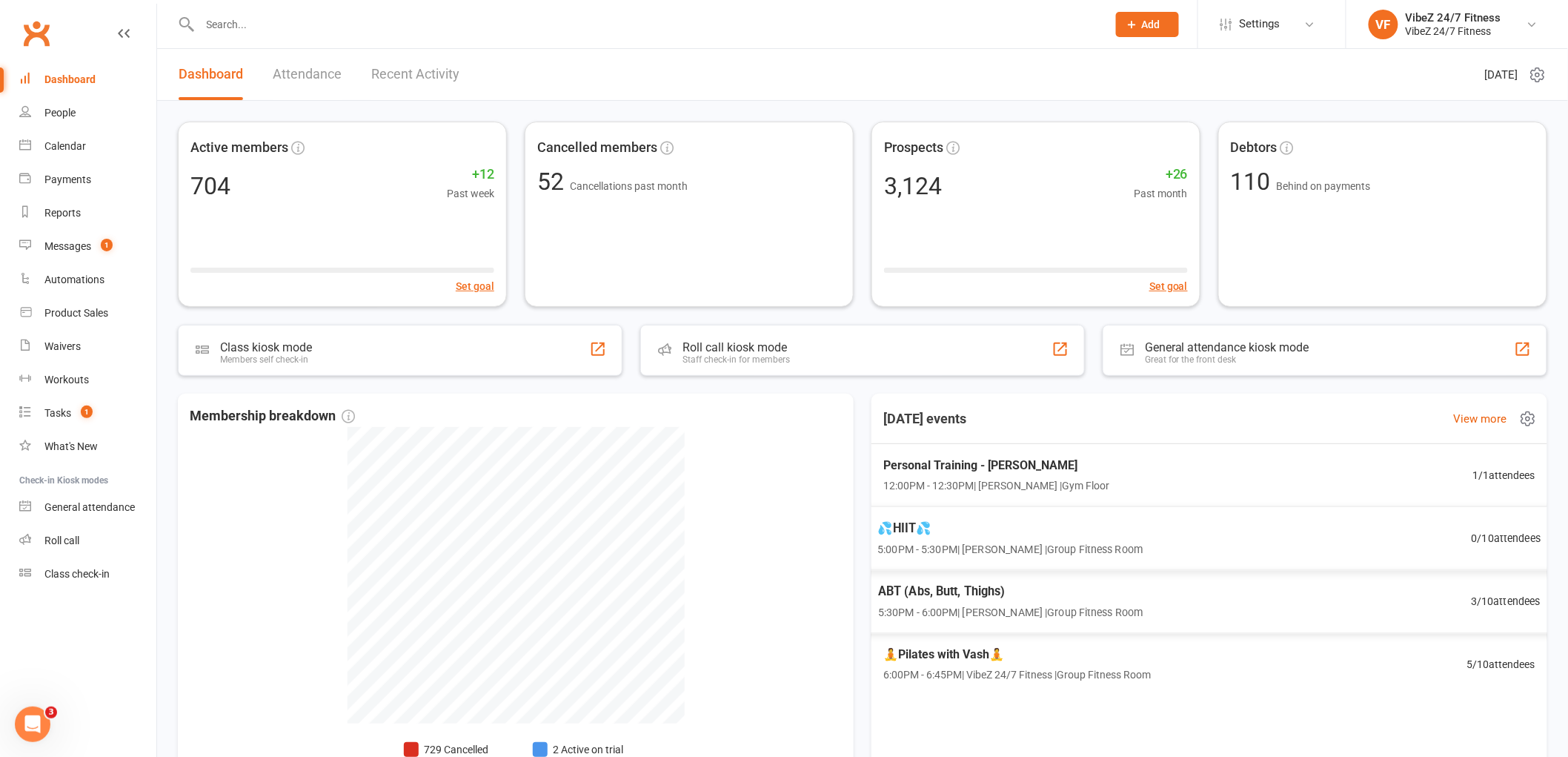
click at [1080, 618] on span "5:30PM - 6:00PM | [PERSON_NAME] | Group Fitness Room" at bounding box center [1010, 611] width 264 height 17
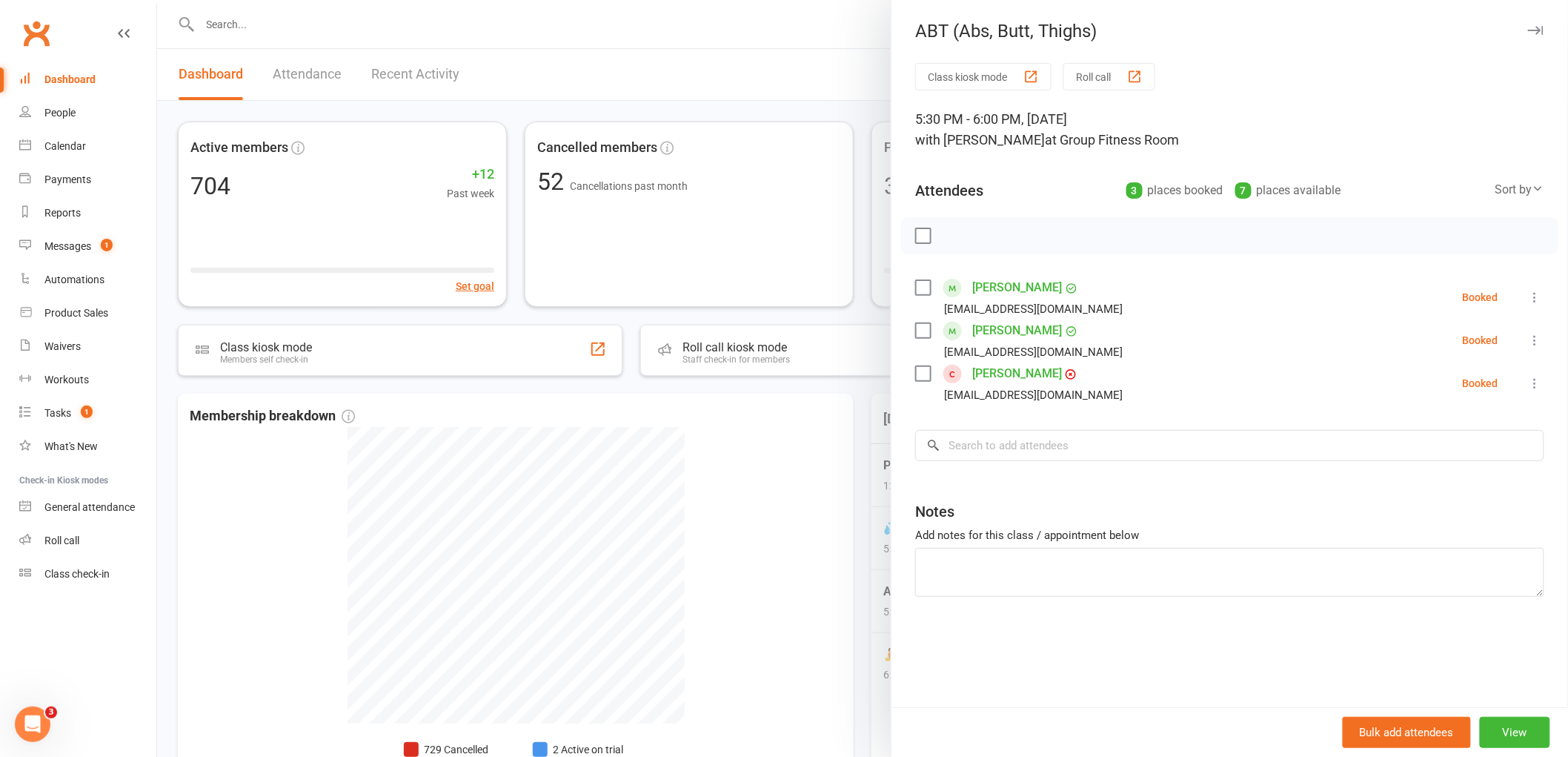
click at [766, 70] on div at bounding box center [862, 378] width 1410 height 757
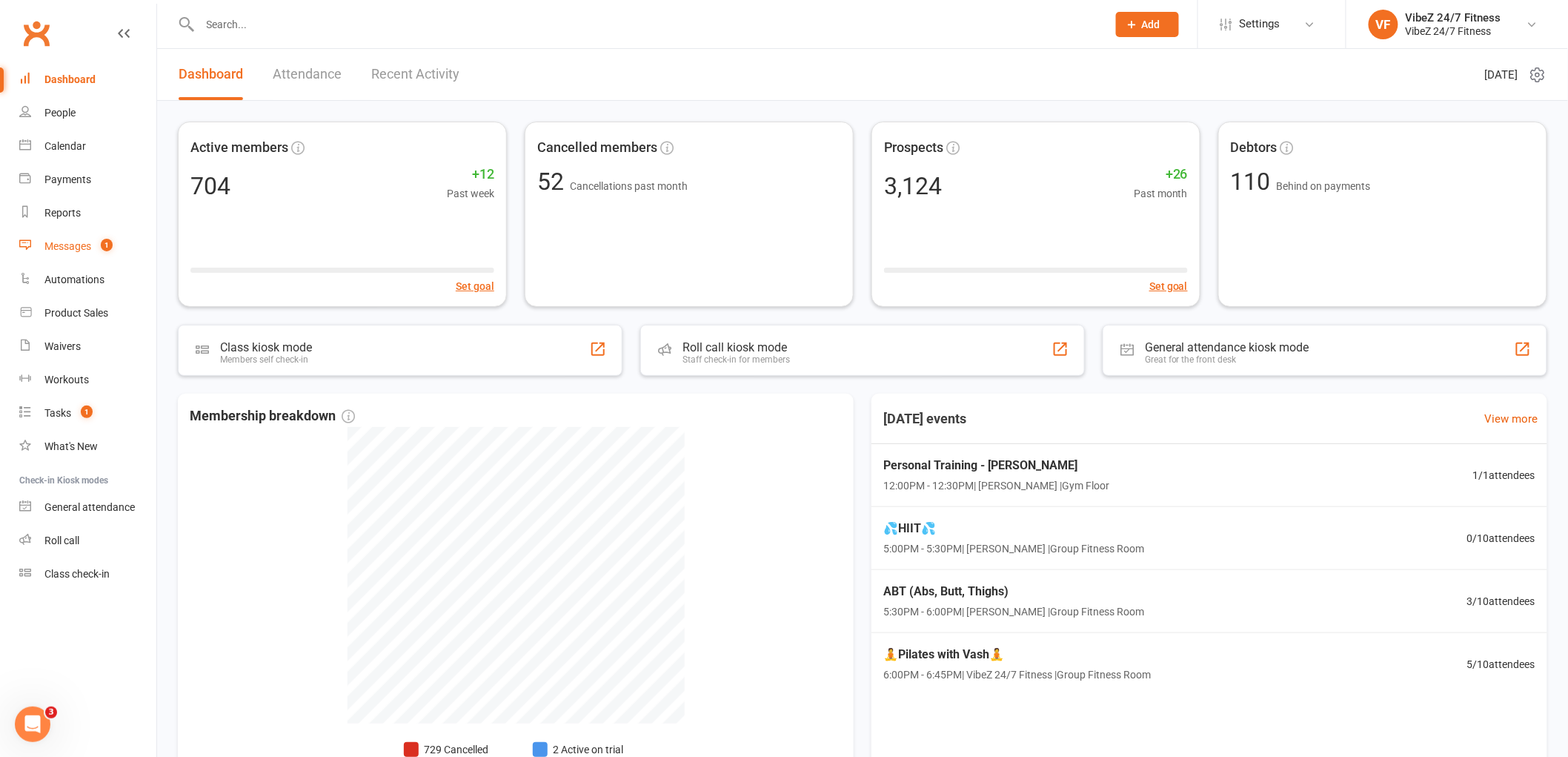
drag, startPoint x: 77, startPoint y: 249, endPoint x: 394, endPoint y: 134, distance: 337.2
click at [77, 248] on div "Messages" at bounding box center [68, 246] width 46 height 12
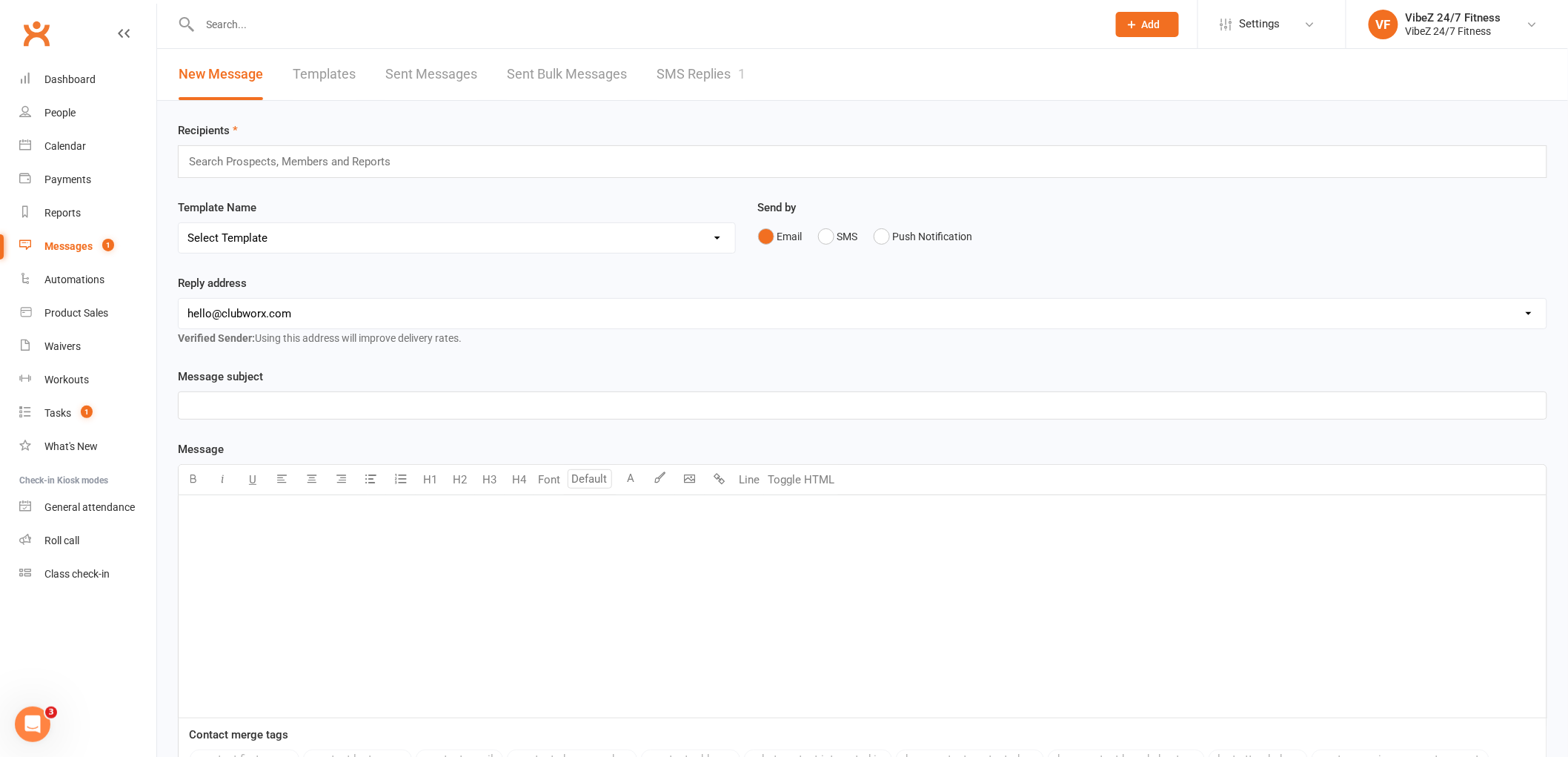
click at [677, 74] on link "SMS Replies 1" at bounding box center [701, 74] width 89 height 51
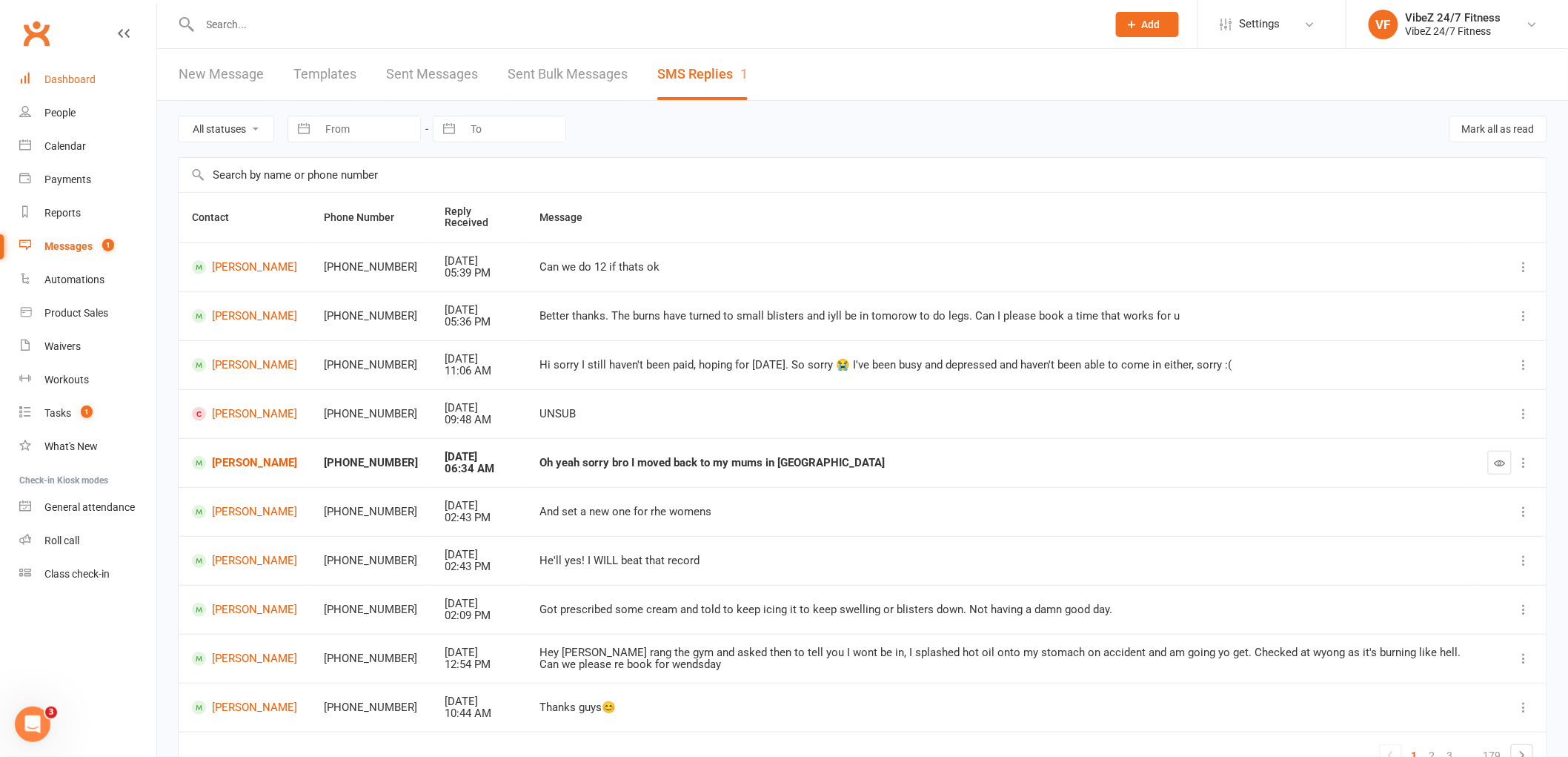
click at [79, 83] on div "Dashboard" at bounding box center [70, 79] width 51 height 12
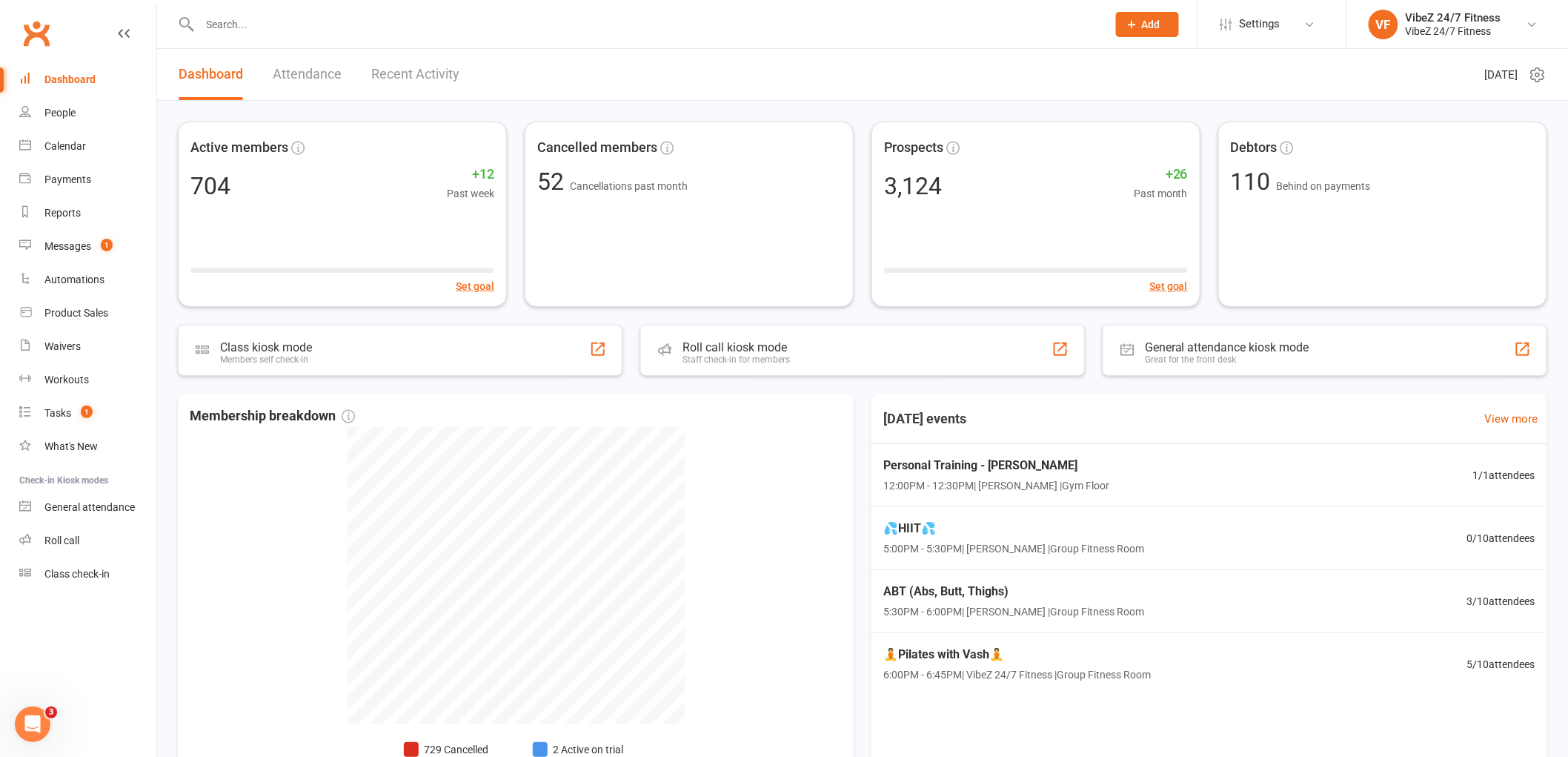
click at [417, 70] on link "Recent Activity" at bounding box center [415, 74] width 88 height 51
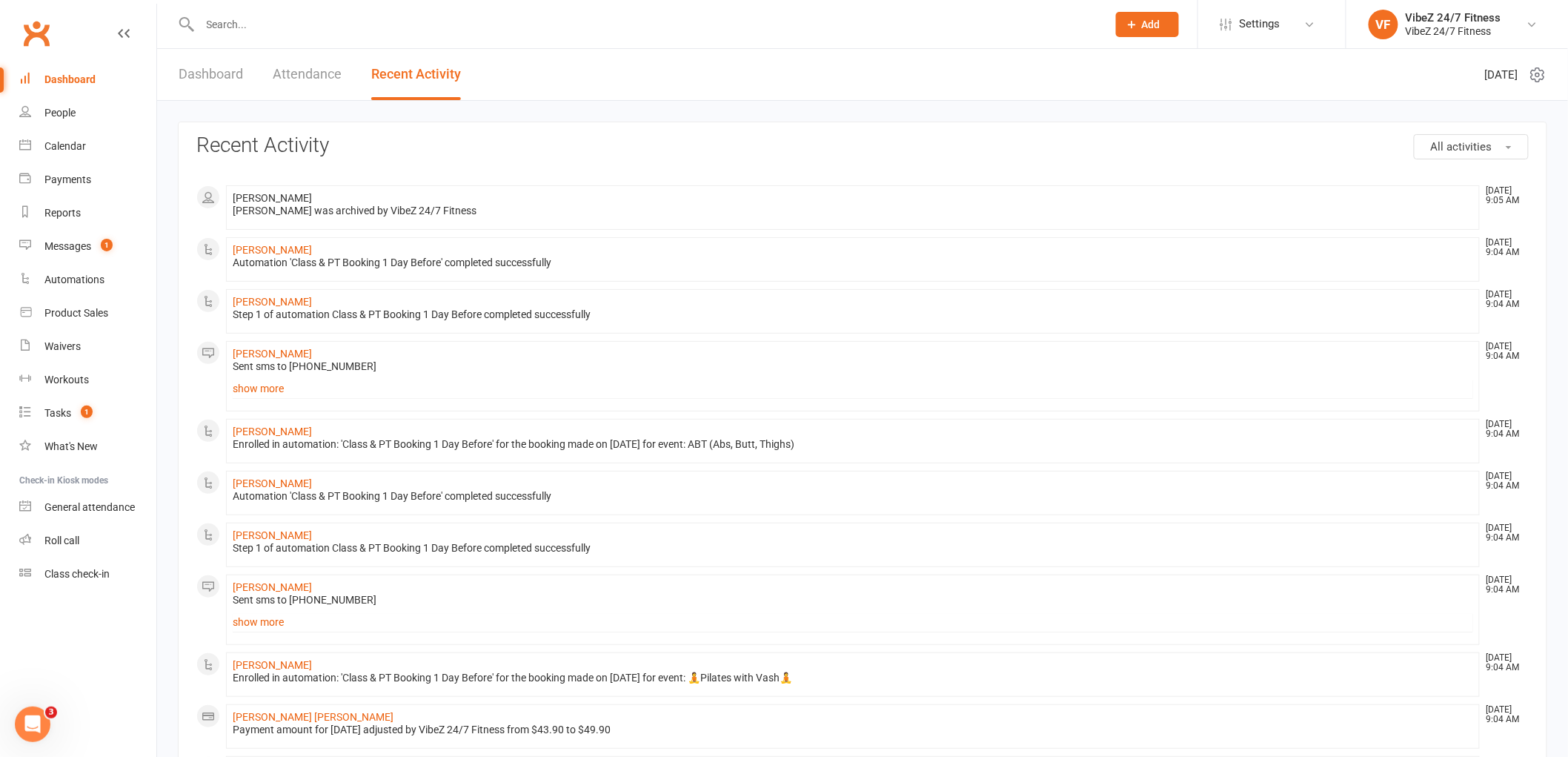
click at [215, 64] on link "Dashboard" at bounding box center [211, 74] width 64 height 51
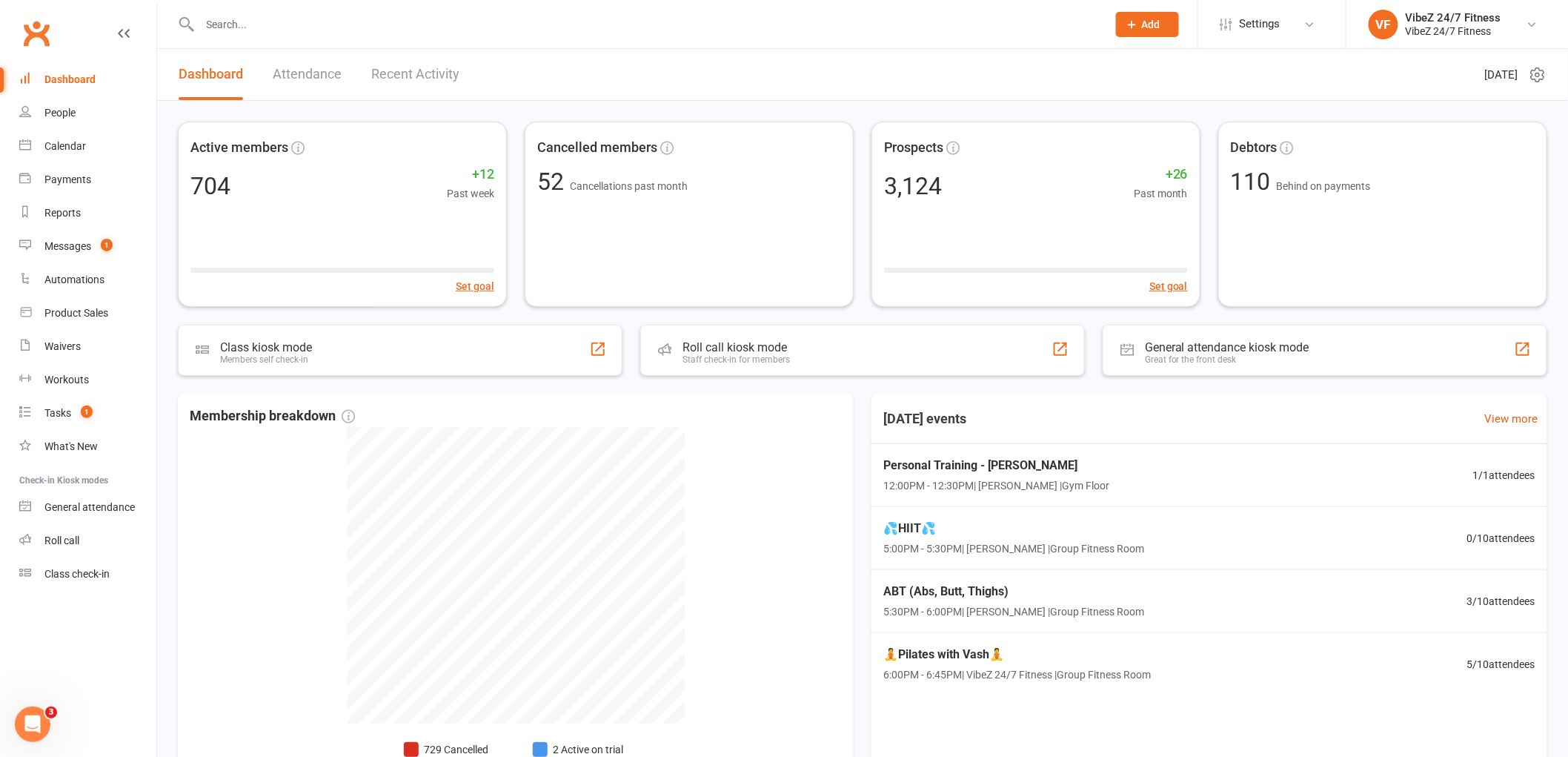
click at [1162, 16] on button "Add" at bounding box center [1147, 24] width 63 height 25
click at [1105, 103] on link "Member" at bounding box center [1131, 101] width 132 height 34
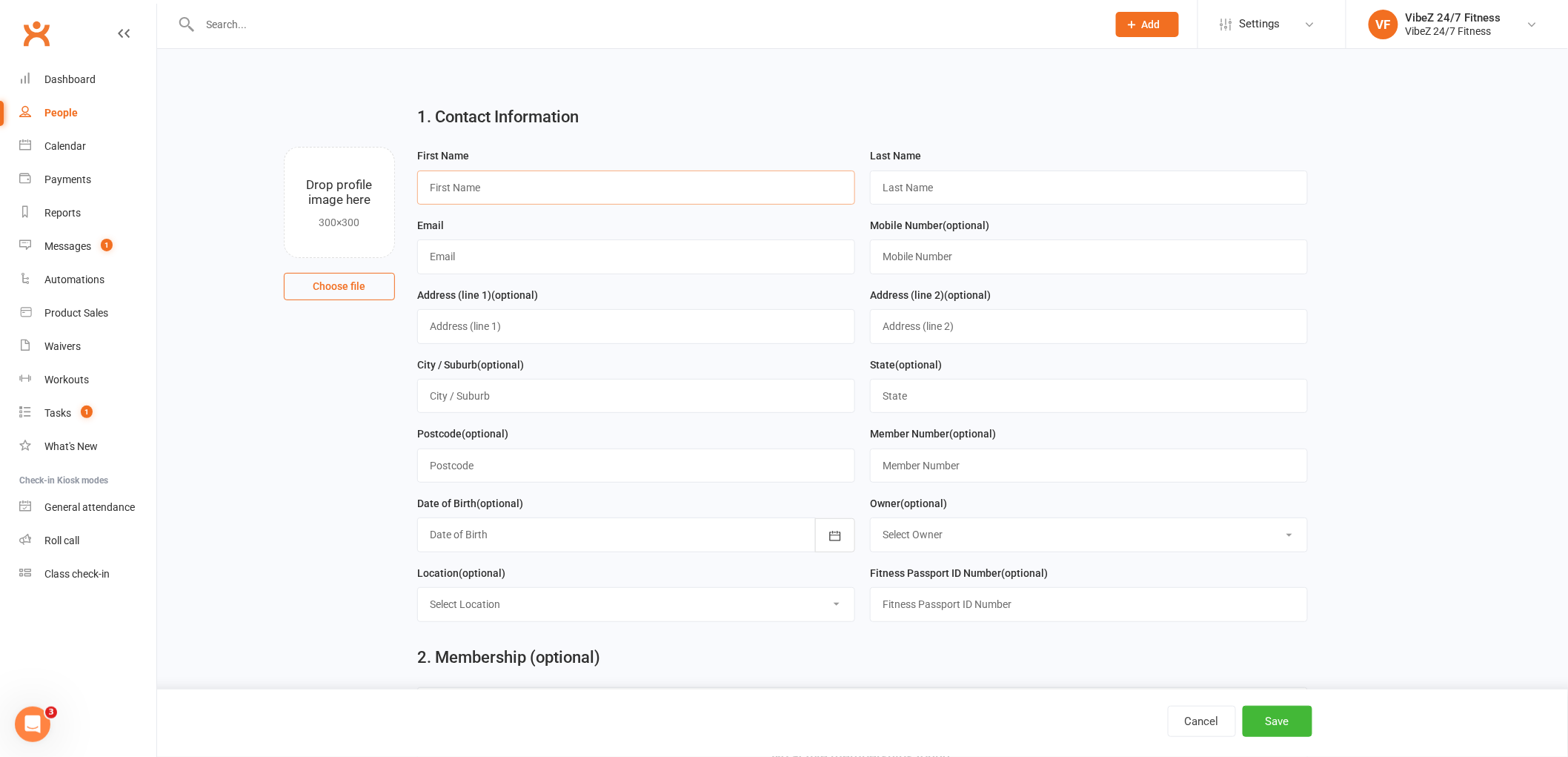
click at [554, 200] on input "text" at bounding box center [636, 187] width 438 height 34
type input "[PERSON_NAME]"
click at [961, 185] on input "text" at bounding box center [1088, 187] width 438 height 34
type input "s"
type input "[PERSON_NAME]"
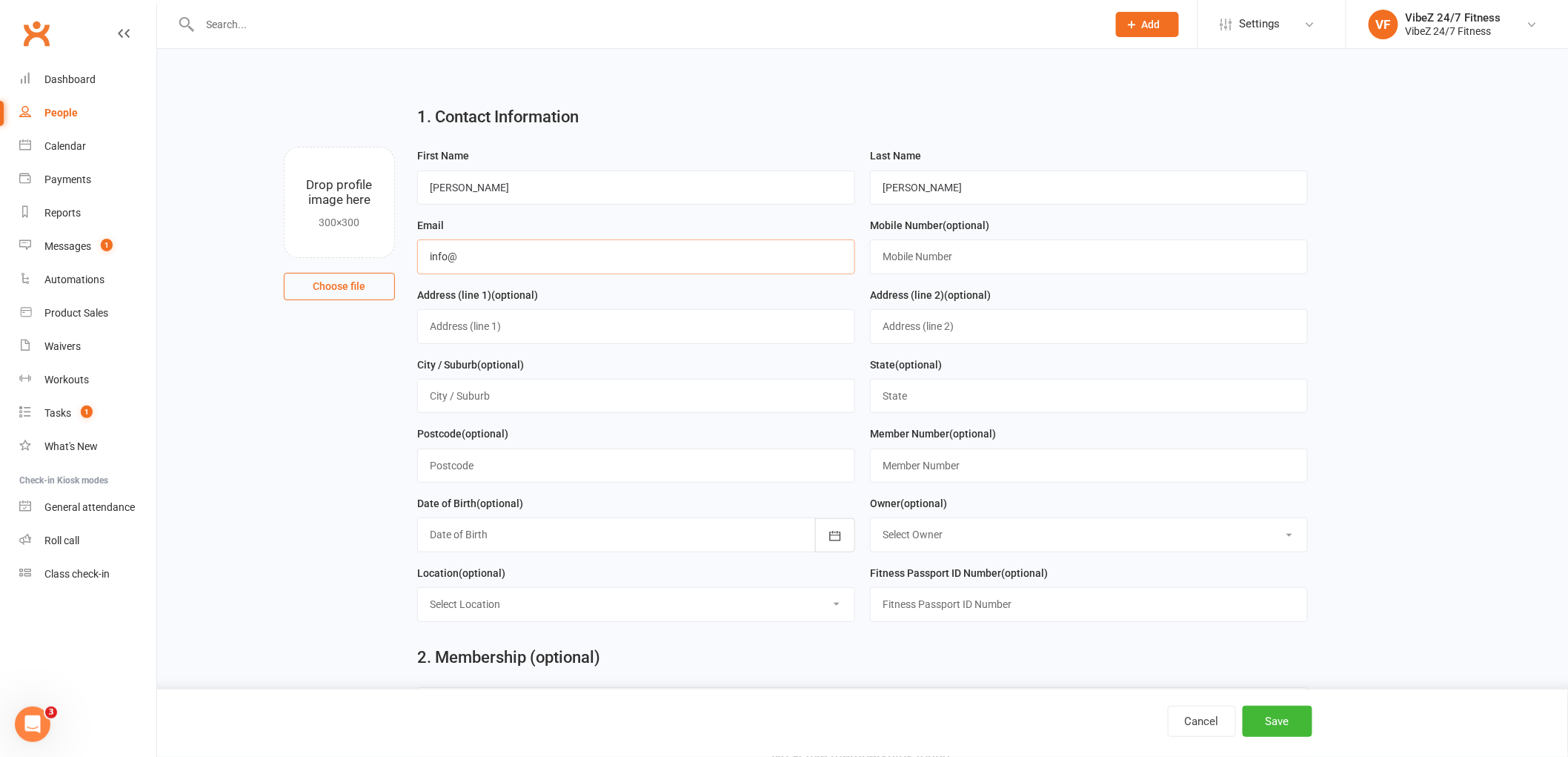
type input "[EMAIL_ADDRESS][DOMAIN_NAME]"
type input "0415594239"
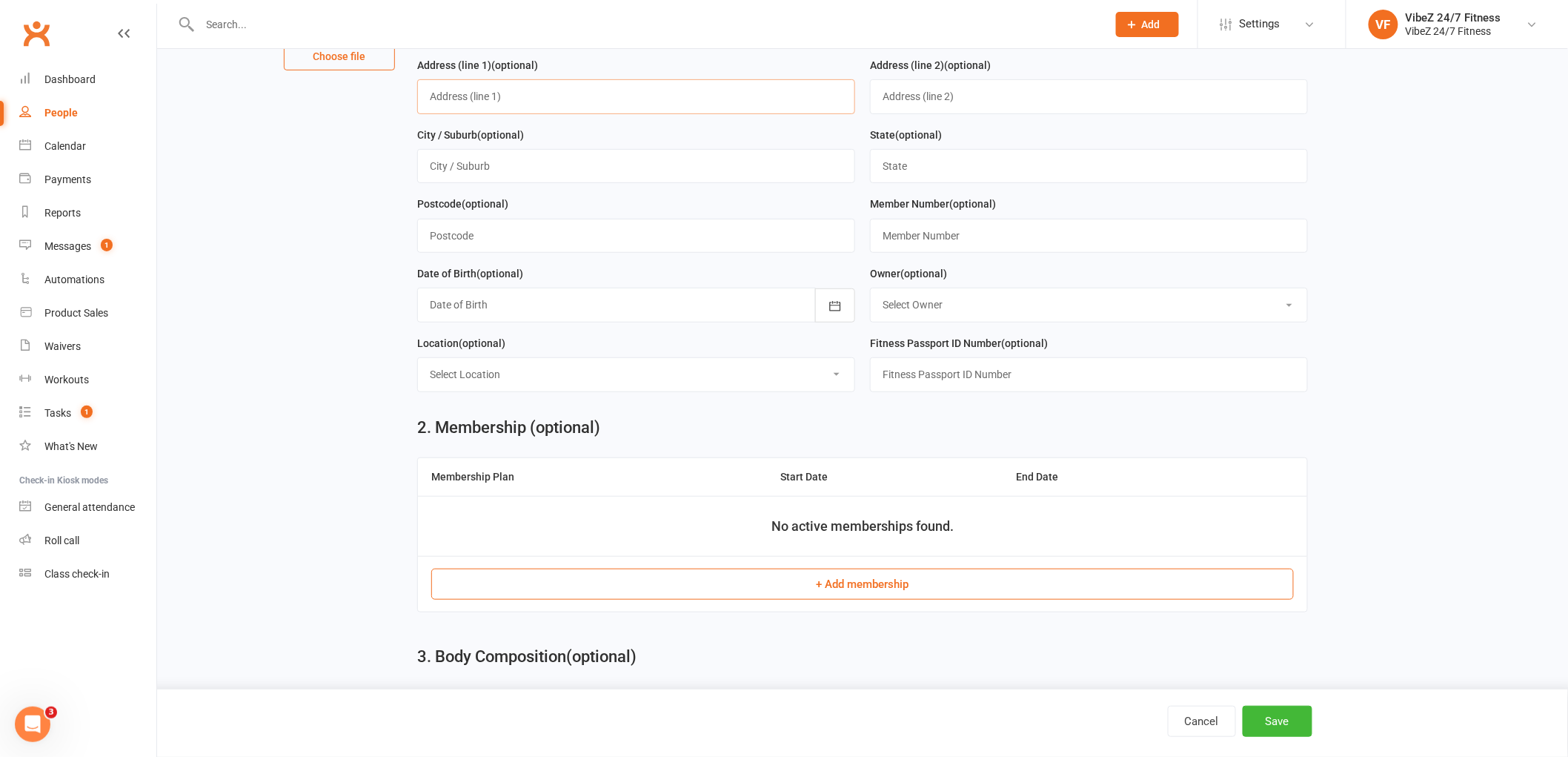
scroll to position [247, 0]
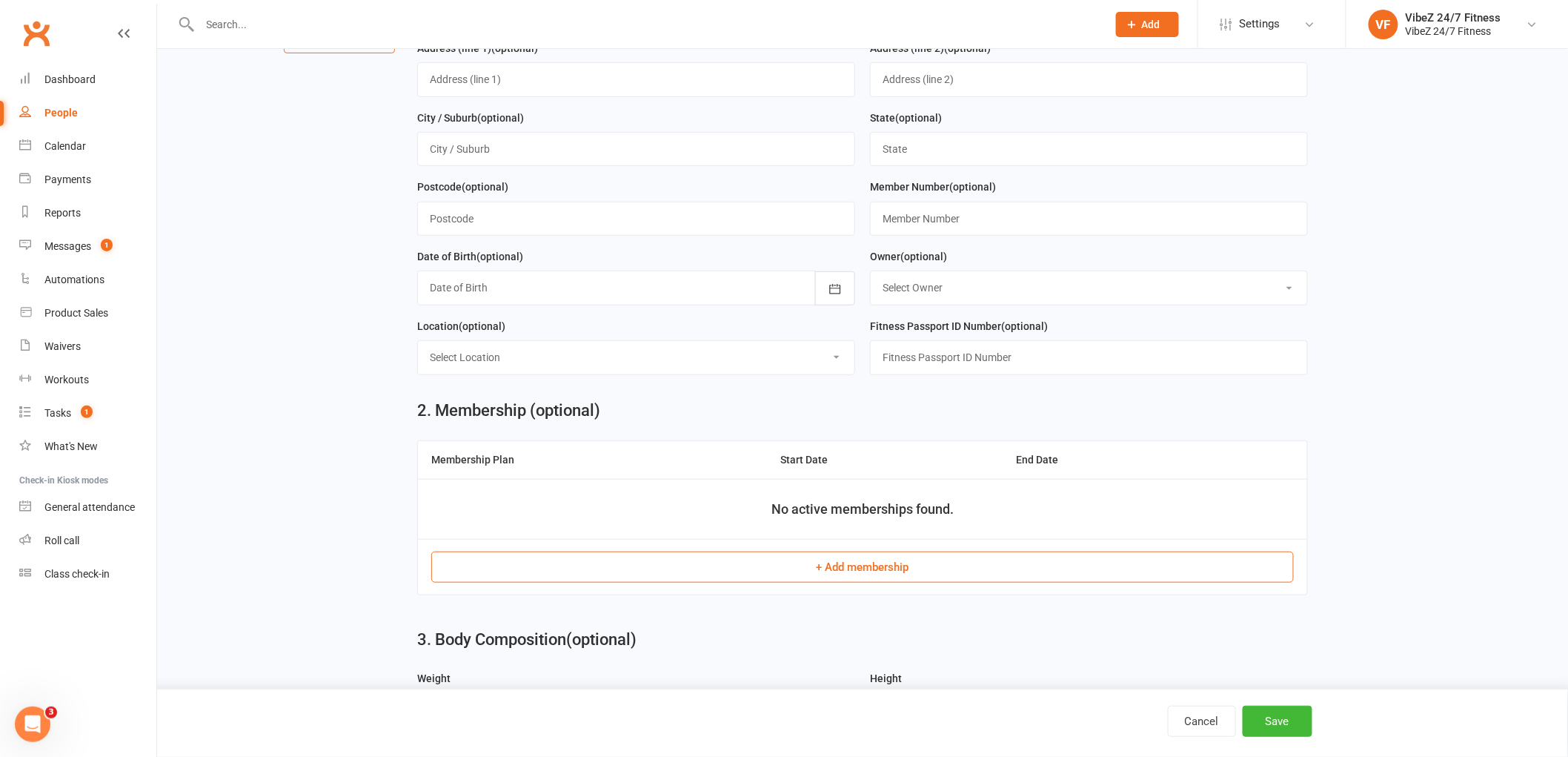
click at [793, 564] on button "+ Add membership" at bounding box center [862, 566] width 862 height 31
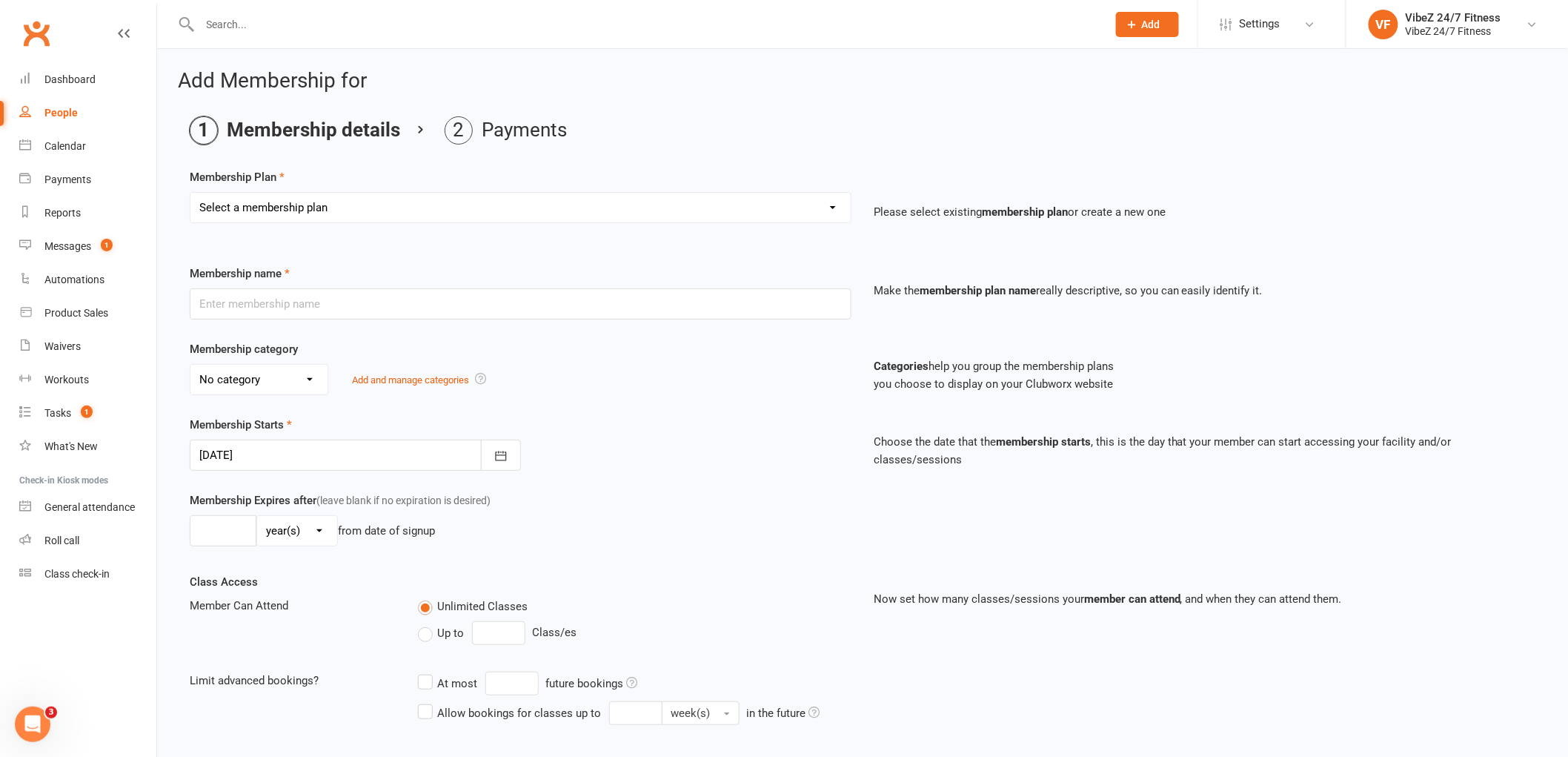
click at [460, 210] on select "Select a membership plan Create new Membership Plan Complimentary 12 Month Memb…" at bounding box center [521, 207] width 660 height 30
select select "14"
click at [191, 193] on select "Select a membership plan Create new Membership Plan Complimentary 12 Month Memb…" at bounding box center [521, 207] width 660 height 30
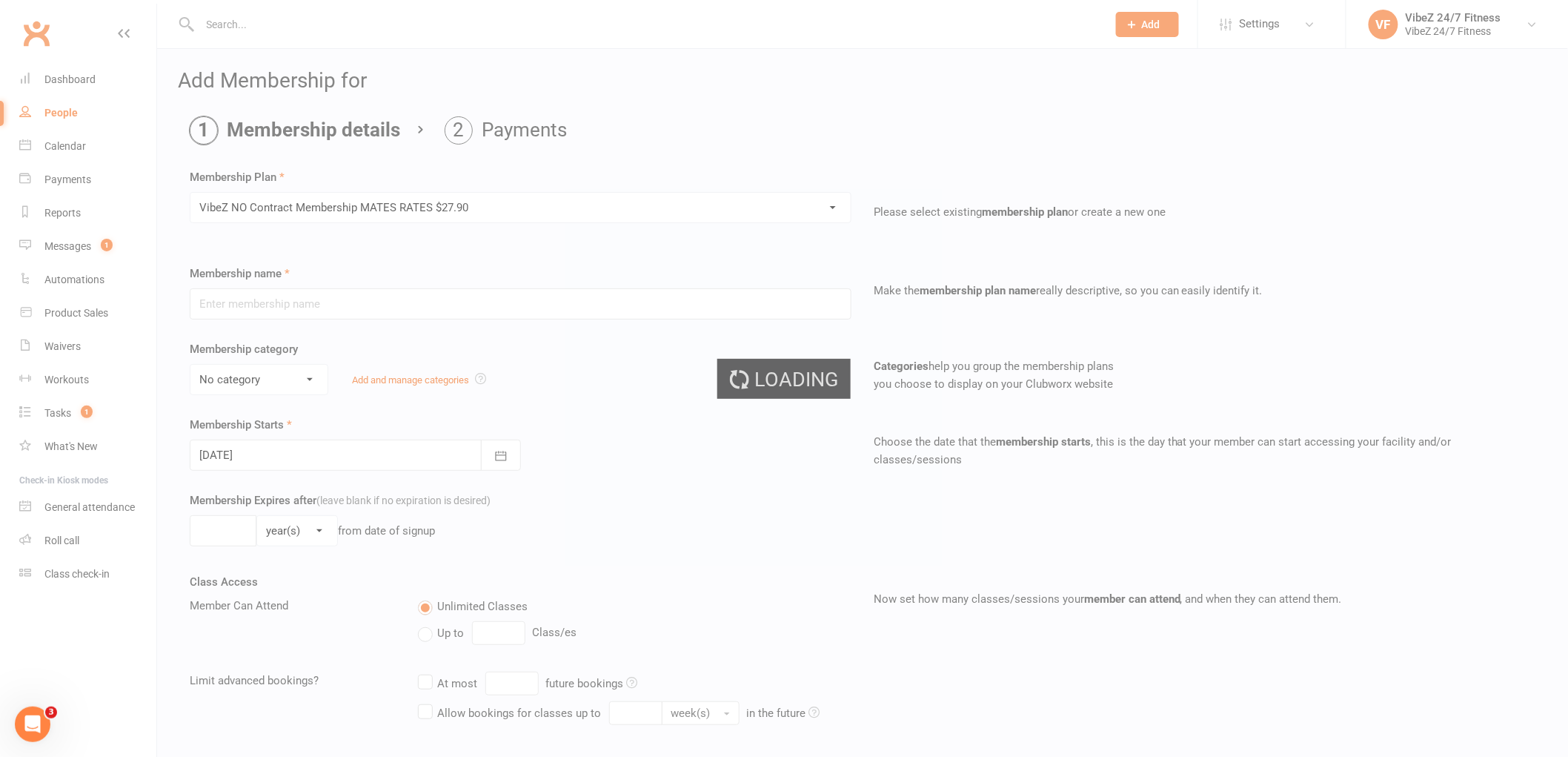
type input "VibeZ NO Contract Membership MATES RATES $27.90"
select select "2"
type input "0"
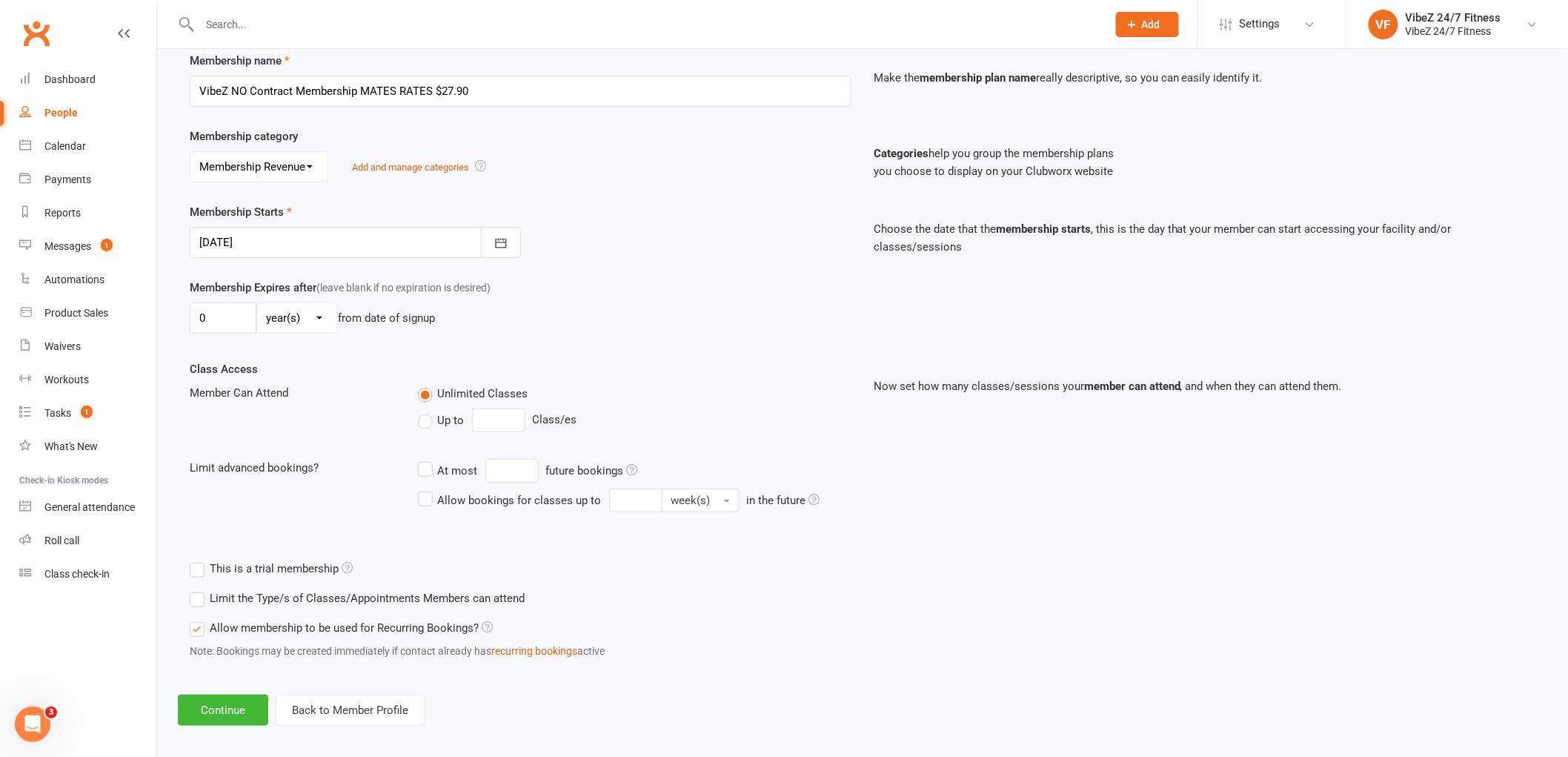
scroll to position [224, 0]
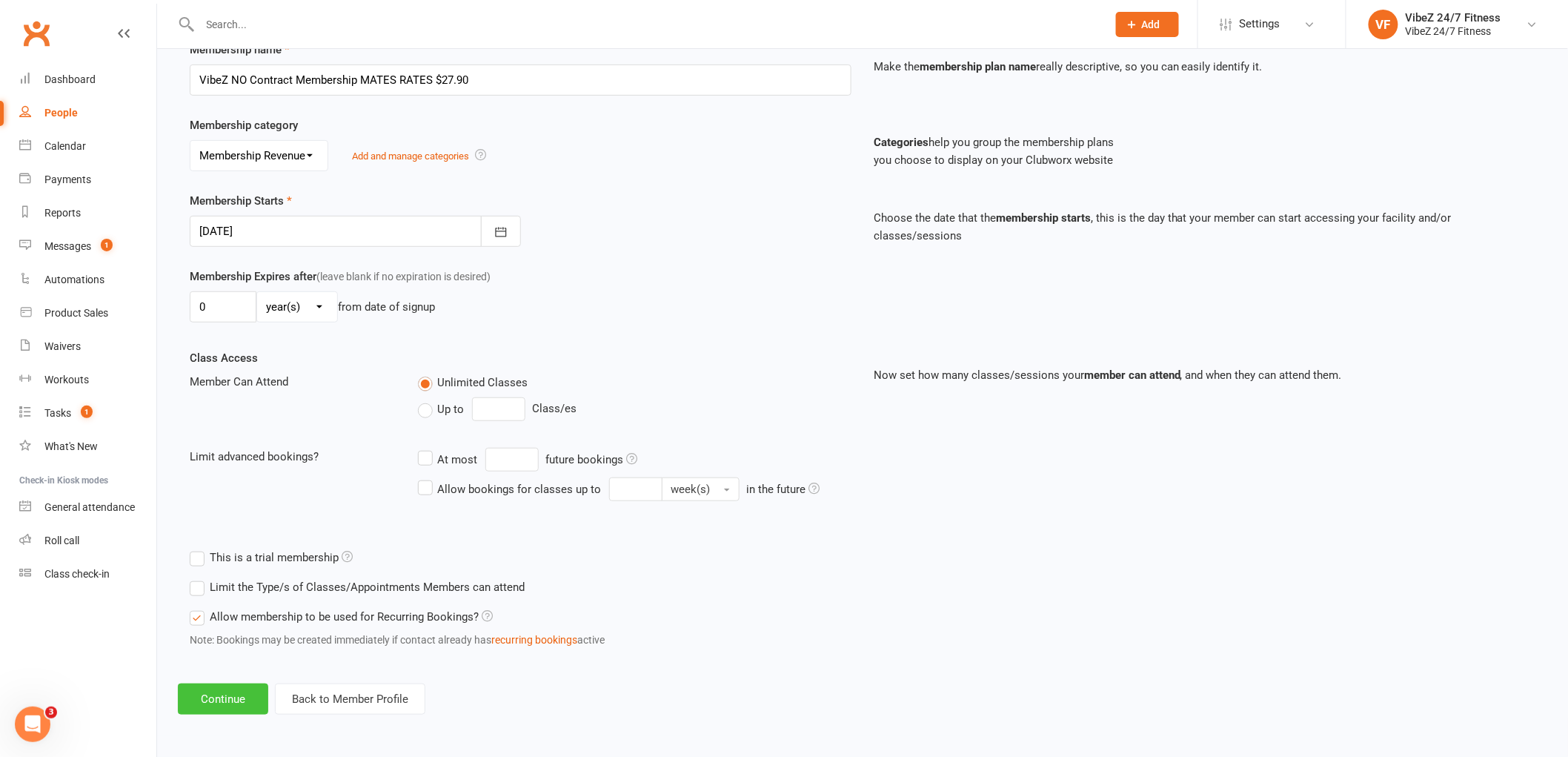
click at [208, 704] on button "Continue" at bounding box center [223, 699] width 90 height 31
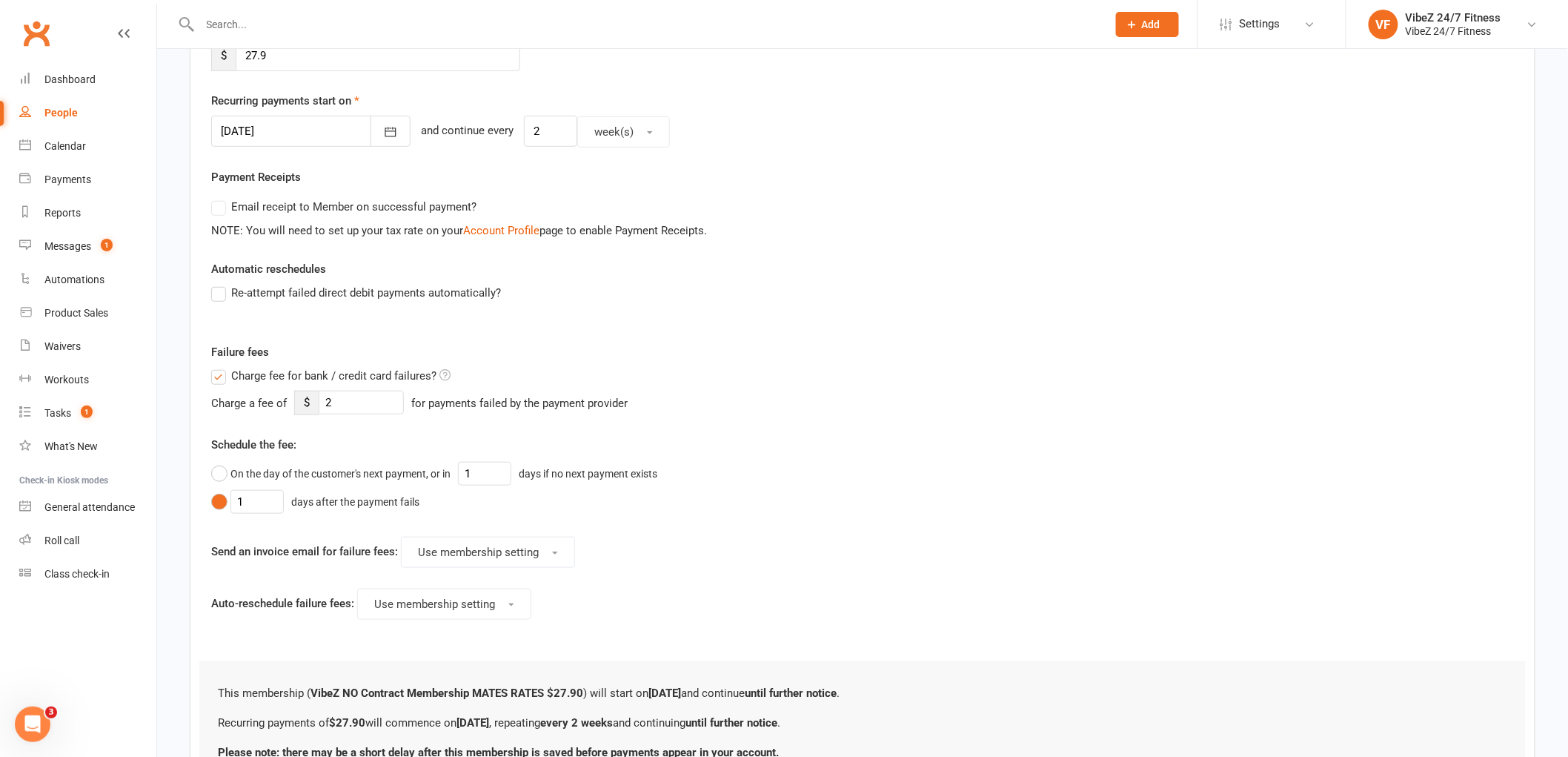
scroll to position [458, 0]
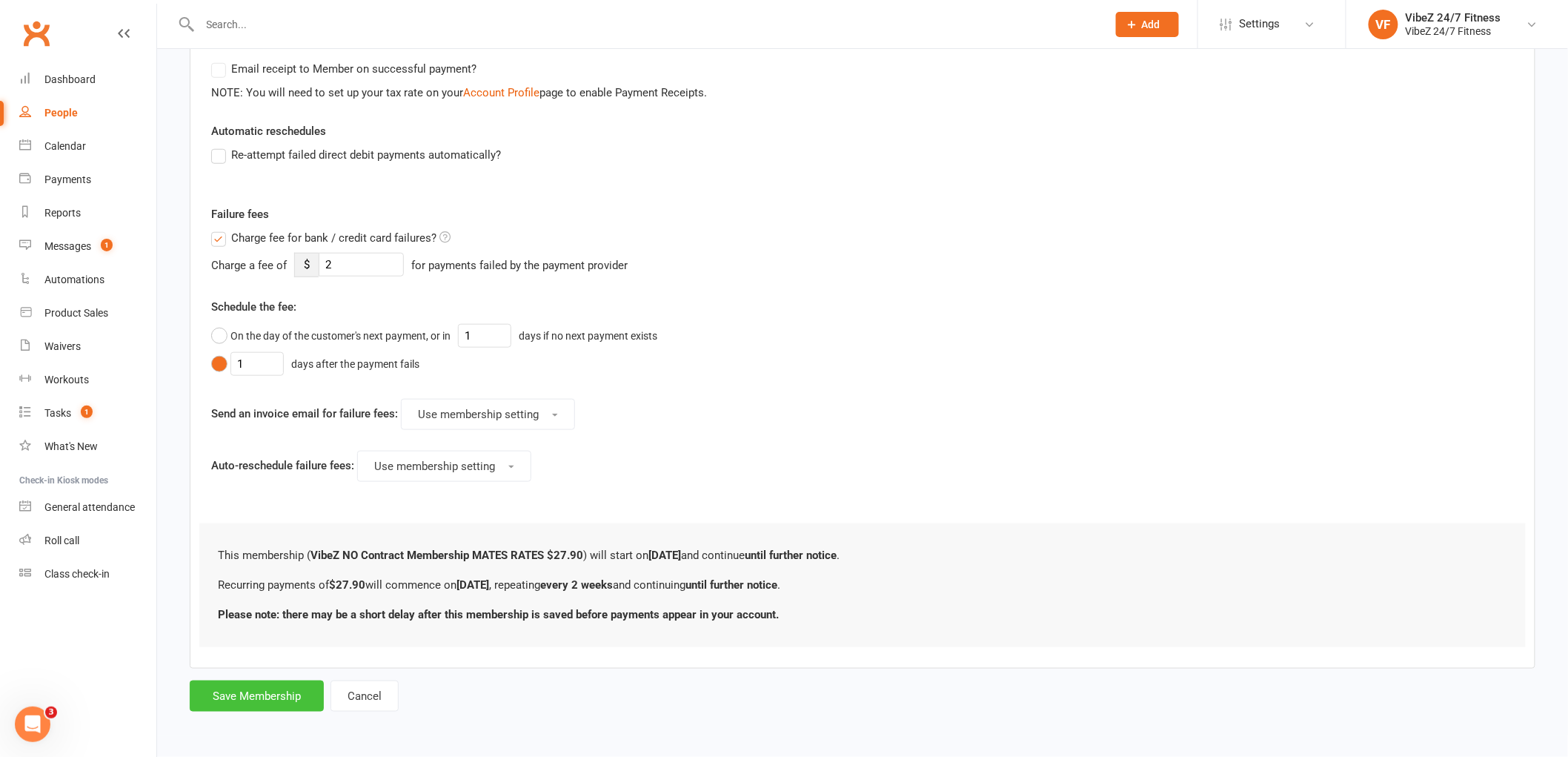
click at [252, 695] on button "Save Membership" at bounding box center [256, 695] width 134 height 31
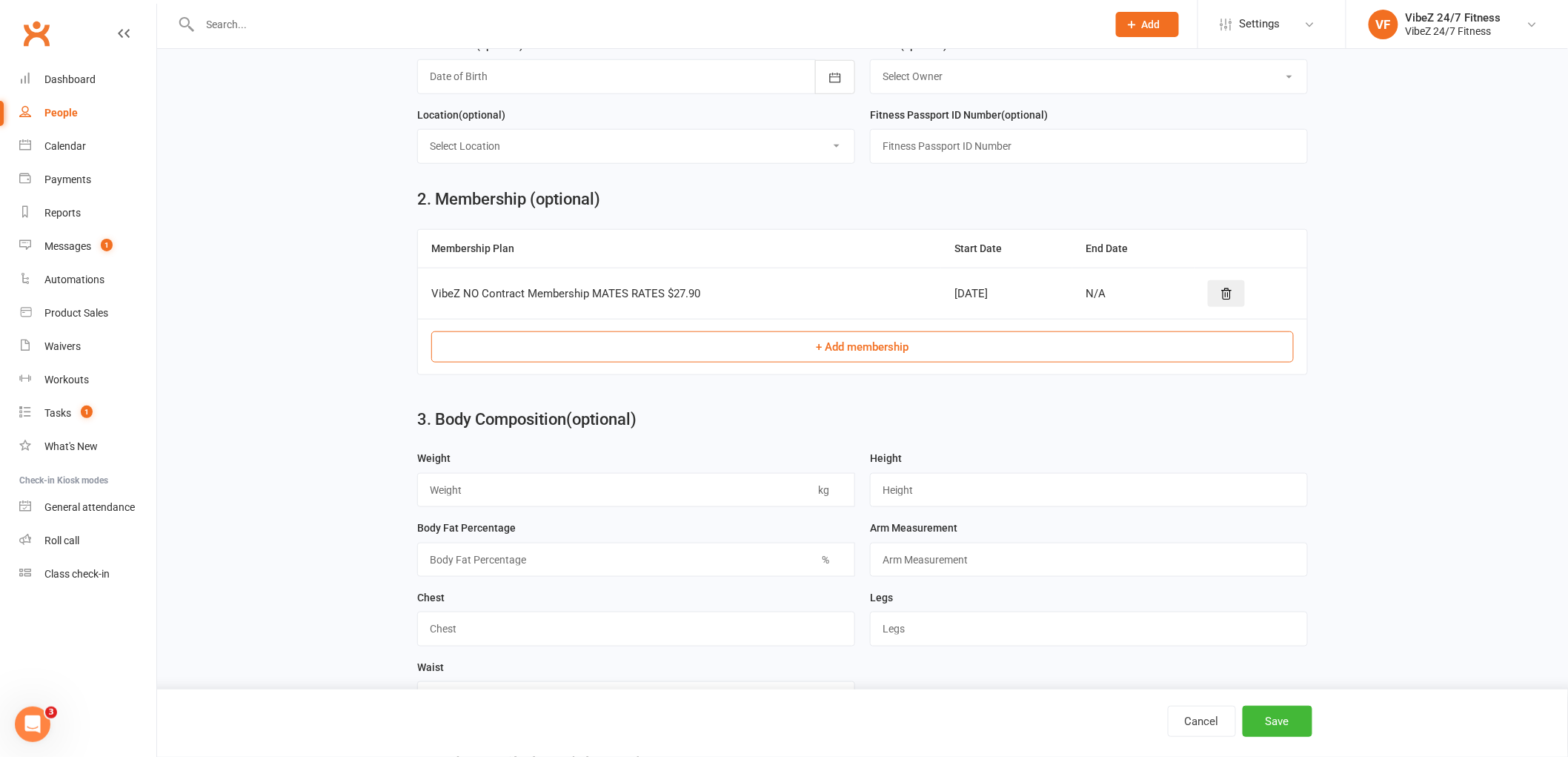
scroll to position [634, 0]
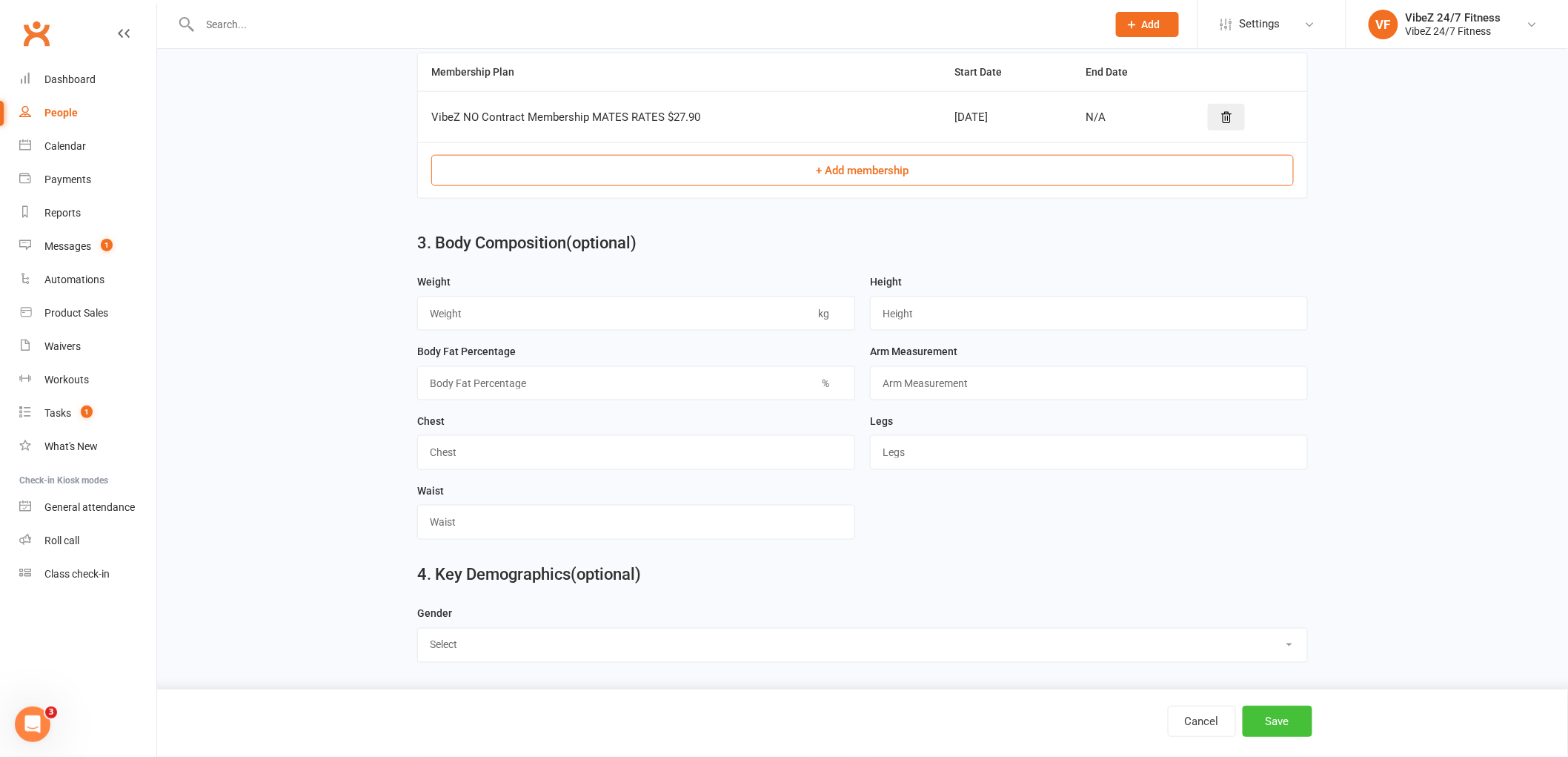
click at [1261, 727] on button "Save" at bounding box center [1277, 721] width 70 height 31
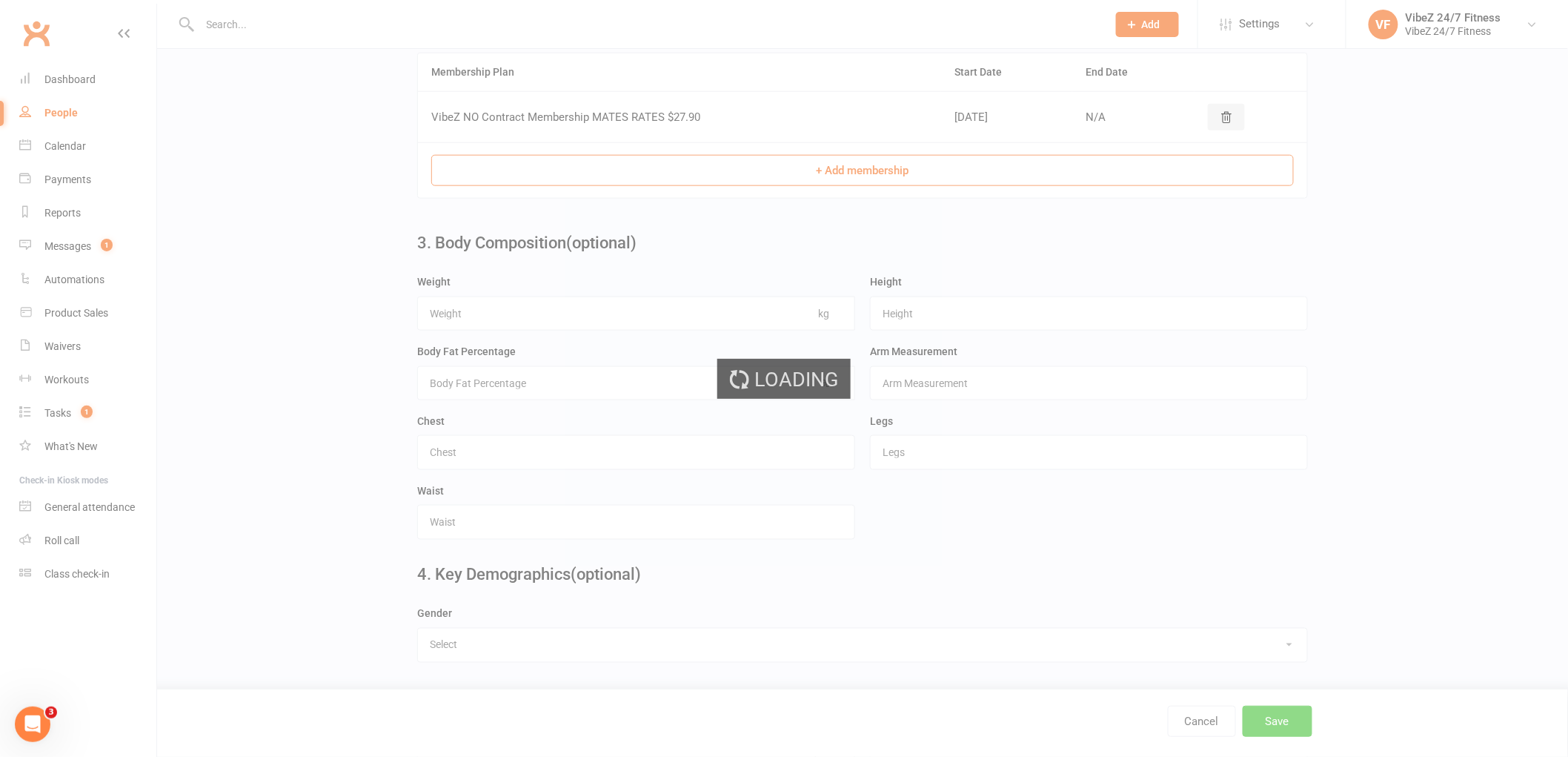
scroll to position [0, 0]
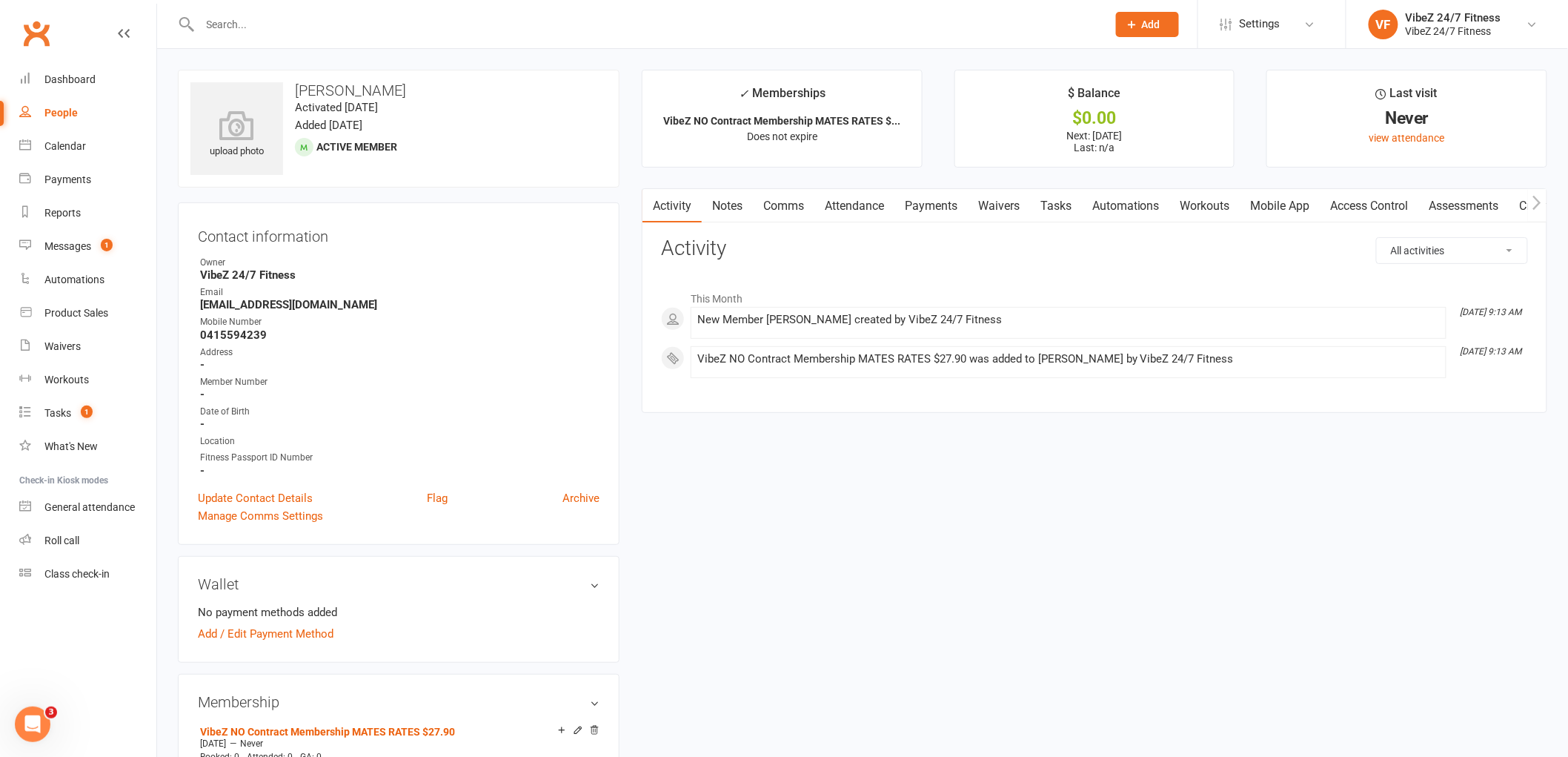
click at [541, 45] on div at bounding box center [637, 24] width 919 height 48
click at [545, 31] on input "text" at bounding box center [645, 25] width 901 height 21
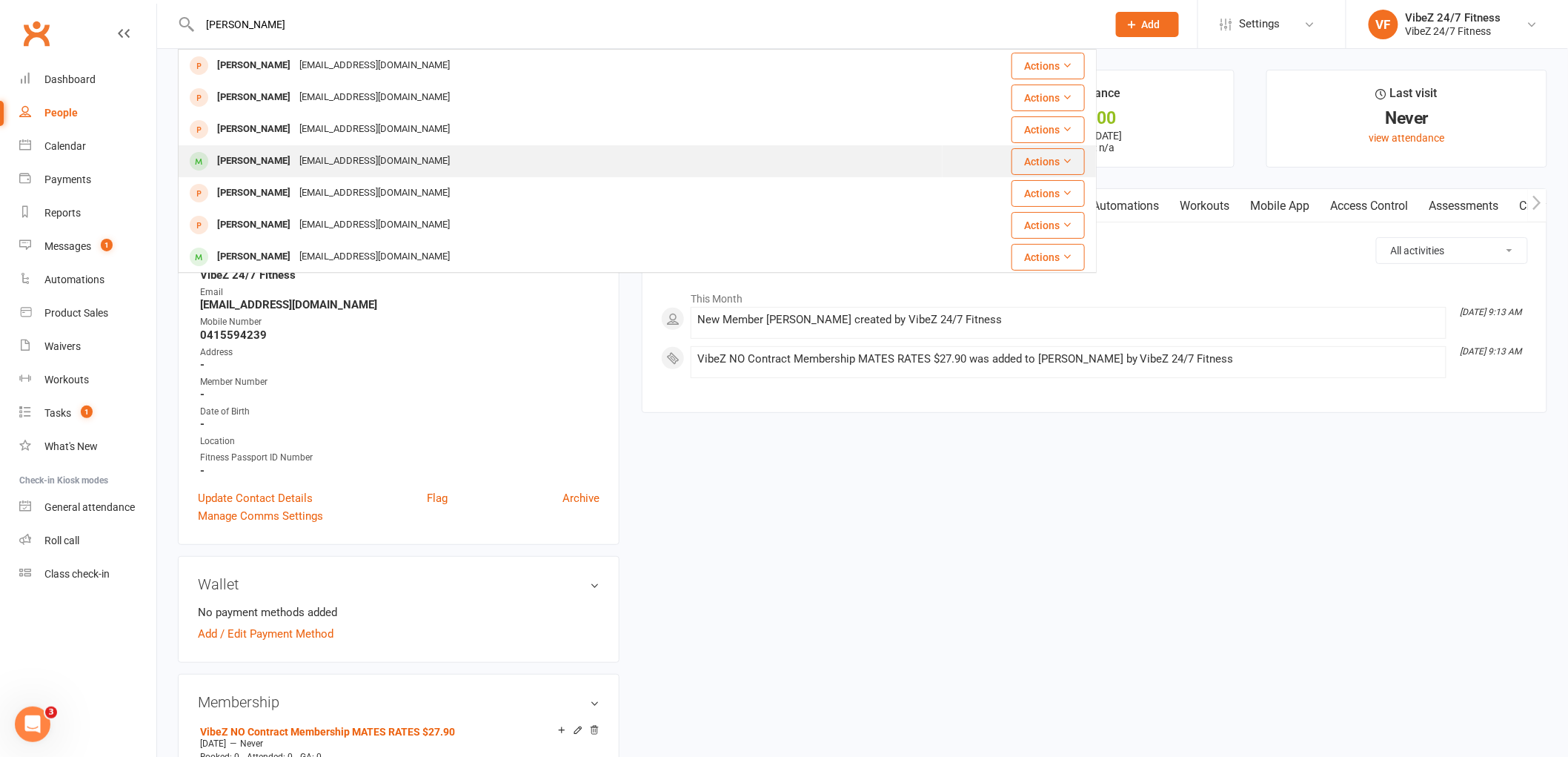
type input "[PERSON_NAME]"
click at [420, 167] on div "[PERSON_NAME] [EMAIL_ADDRESS][DOMAIN_NAME]" at bounding box center [561, 161] width 762 height 30
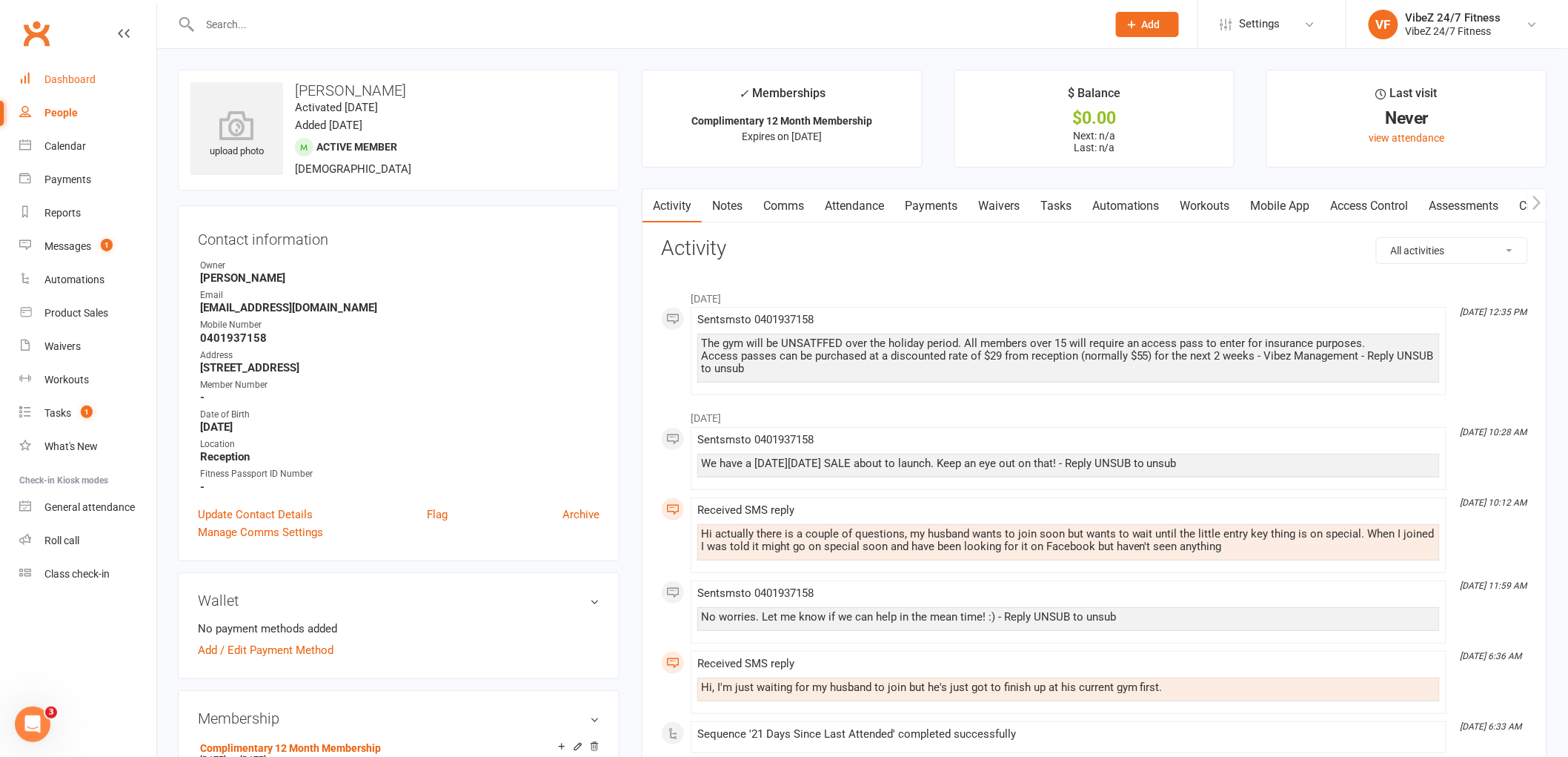
click at [46, 87] on link "Dashboard" at bounding box center [87, 80] width 137 height 34
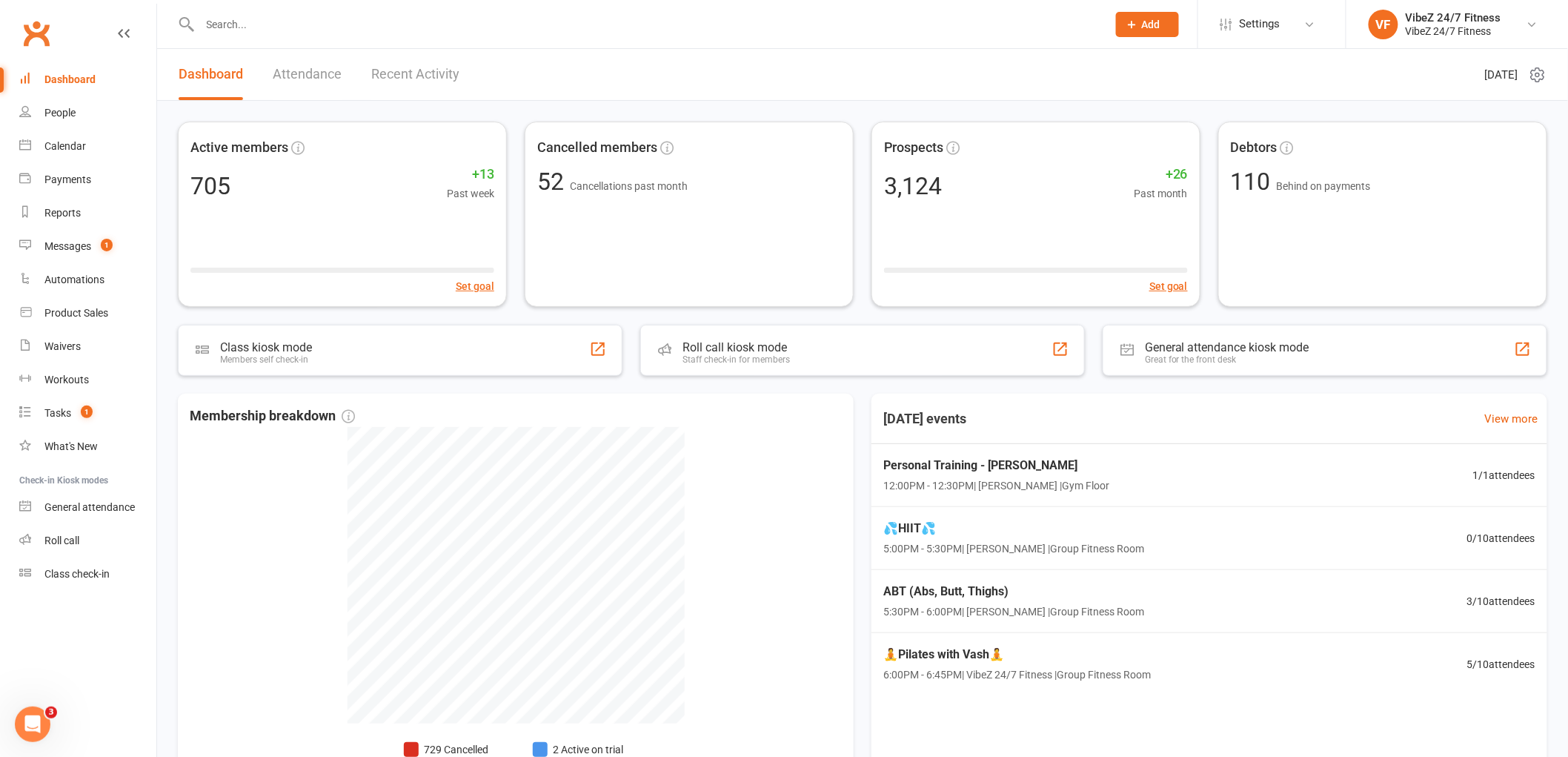
click at [301, 77] on link "Attendance" at bounding box center [307, 74] width 69 height 51
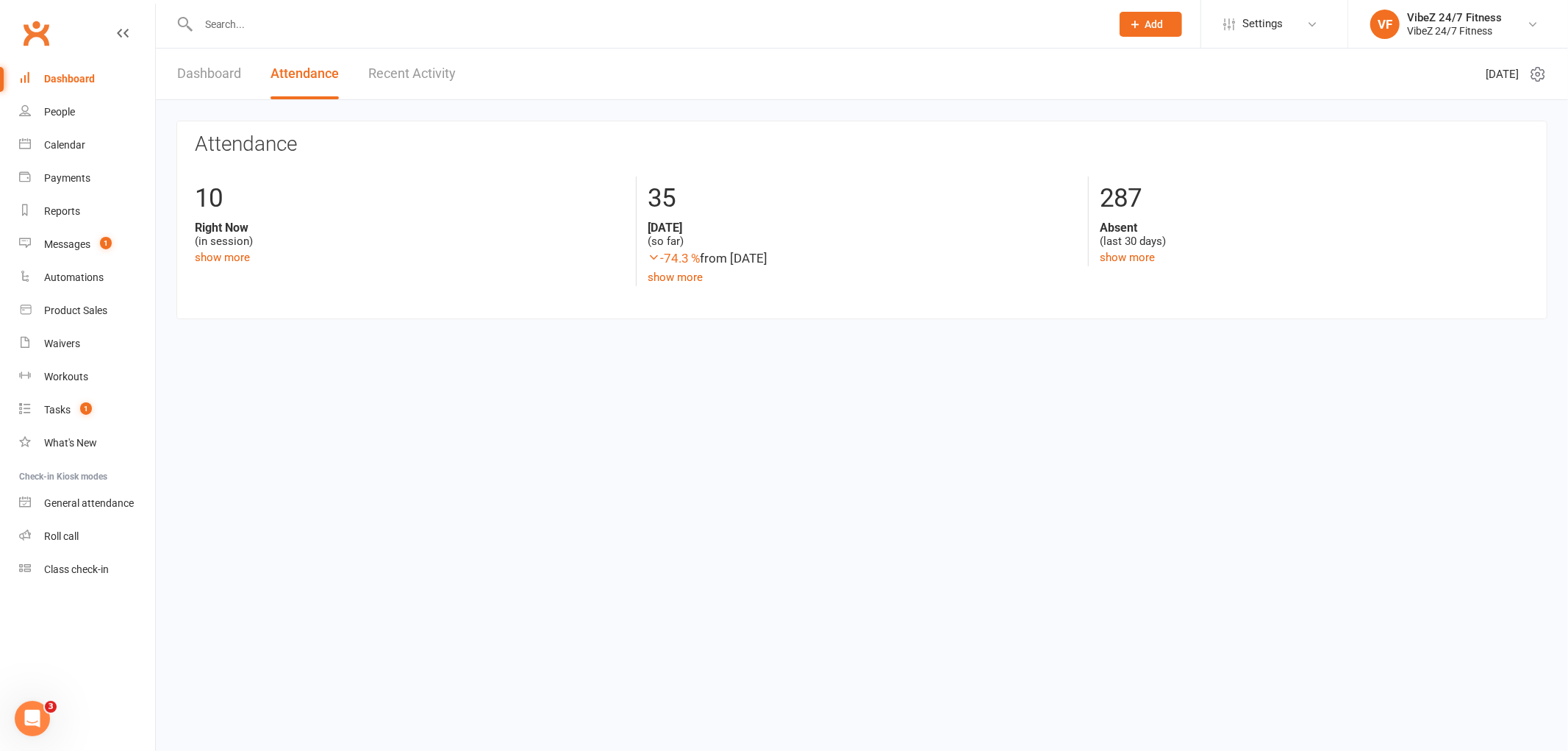
click at [432, 76] on link "Recent Activity" at bounding box center [412, 74] width 87 height 51
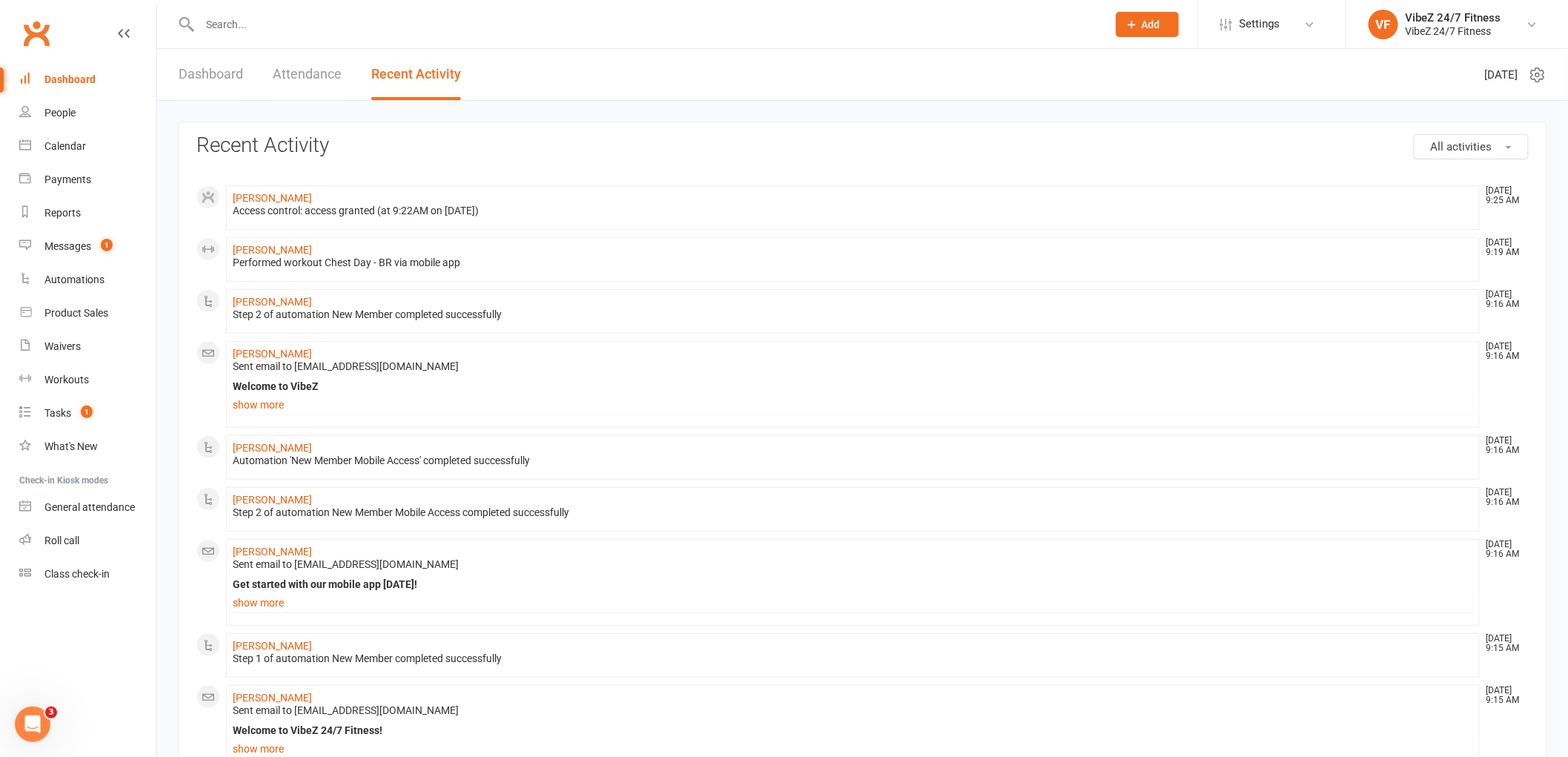
click at [1448, 147] on span "All activities" at bounding box center [1461, 147] width 62 height 14
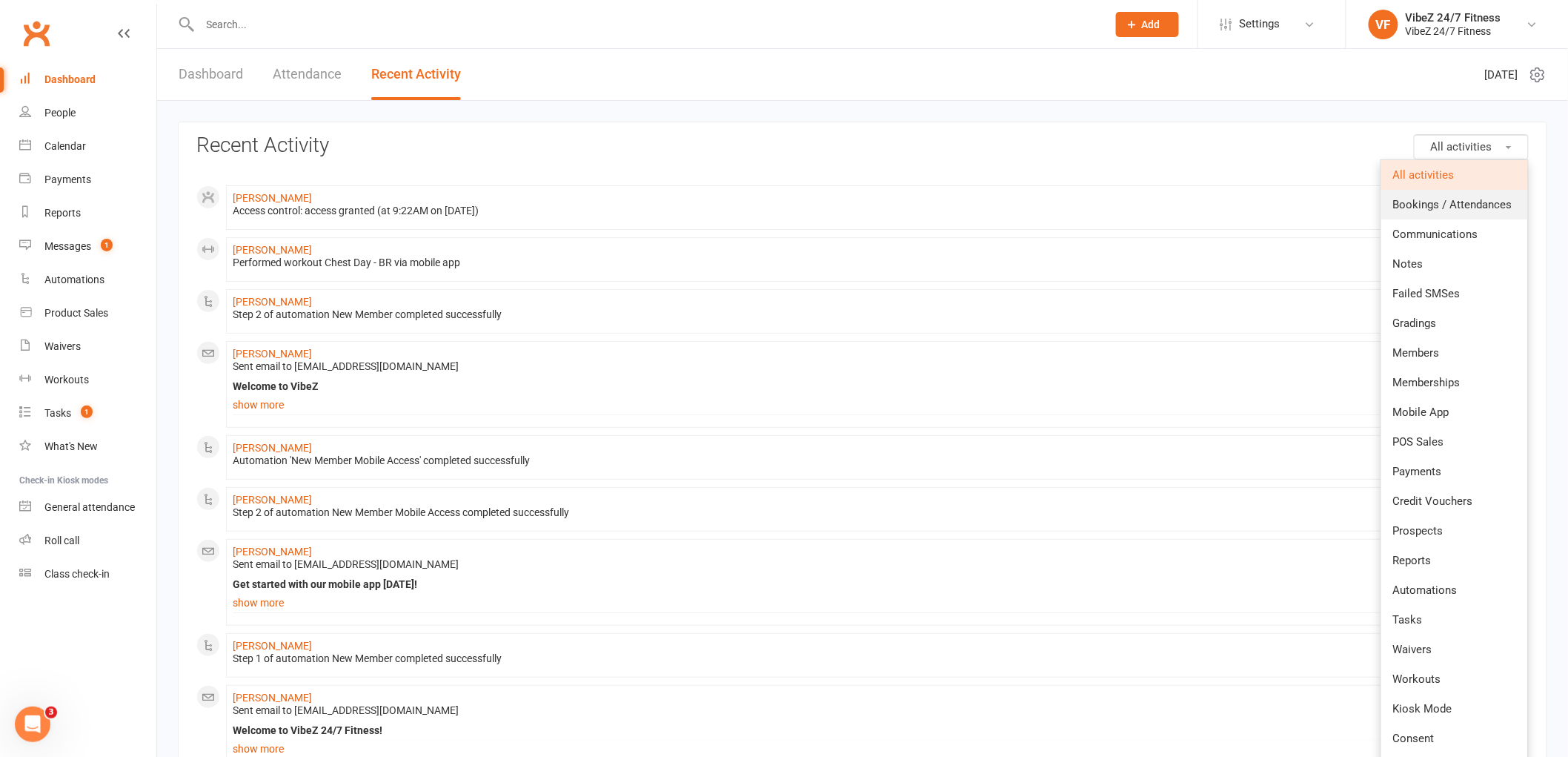
click at [1446, 203] on span "Bookings / Attendances" at bounding box center [1452, 204] width 119 height 14
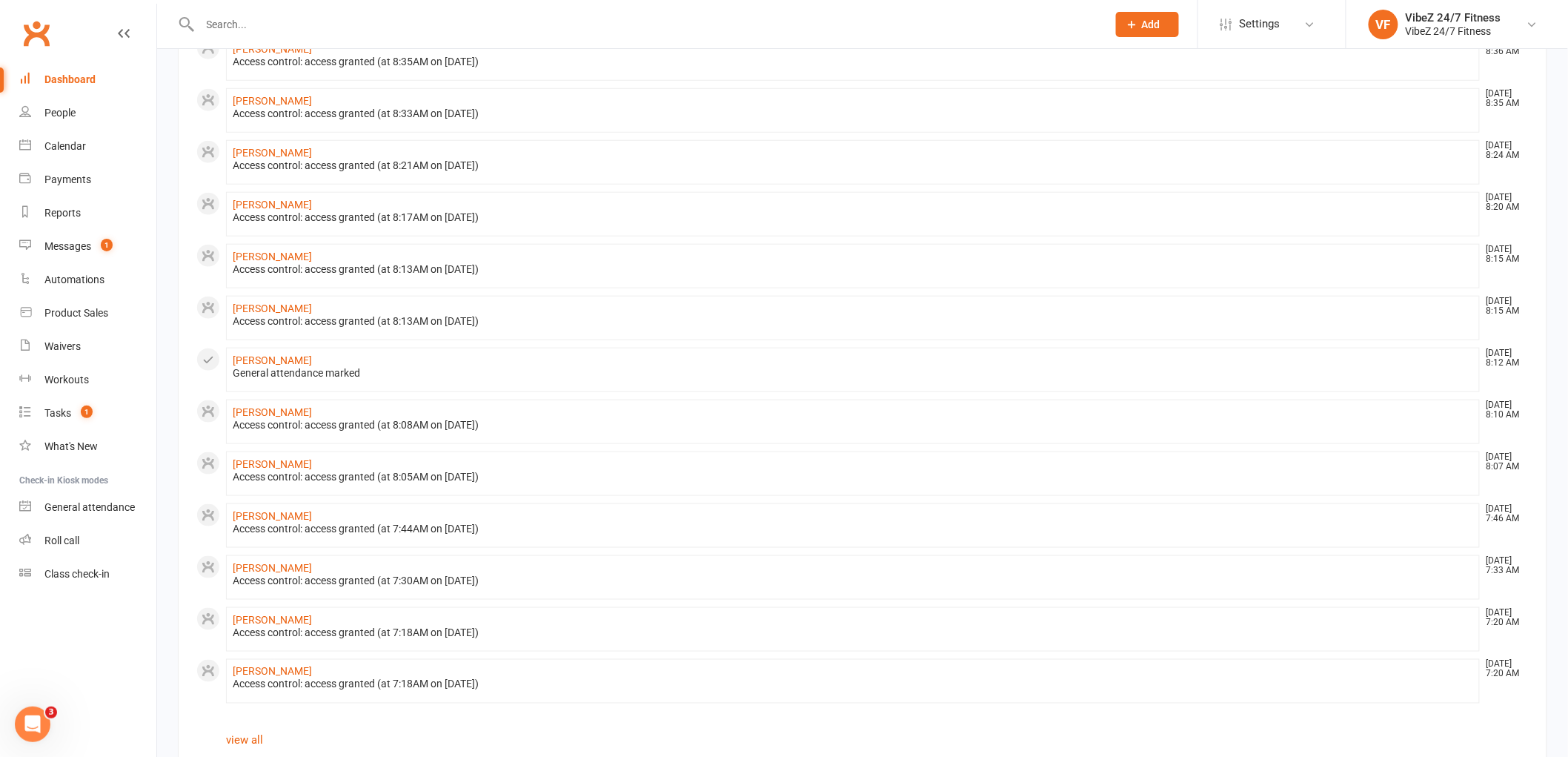
scroll to position [541, 0]
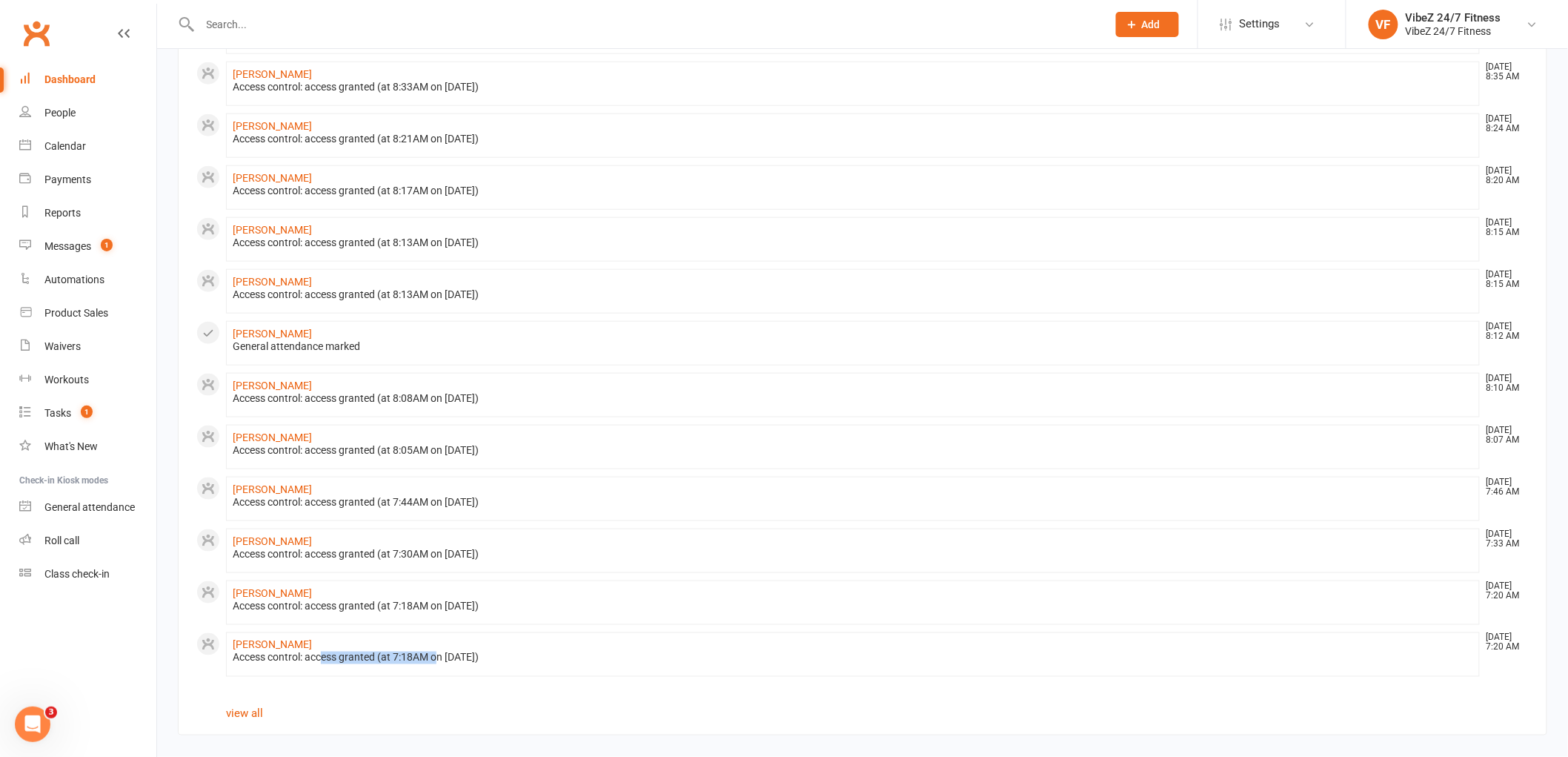
drag, startPoint x: 373, startPoint y: 654, endPoint x: 291, endPoint y: 674, distance: 84.4
click at [324, 654] on div "Access control: access granted (at 7:18AM on [DATE])" at bounding box center [852, 658] width 1240 height 13
click at [231, 714] on link "view all" at bounding box center [244, 714] width 37 height 14
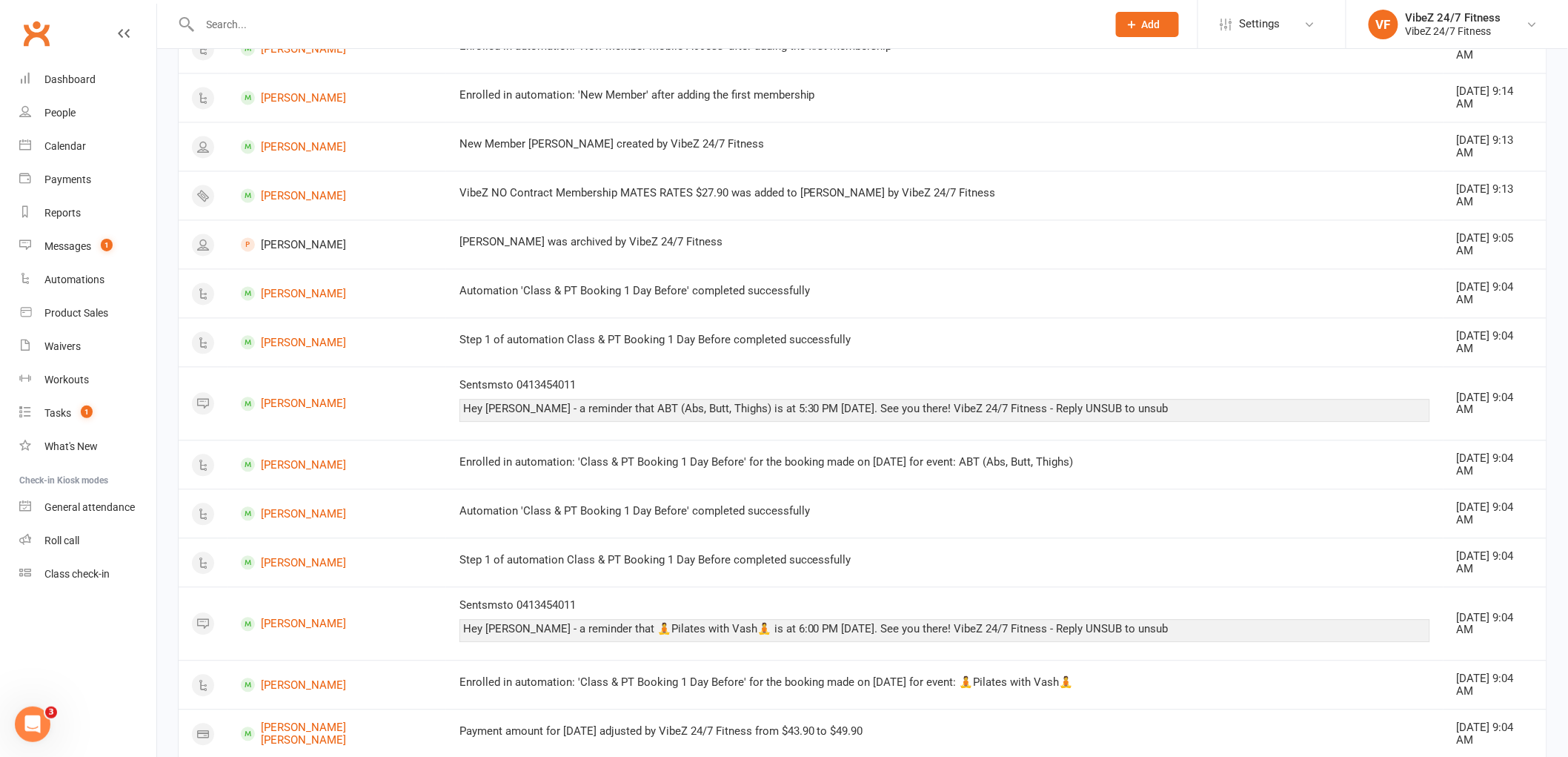
scroll to position [1250, 0]
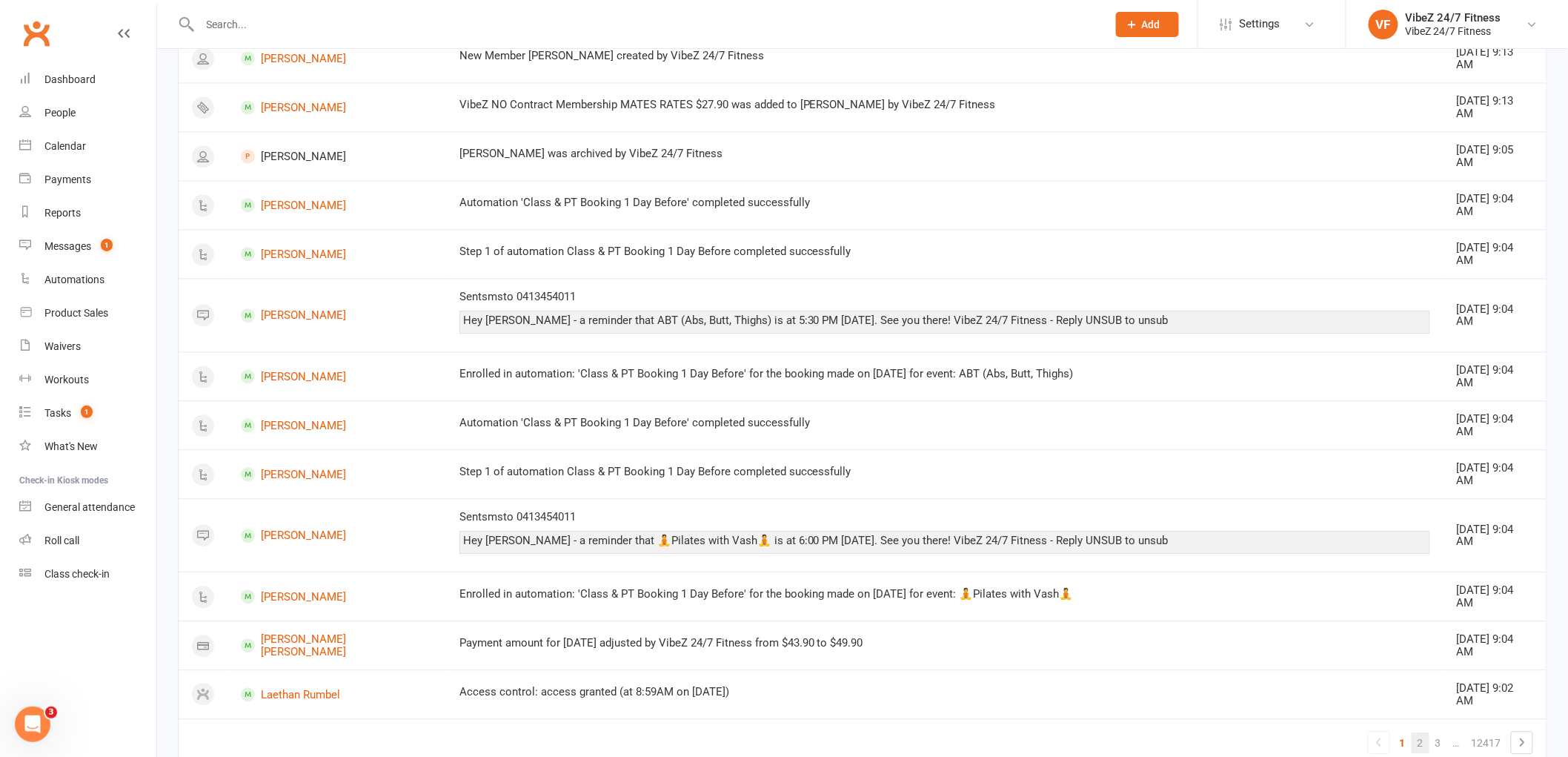
click at [1413, 732] on link "2" at bounding box center [1420, 743] width 18 height 21
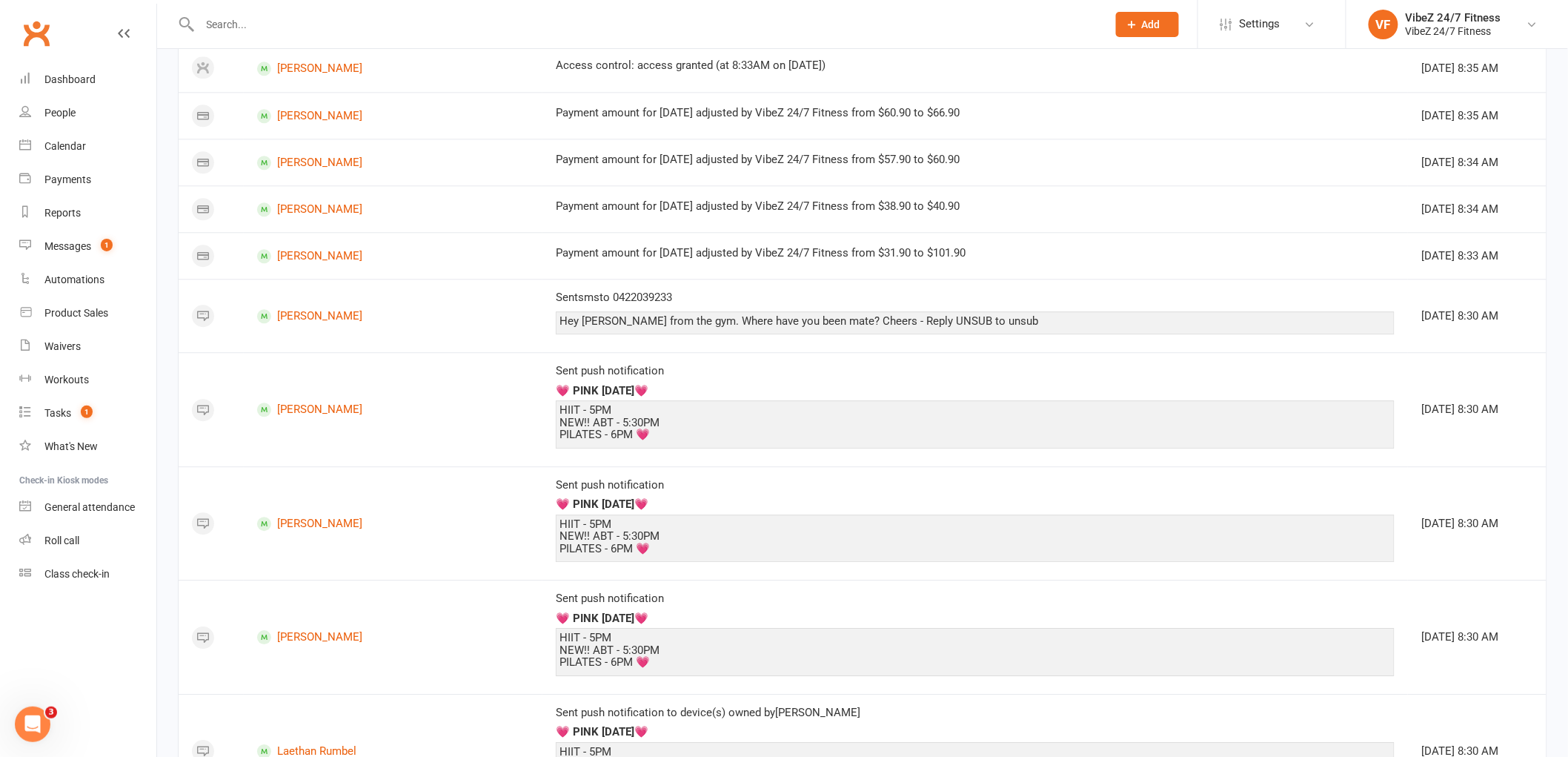
scroll to position [1947, 0]
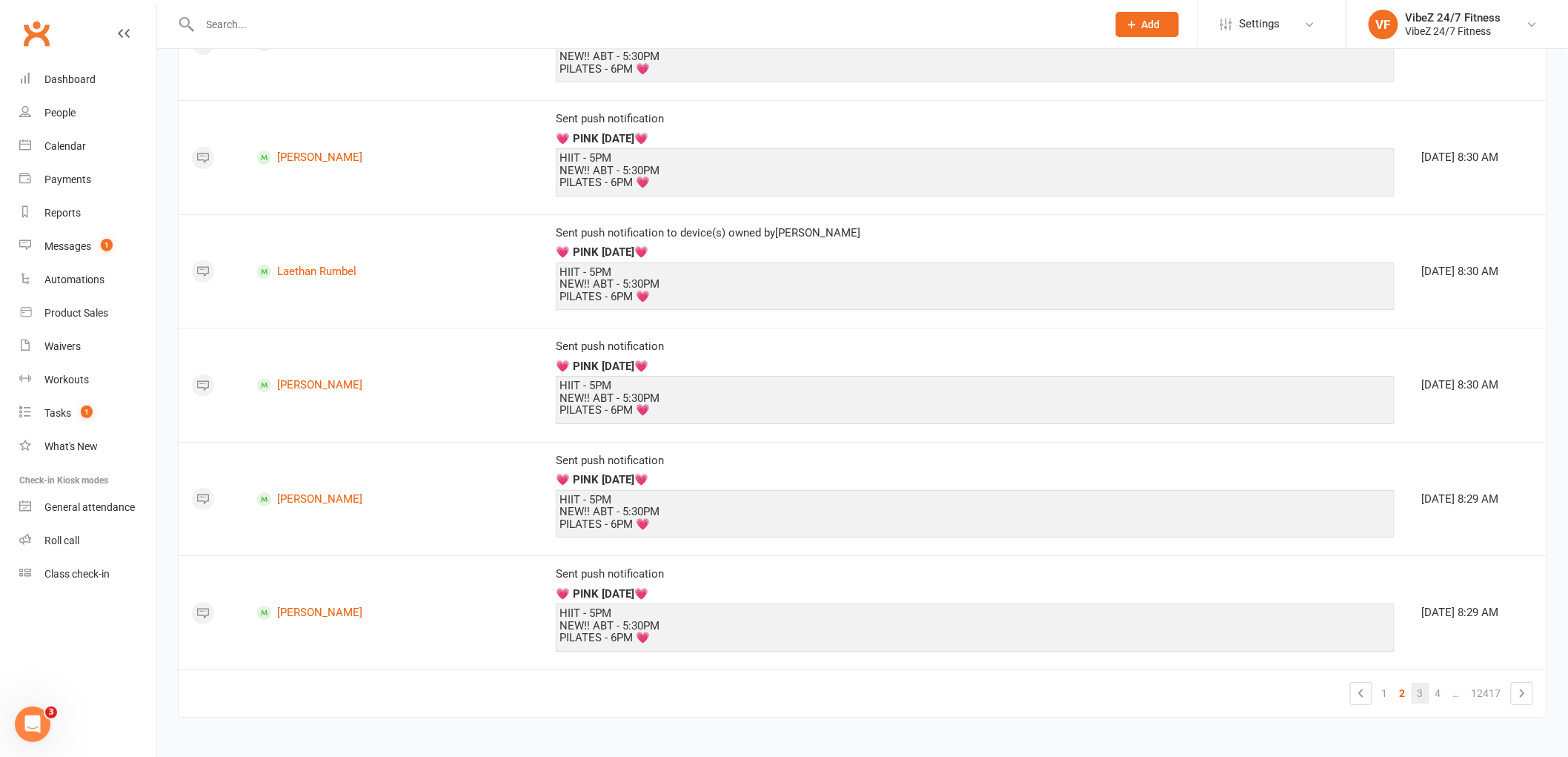
click at [1425, 687] on link "3" at bounding box center [1420, 693] width 18 height 21
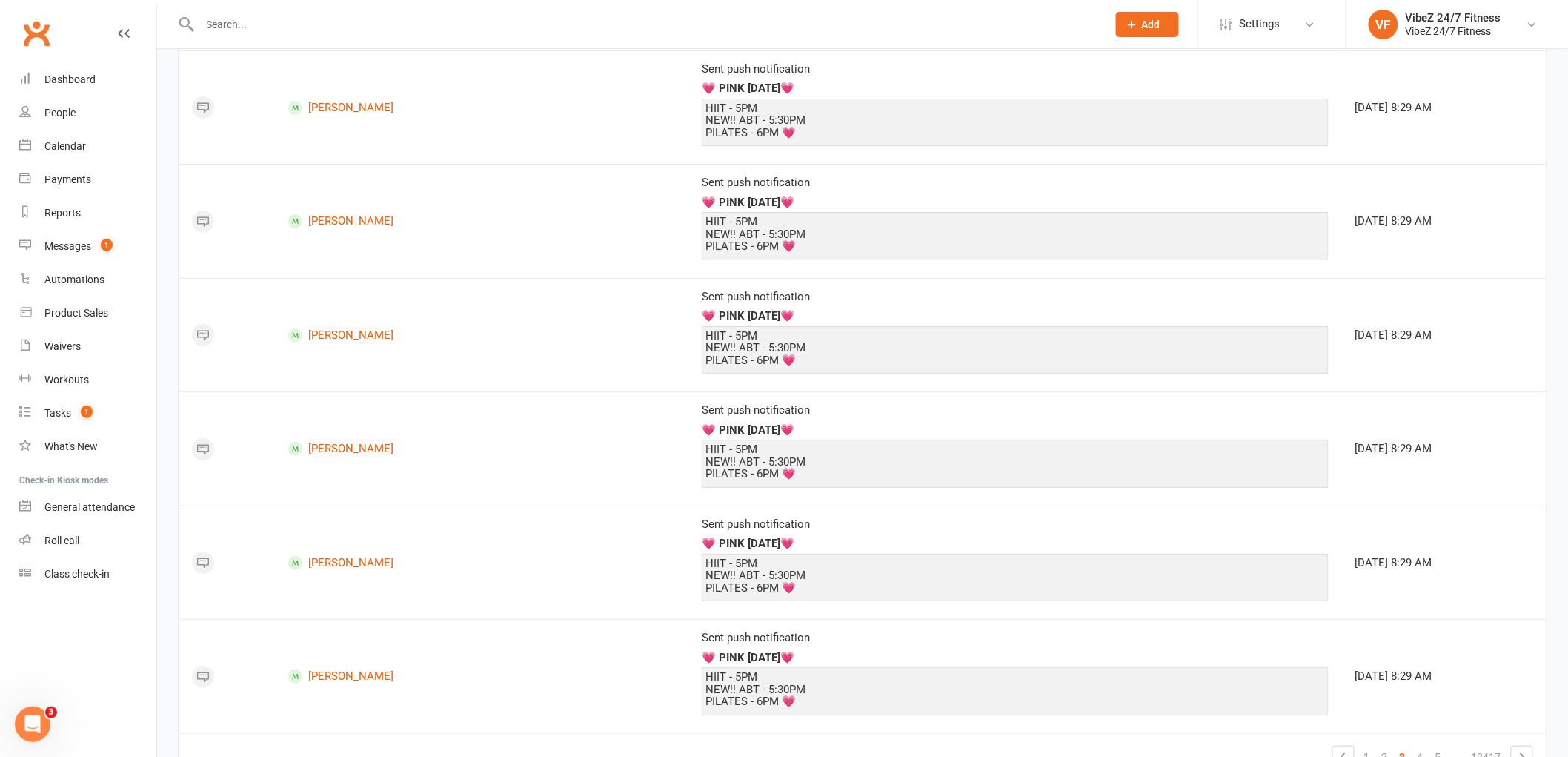
scroll to position [2359, 0]
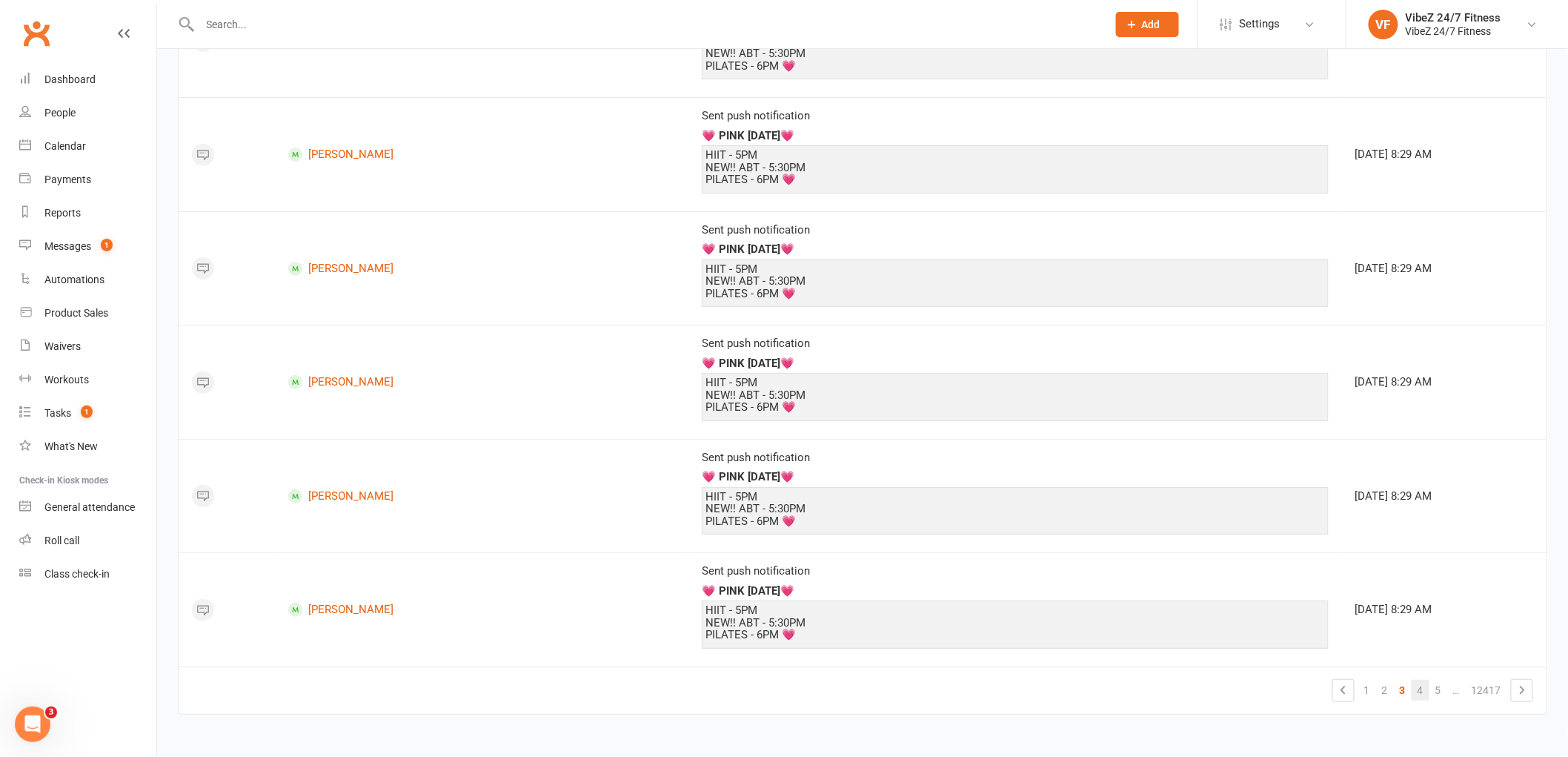
click at [1422, 695] on link "4" at bounding box center [1420, 690] width 18 height 21
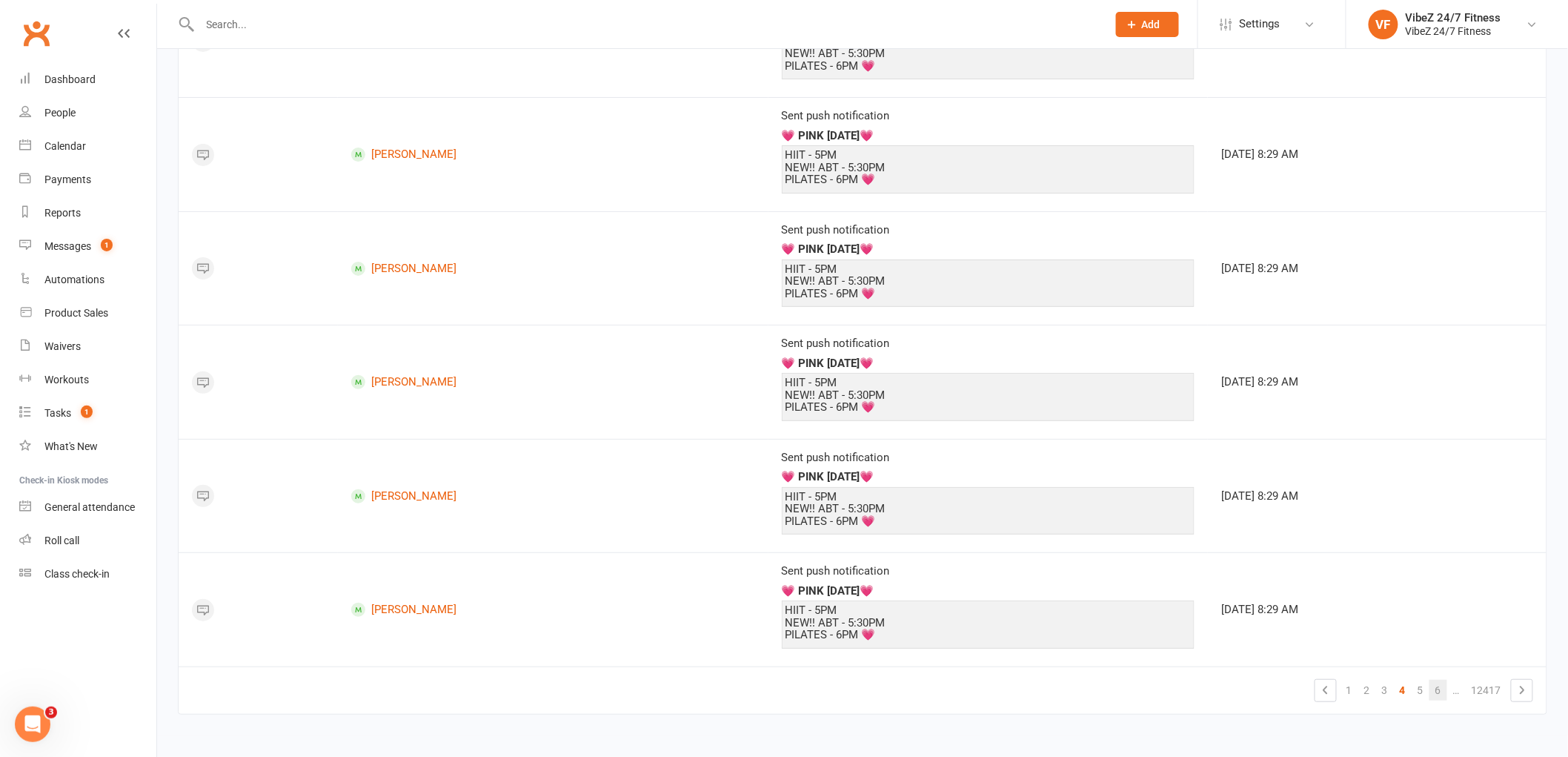
click at [1431, 691] on link "6" at bounding box center [1438, 690] width 18 height 21
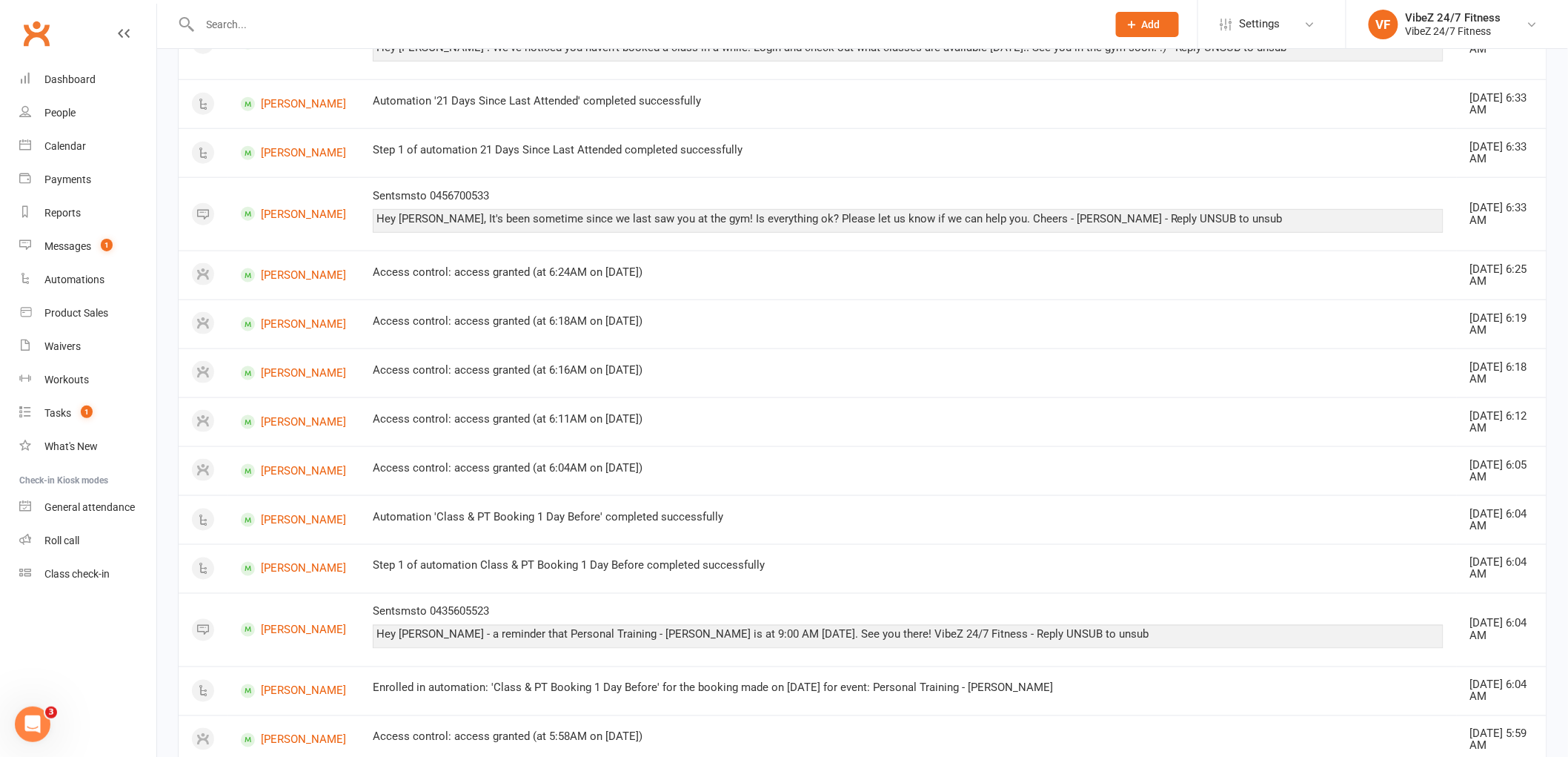
scroll to position [626, 0]
click at [312, 326] on link "[PERSON_NAME]" at bounding box center [293, 326] width 105 height 14
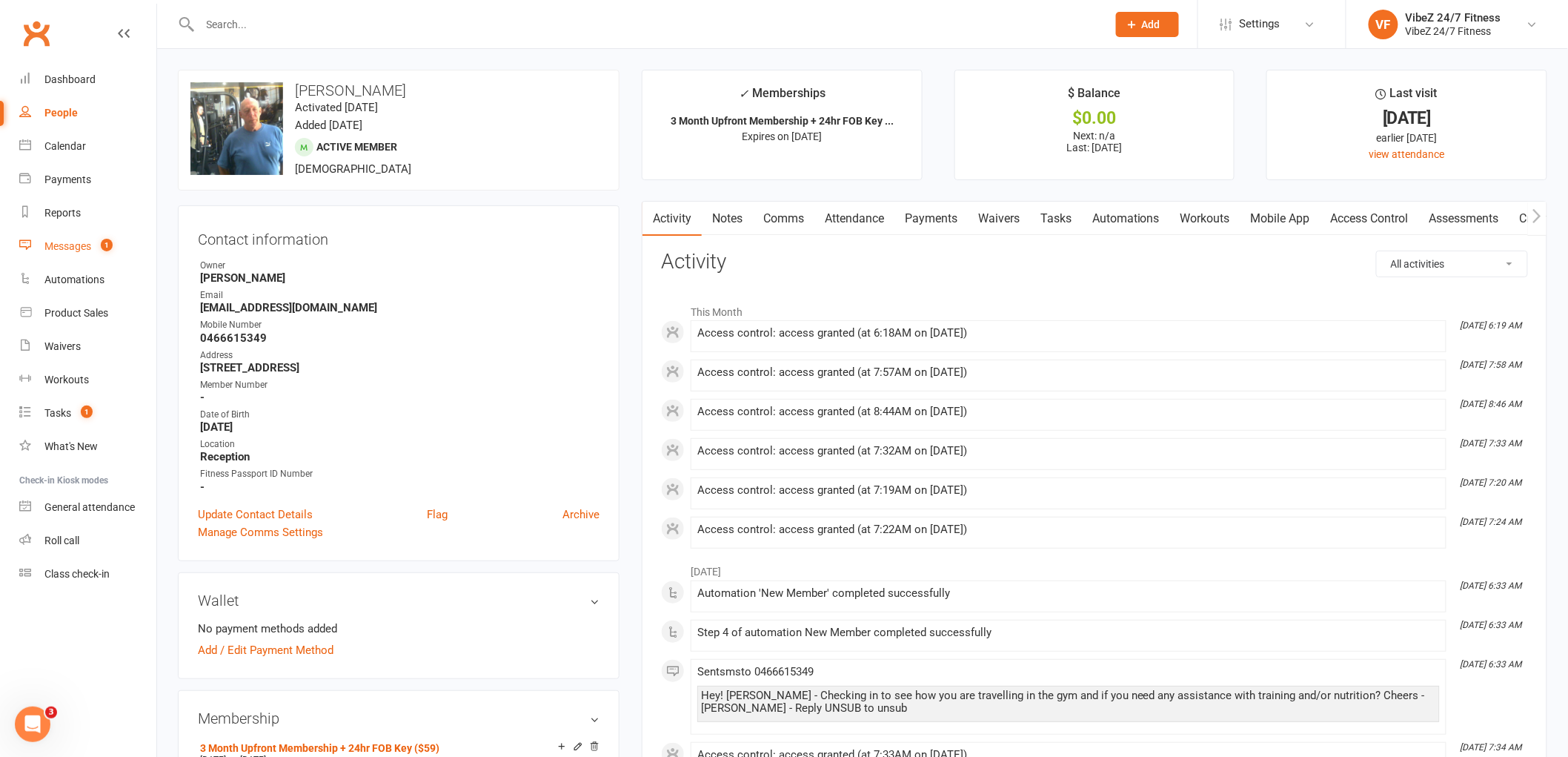
click at [34, 232] on link "Messages 1" at bounding box center [87, 247] width 137 height 34
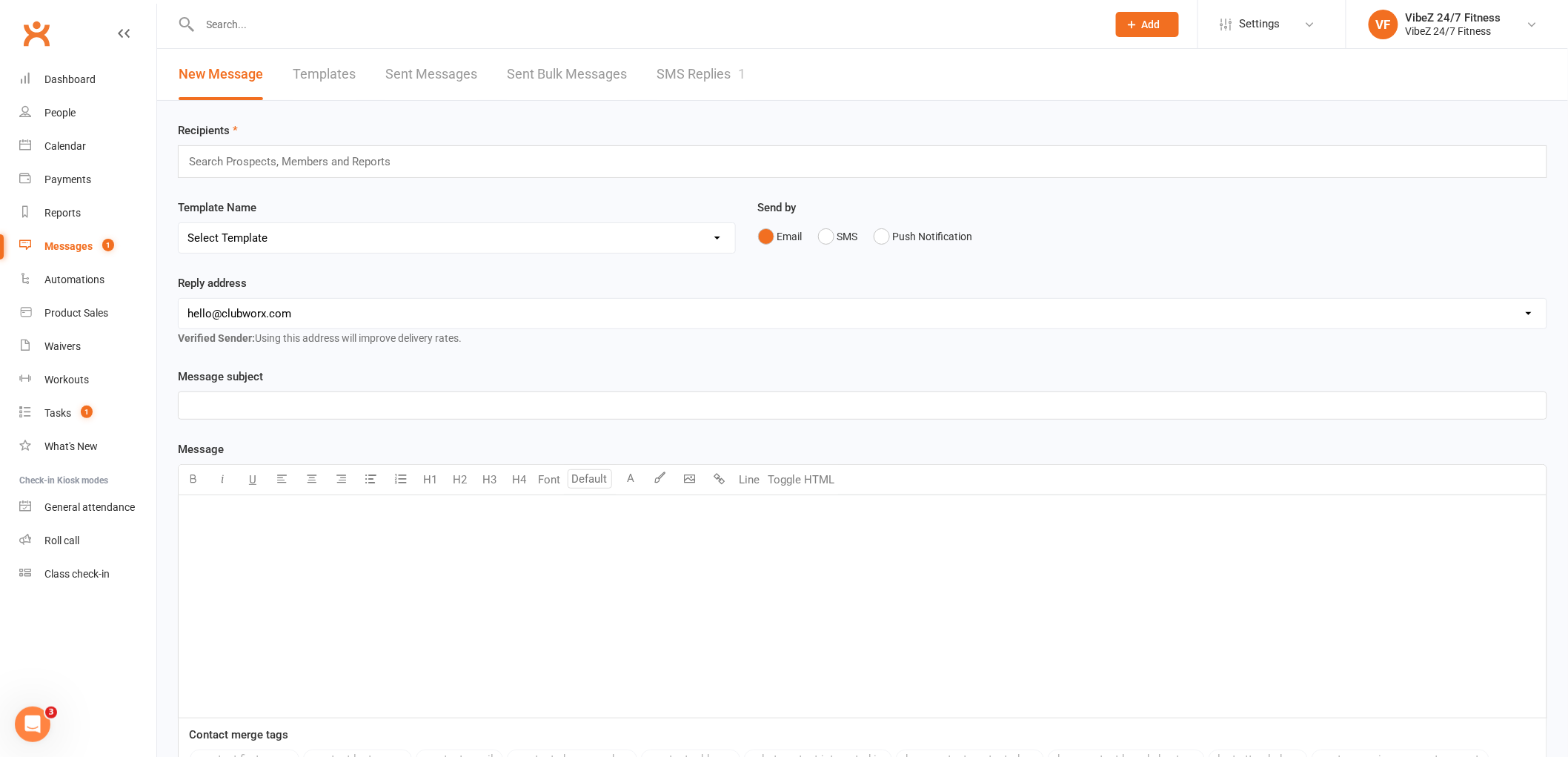
click at [657, 70] on link "SMS Replies 1" at bounding box center [701, 74] width 89 height 51
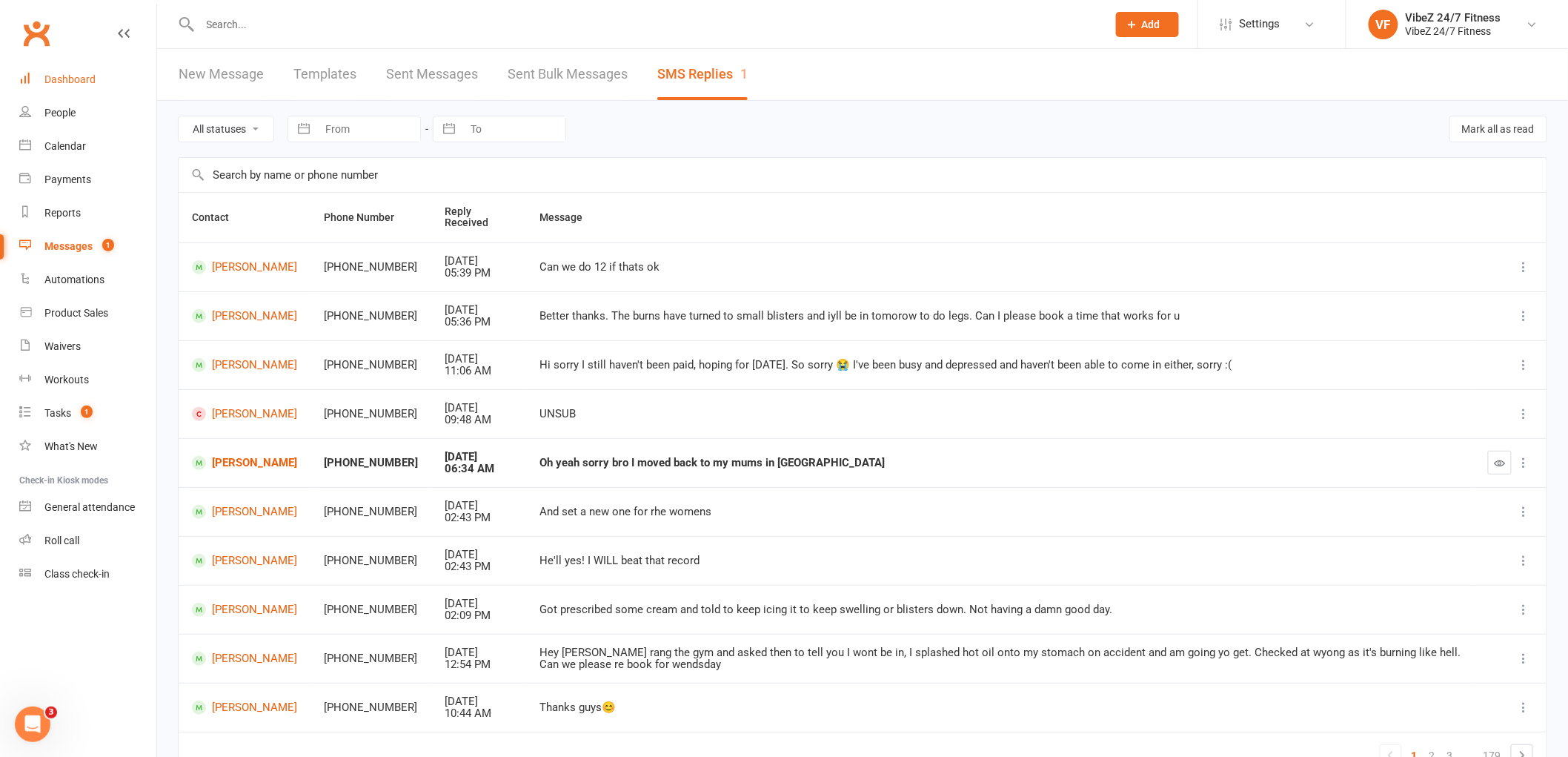
click at [47, 74] on div "Dashboard" at bounding box center [70, 79] width 51 height 12
